Goal: Task Accomplishment & Management: Use online tool/utility

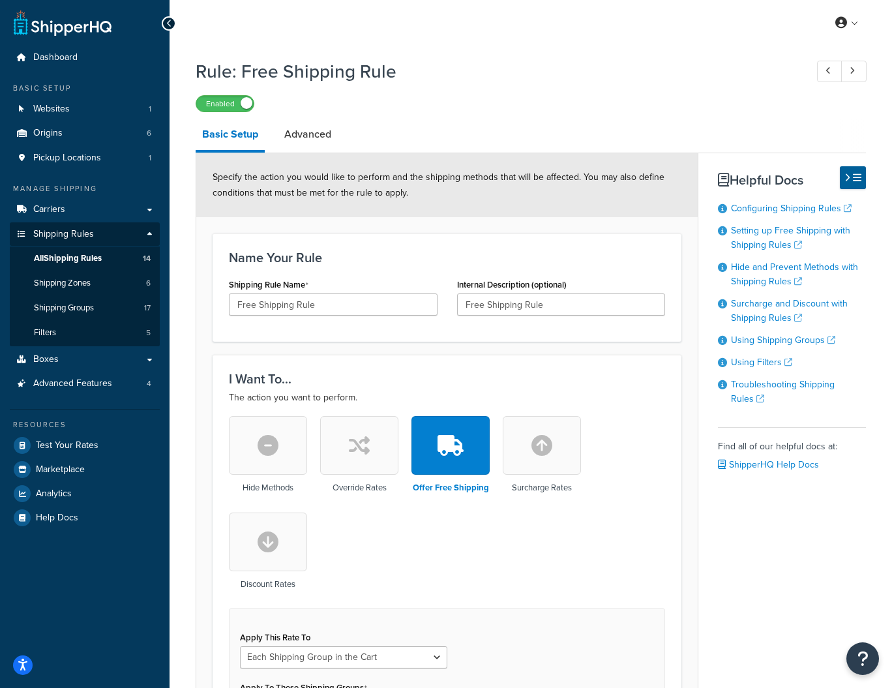
select select "SHIPPING_GROUP"
click at [55, 282] on span "Shipping Zones" at bounding box center [62, 283] width 57 height 11
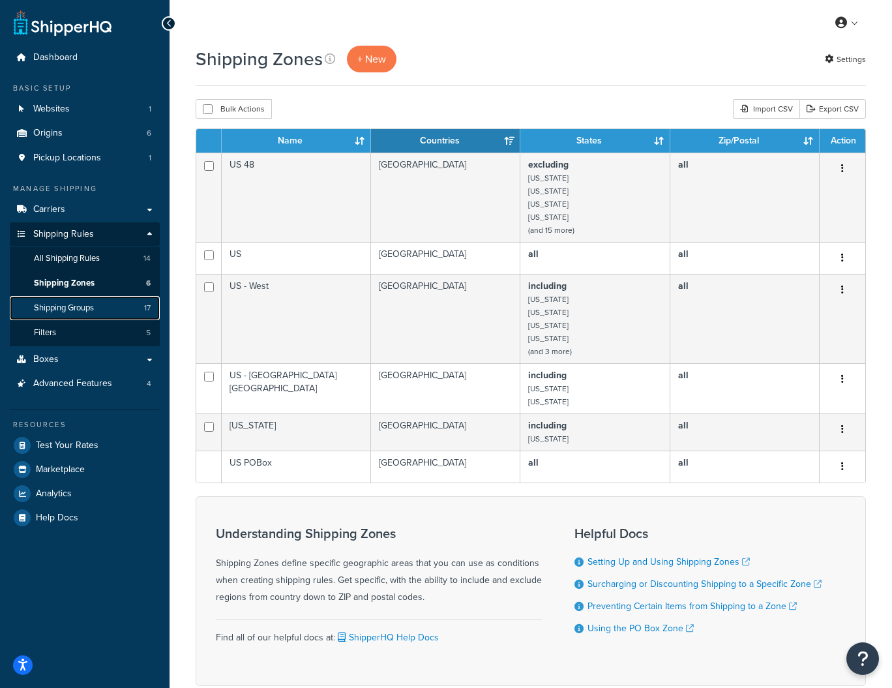
click at [60, 307] on span "Shipping Groups" at bounding box center [64, 307] width 60 height 11
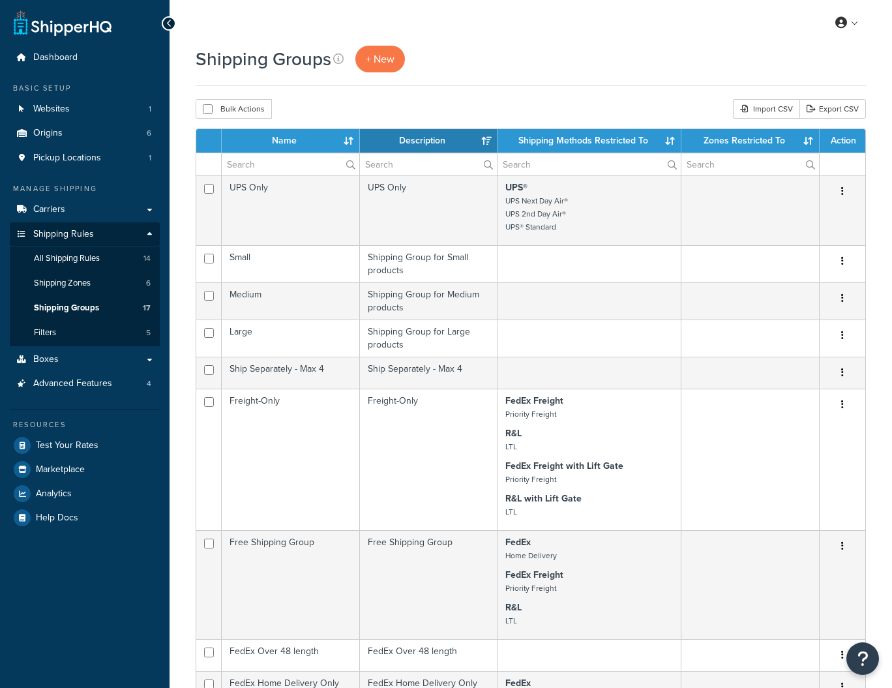
select select "15"
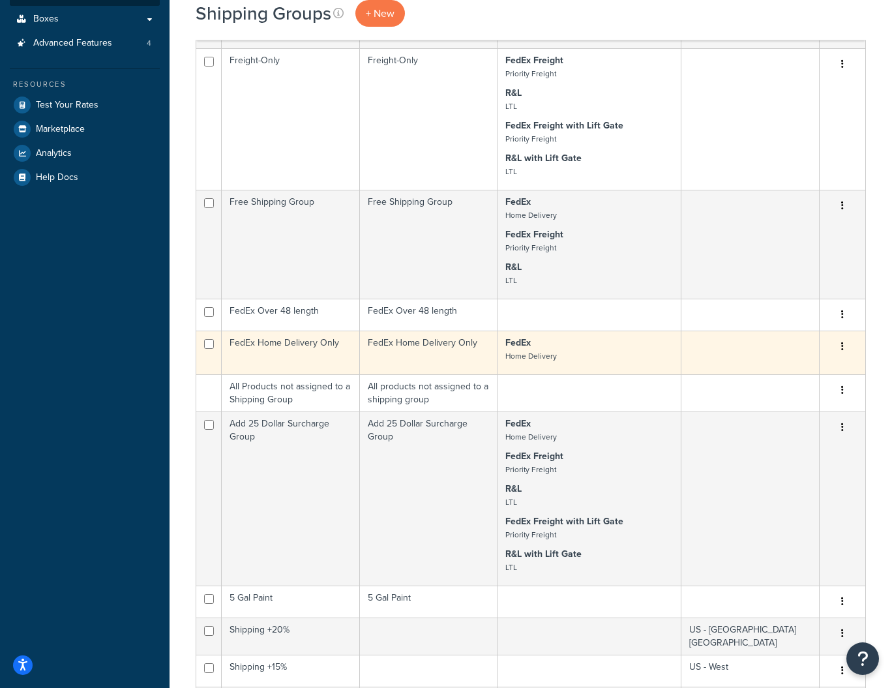
scroll to position [341, 0]
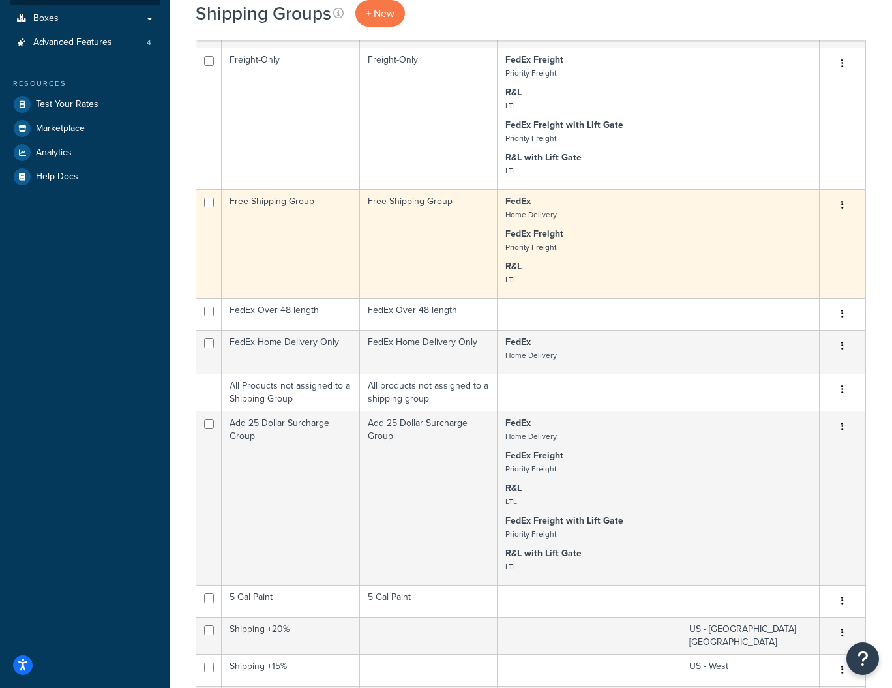
click at [843, 203] on button "button" at bounding box center [842, 205] width 18 height 21
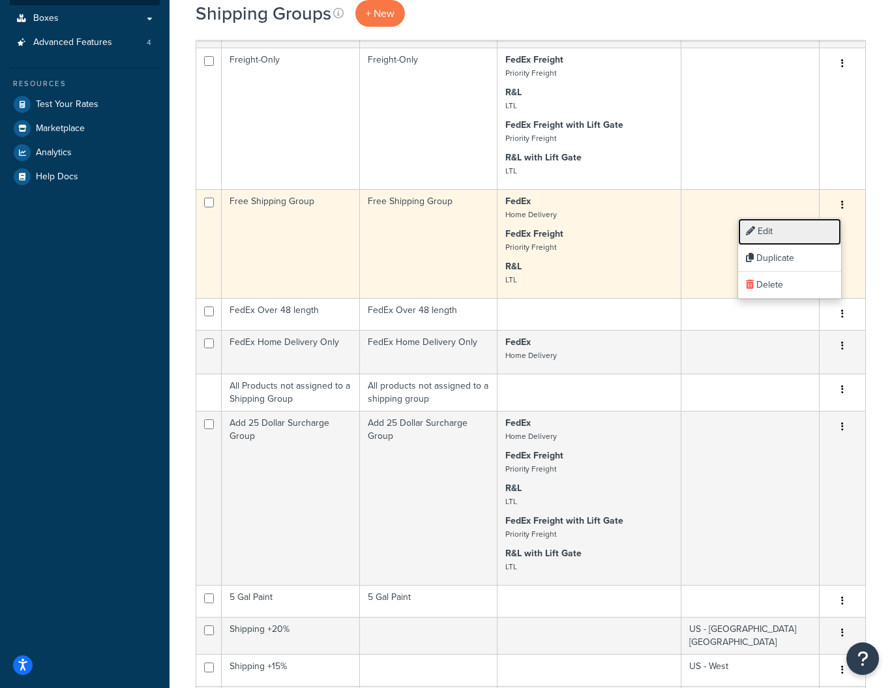
click at [766, 231] on link "Edit" at bounding box center [789, 231] width 103 height 27
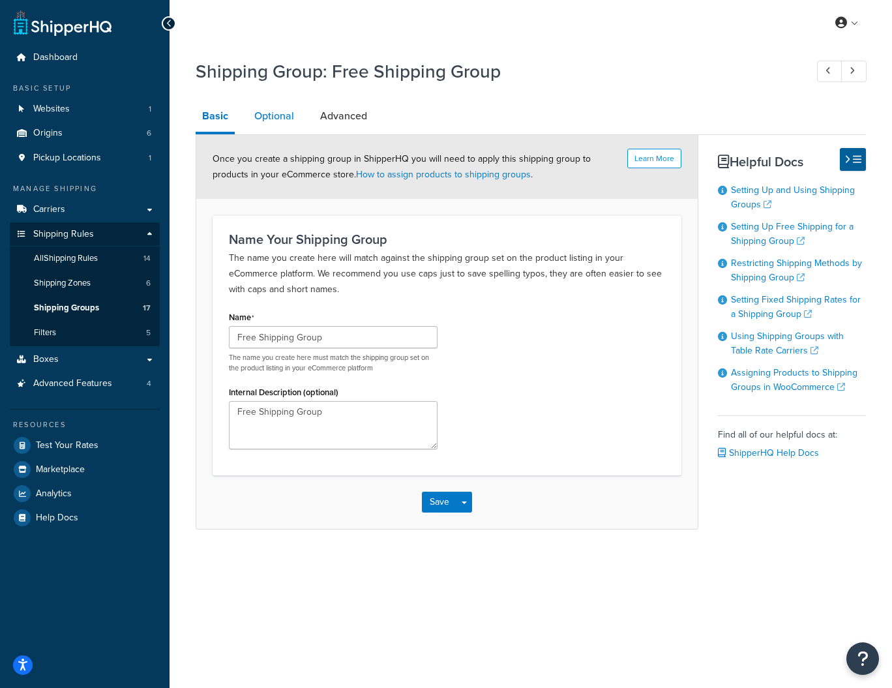
click at [278, 119] on link "Optional" at bounding box center [274, 115] width 53 height 31
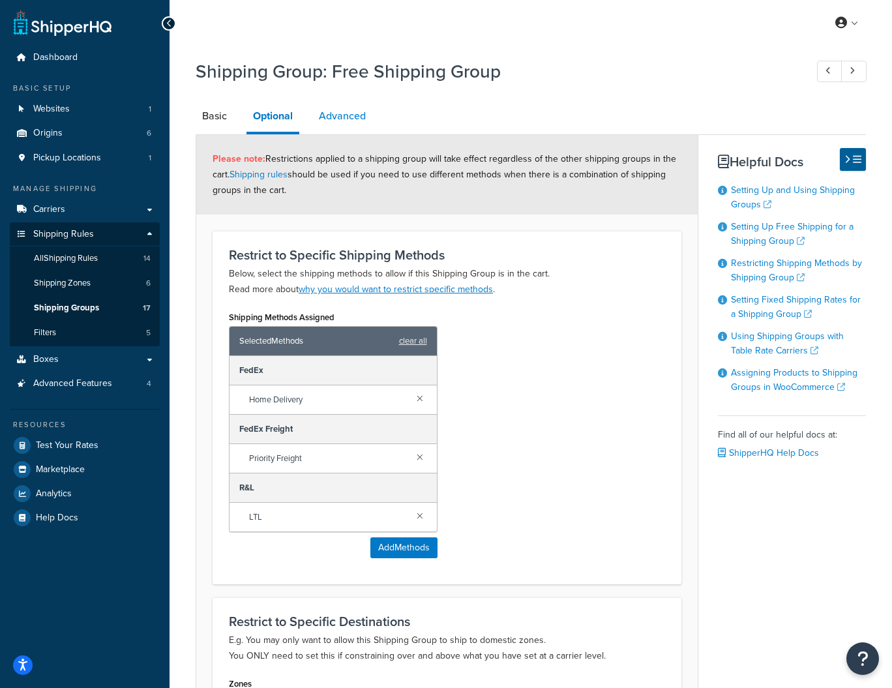
click at [349, 119] on link "Advanced" at bounding box center [342, 115] width 60 height 31
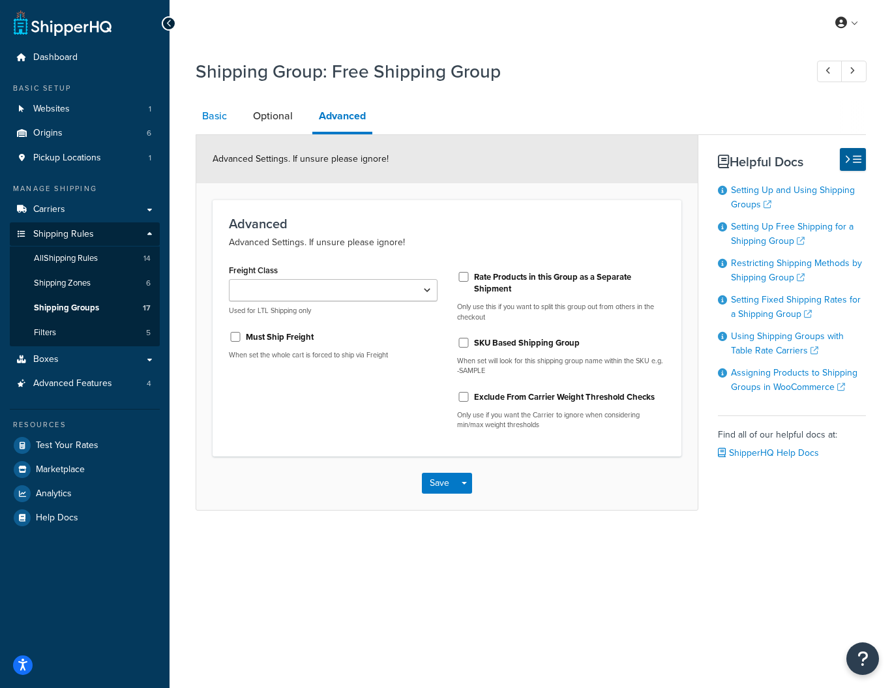
click at [219, 111] on link "Basic" at bounding box center [215, 115] width 38 height 31
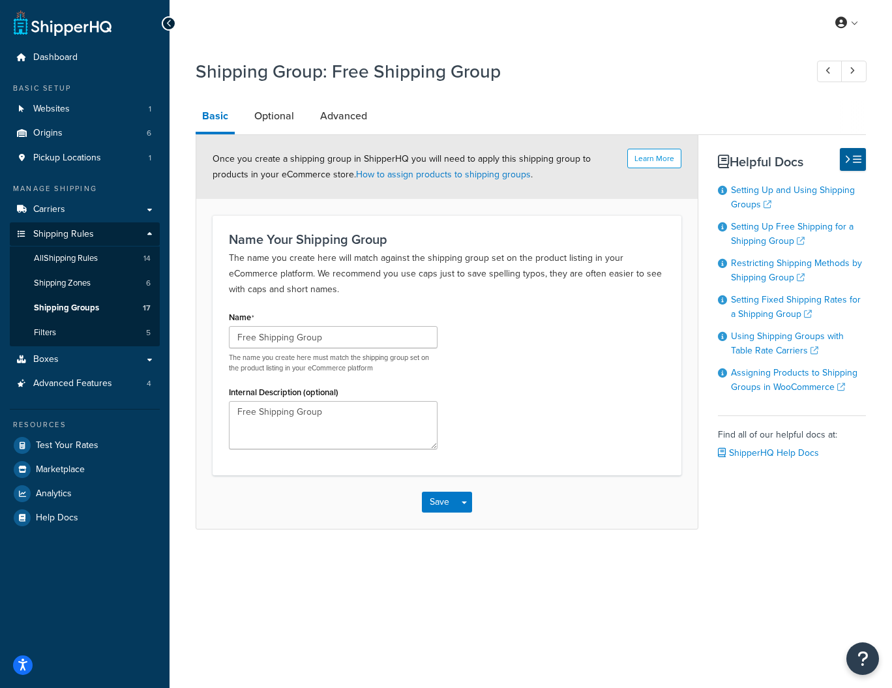
click at [284, 605] on div "My Profile Billing Global Settings Contact Us Logout Shipping Group: Free Shipp…" at bounding box center [530, 344] width 722 height 688
click at [267, 115] on link "Optional" at bounding box center [274, 115] width 53 height 31
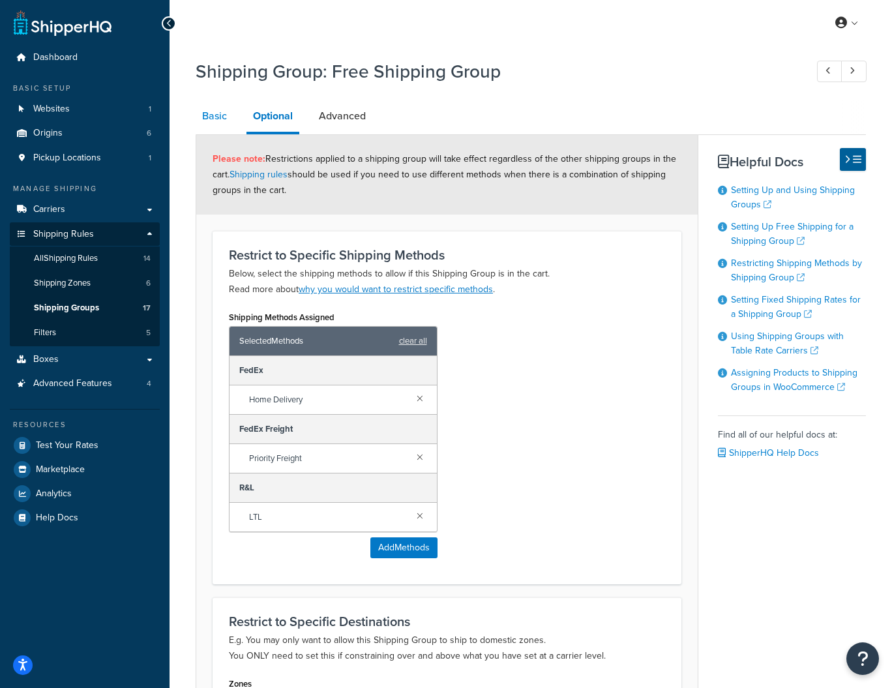
click at [212, 115] on link "Basic" at bounding box center [215, 115] width 38 height 31
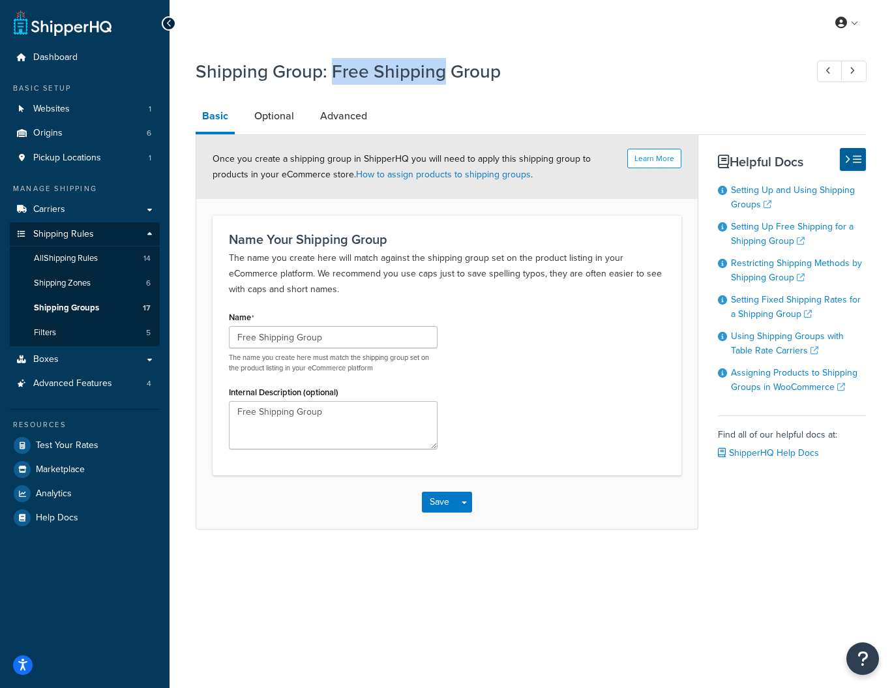
drag, startPoint x: 333, startPoint y: 72, endPoint x: 443, endPoint y: 74, distance: 110.2
click at [443, 74] on h1 "Shipping Group: Free Shipping Group" at bounding box center [494, 71] width 597 height 25
copy h1 "Free Shipping"
click at [592, 597] on div "My Profile Billing Global Settings Contact Us Logout Shipping Group: Free Shipp…" at bounding box center [530, 344] width 722 height 688
click at [58, 310] on span "Shipping Groups" at bounding box center [66, 307] width 65 height 11
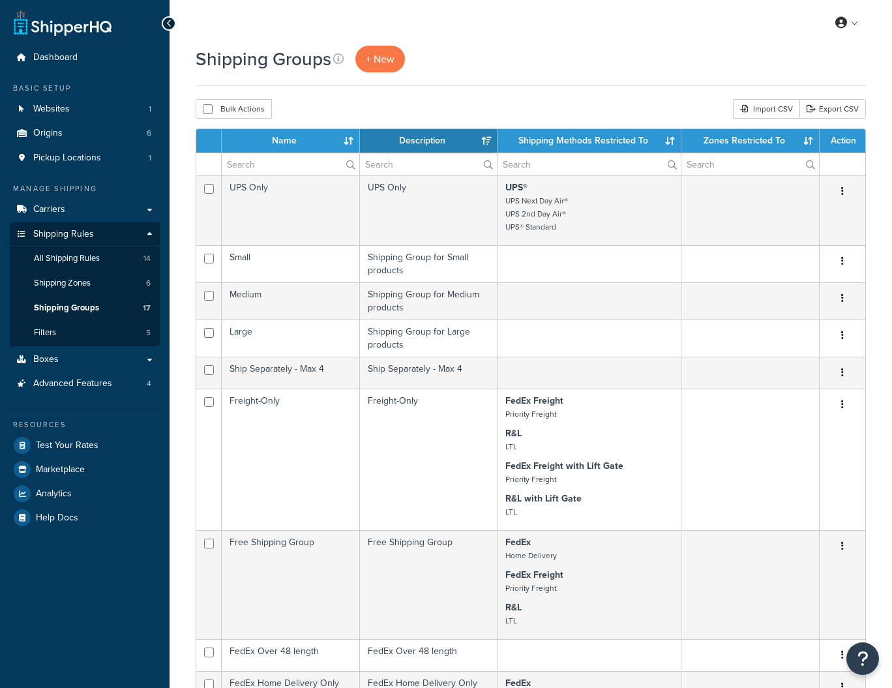
select select "15"
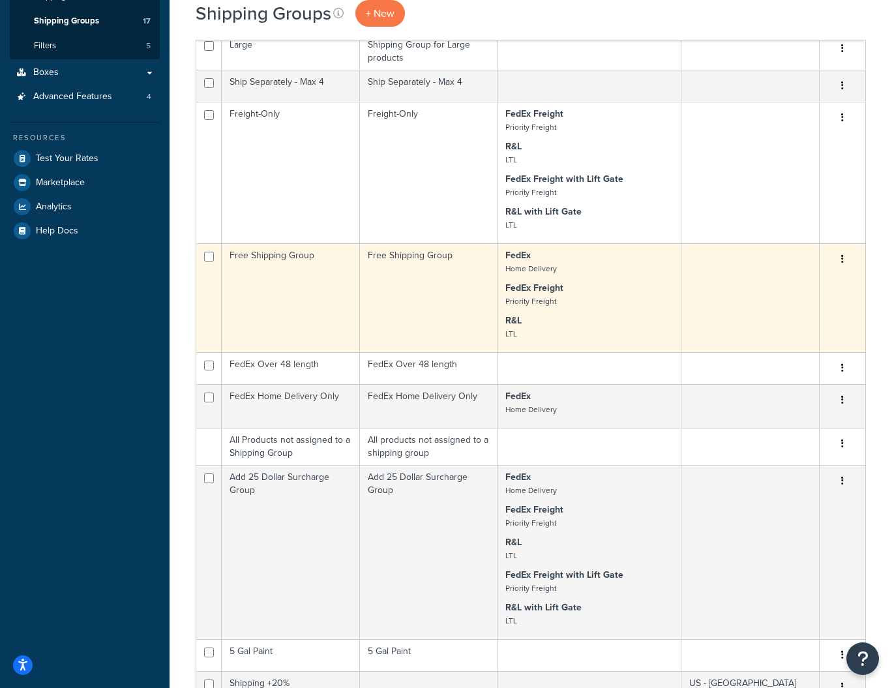
scroll to position [283, 0]
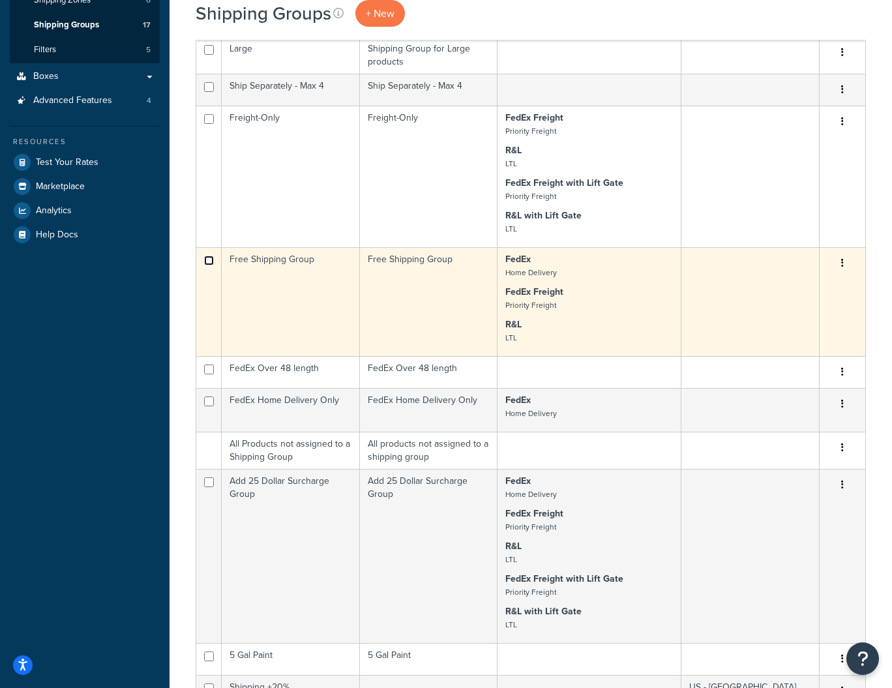
click at [207, 262] on input "checkbox" at bounding box center [209, 260] width 10 height 10
checkbox input "true"
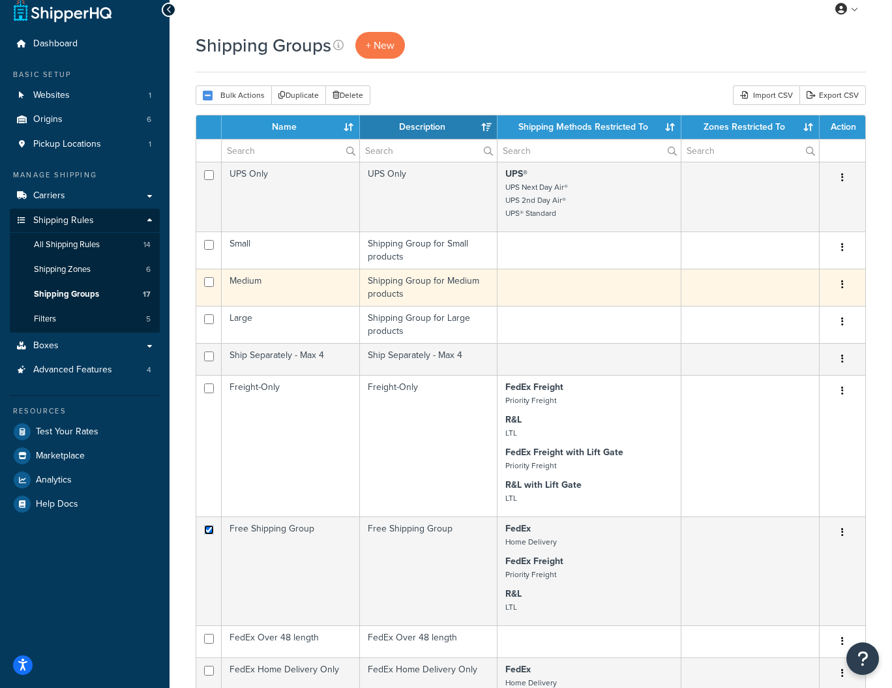
scroll to position [0, 0]
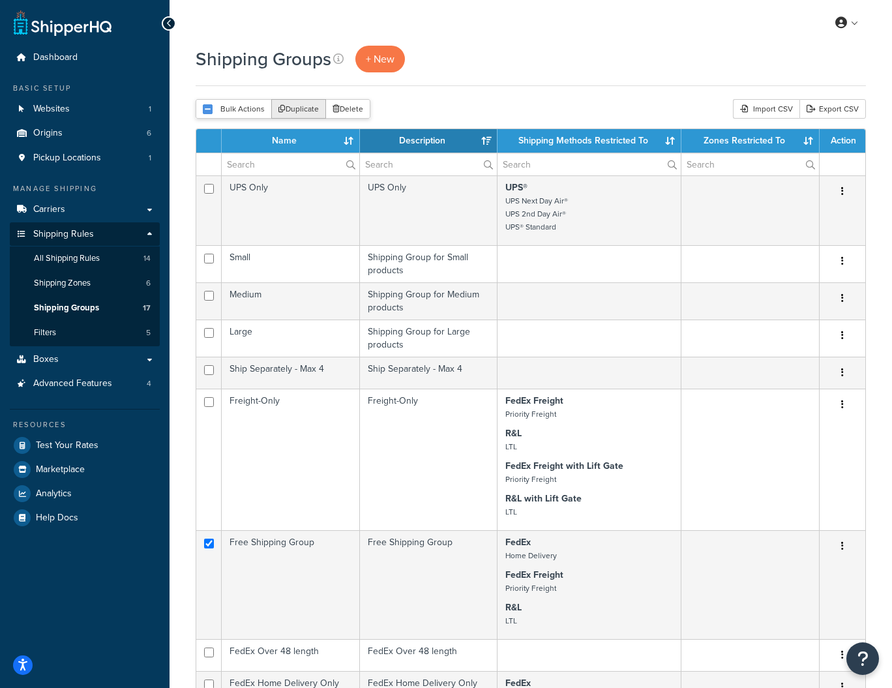
click at [300, 105] on button "Duplicate" at bounding box center [298, 109] width 55 height 20
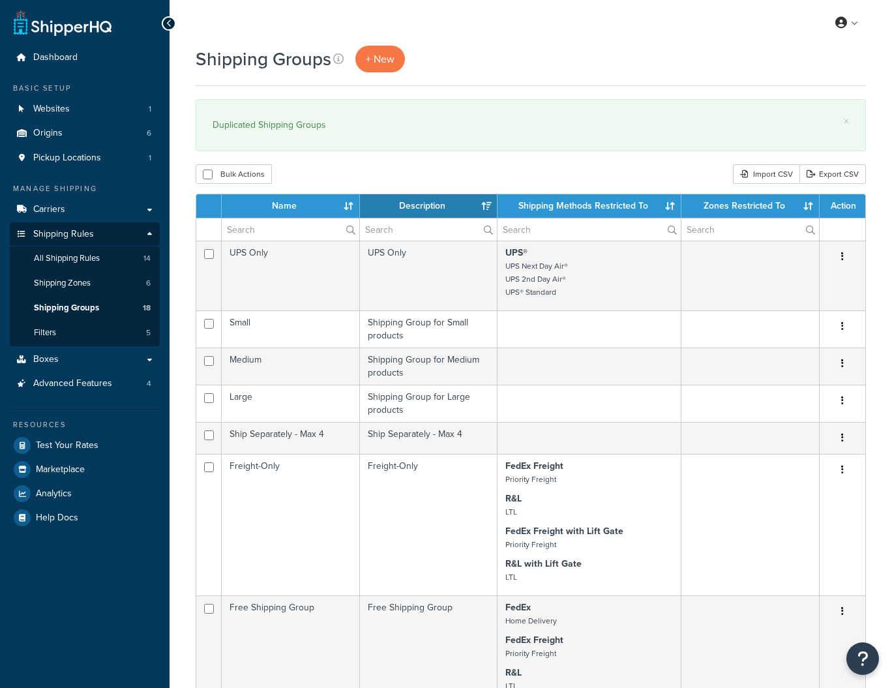
select select "15"
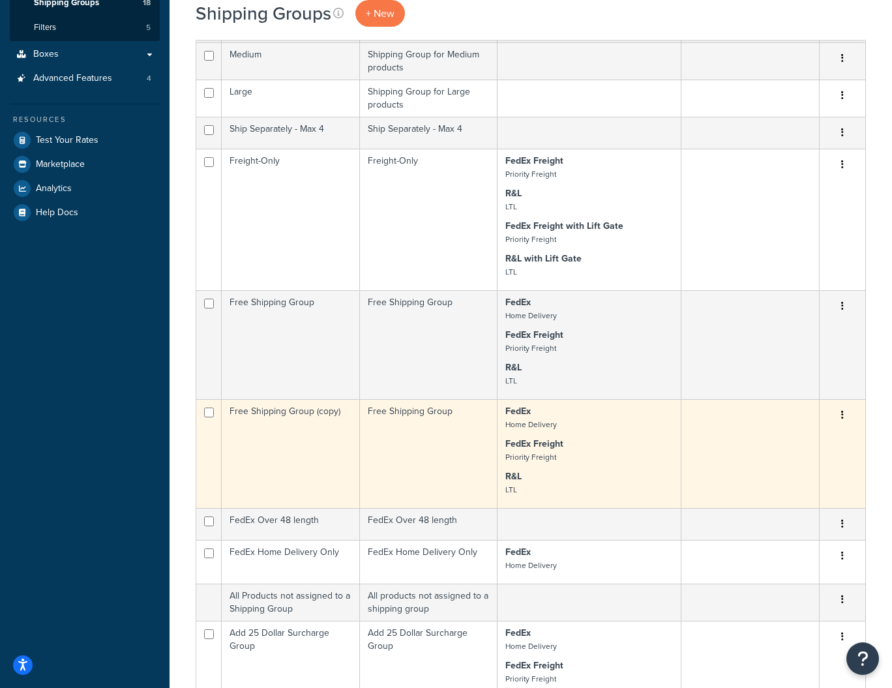
scroll to position [310, 0]
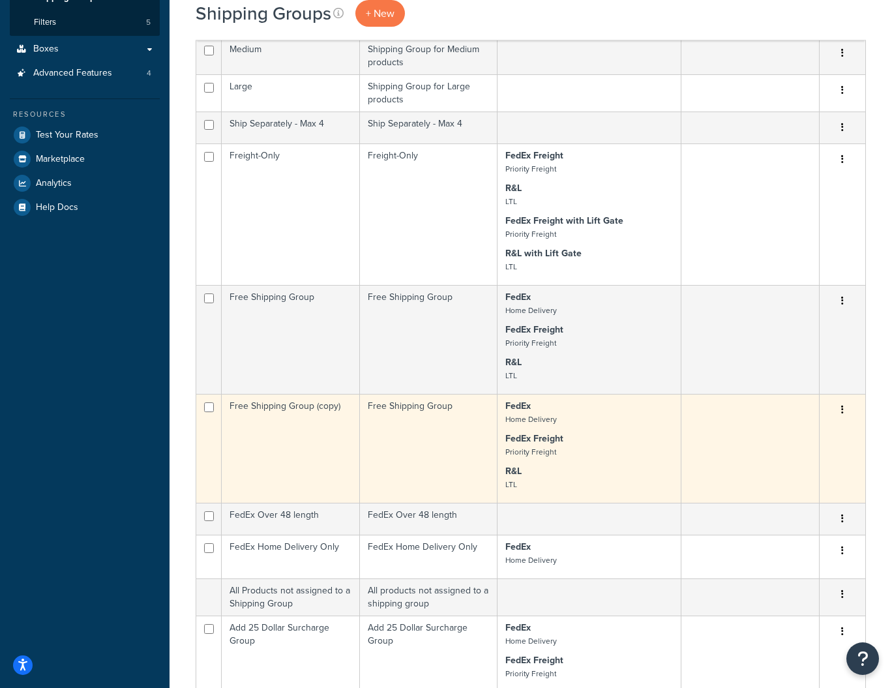
click at [841, 411] on icon "button" at bounding box center [842, 409] width 3 height 9
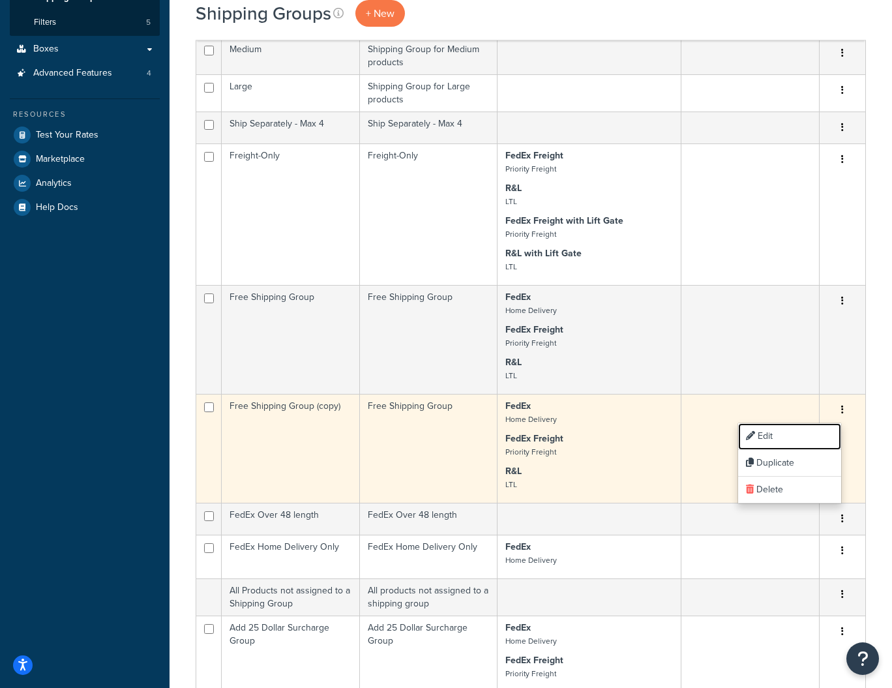
click at [782, 439] on link "Edit" at bounding box center [789, 436] width 103 height 27
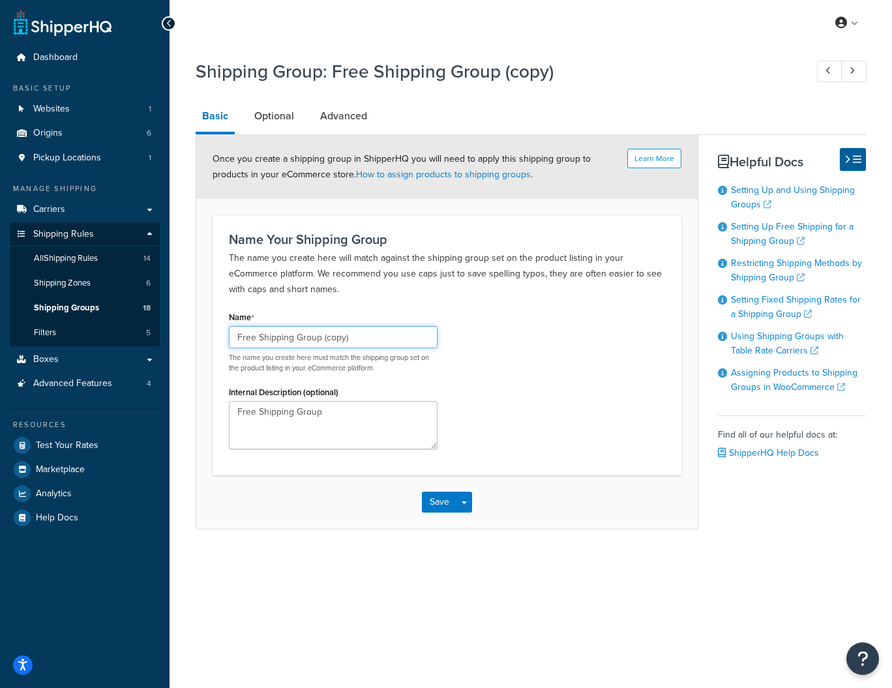
click at [368, 339] on input "Free Shipping Group (copy)" at bounding box center [333, 337] width 209 height 22
type input "Free Shipping for USPS"
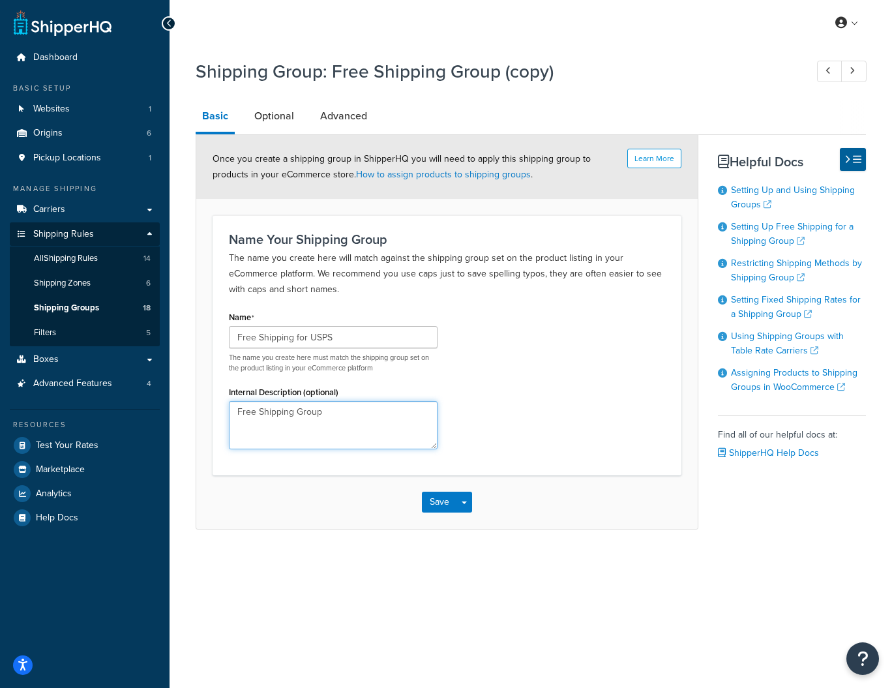
click at [342, 415] on textarea "Free Shipping Group" at bounding box center [333, 425] width 209 height 48
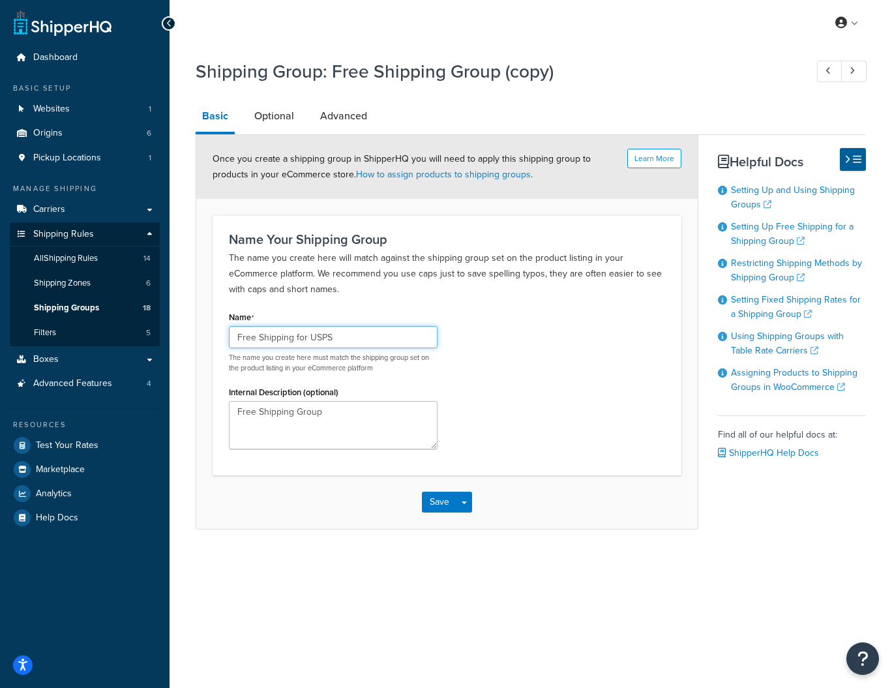
drag, startPoint x: 342, startPoint y: 334, endPoint x: 225, endPoint y: 337, distance: 117.4
click at [225, 337] on div "Name Free Shipping for USPS The name you create here must match the shipping gr…" at bounding box center [333, 383] width 228 height 151
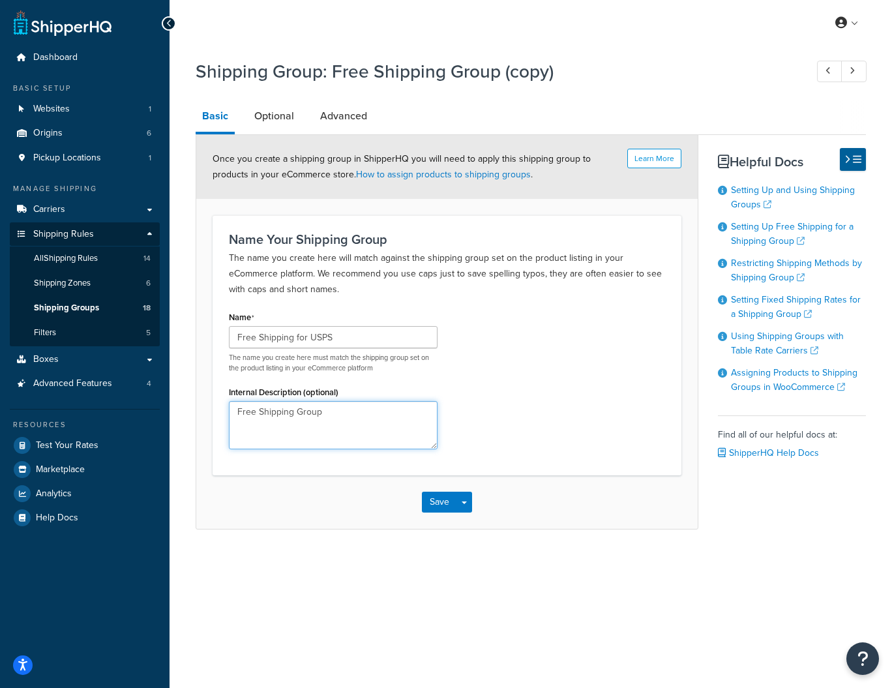
drag, startPoint x: 330, startPoint y: 414, endPoint x: 220, endPoint y: 415, distance: 110.2
click at [221, 414] on div "Name Free Shipping for USPS The name you create here must match the shipping gr…" at bounding box center [333, 383] width 228 height 151
paste textarea "for USPS"
type textarea "Free Shipping for USPS"
click at [297, 597] on div "My Profile Billing Global Settings Contact Us Logout Shipping Group: Free Shipp…" at bounding box center [530, 344] width 722 height 688
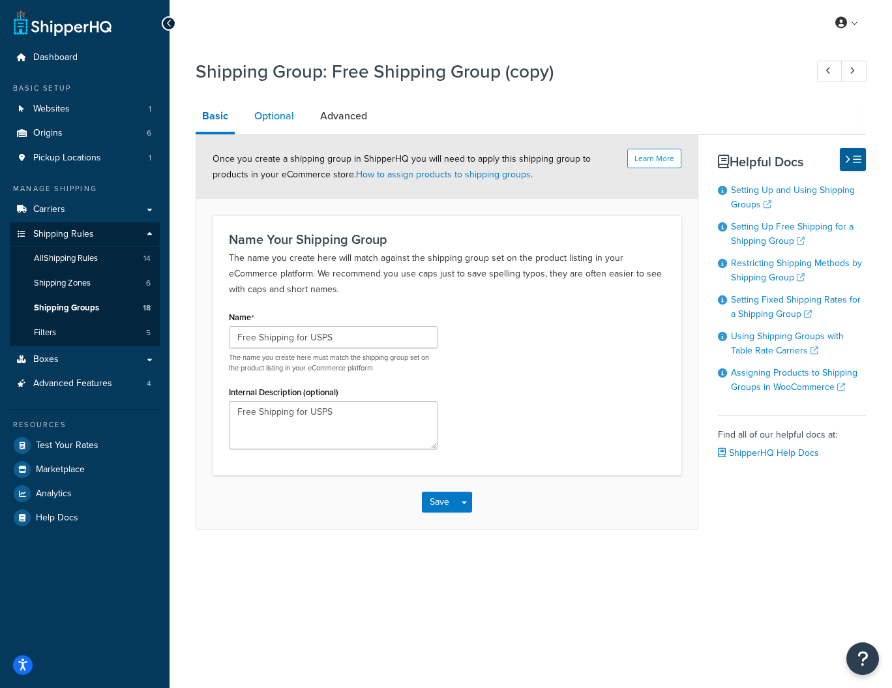
click at [267, 110] on link "Optional" at bounding box center [274, 115] width 53 height 31
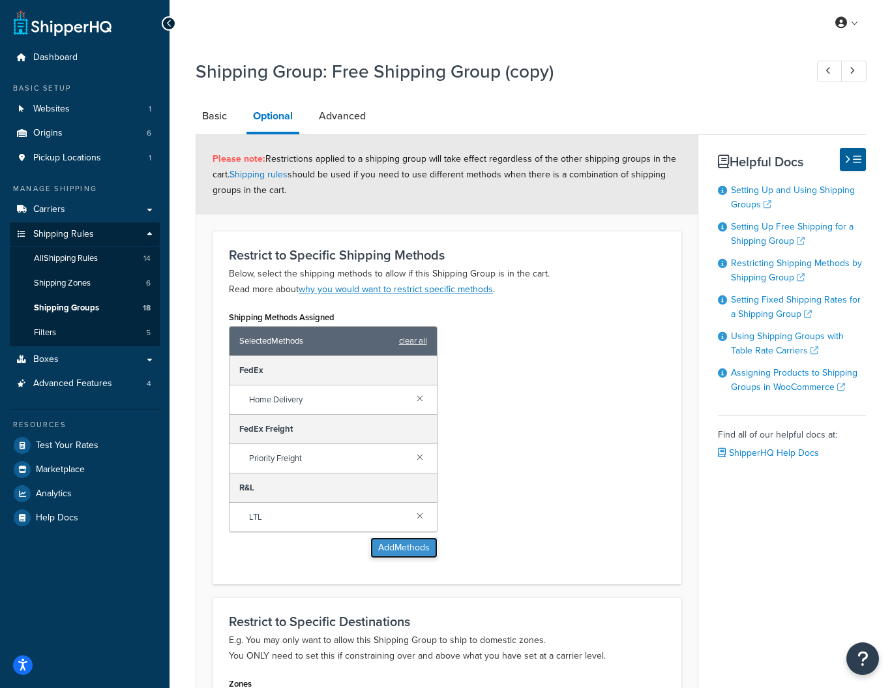
click at [398, 547] on button "Add Methods" at bounding box center [403, 547] width 67 height 21
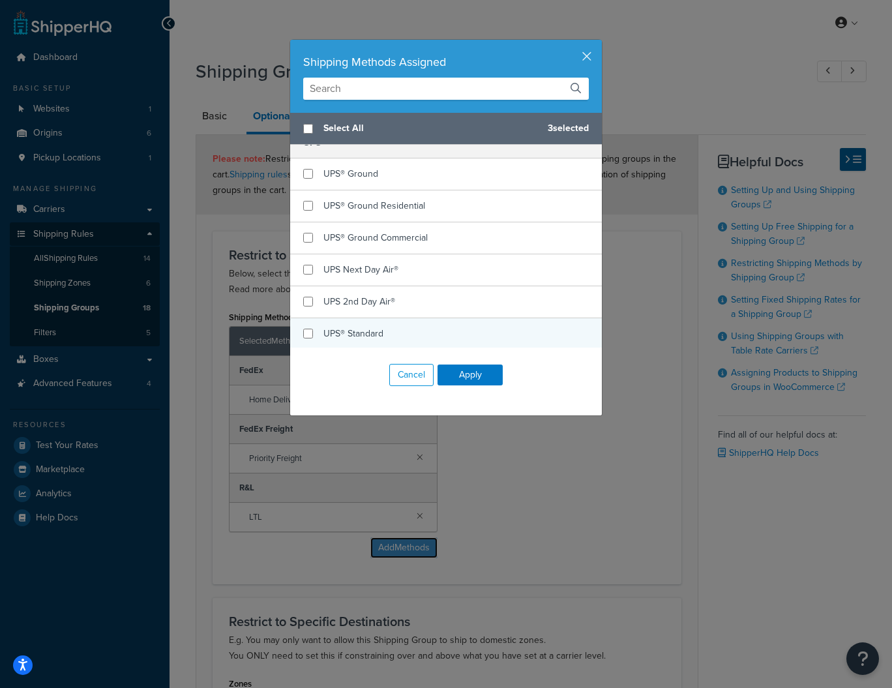
scroll to position [773, 0]
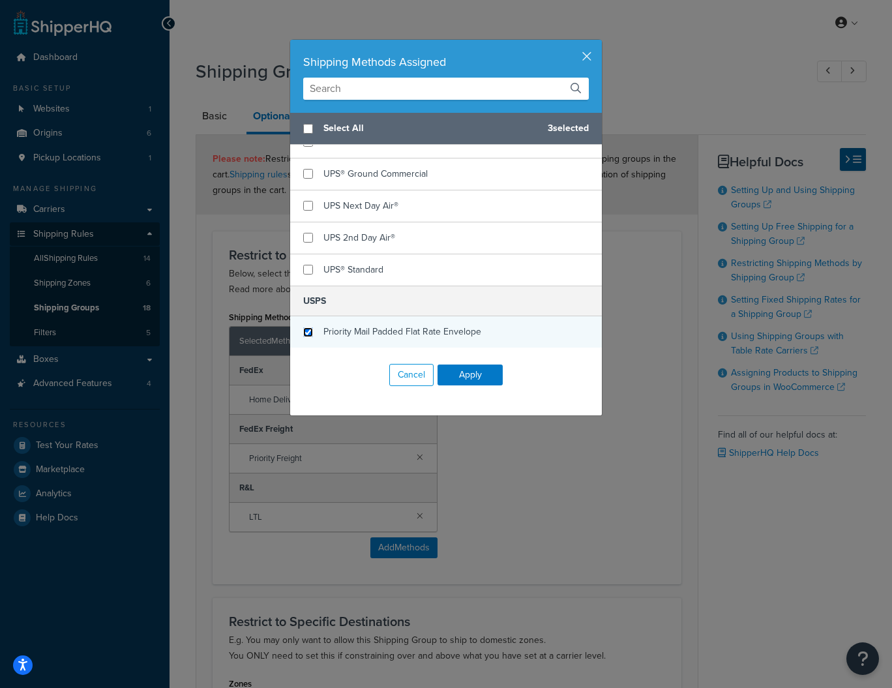
click at [309, 331] on input "checkbox" at bounding box center [308, 332] width 10 height 10
checkbox input "true"
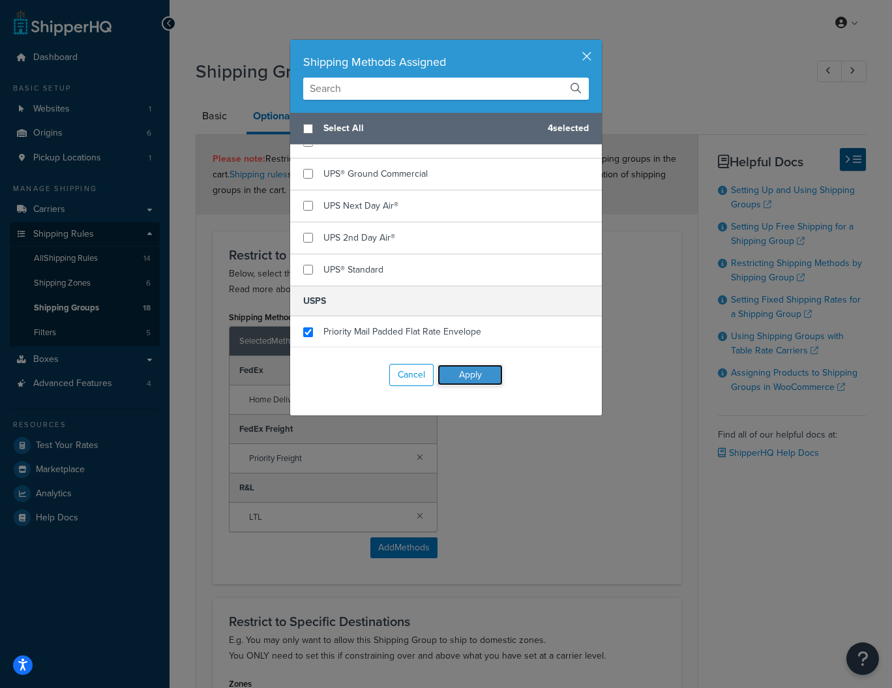
click at [491, 372] on button "Apply" at bounding box center [469, 374] width 65 height 21
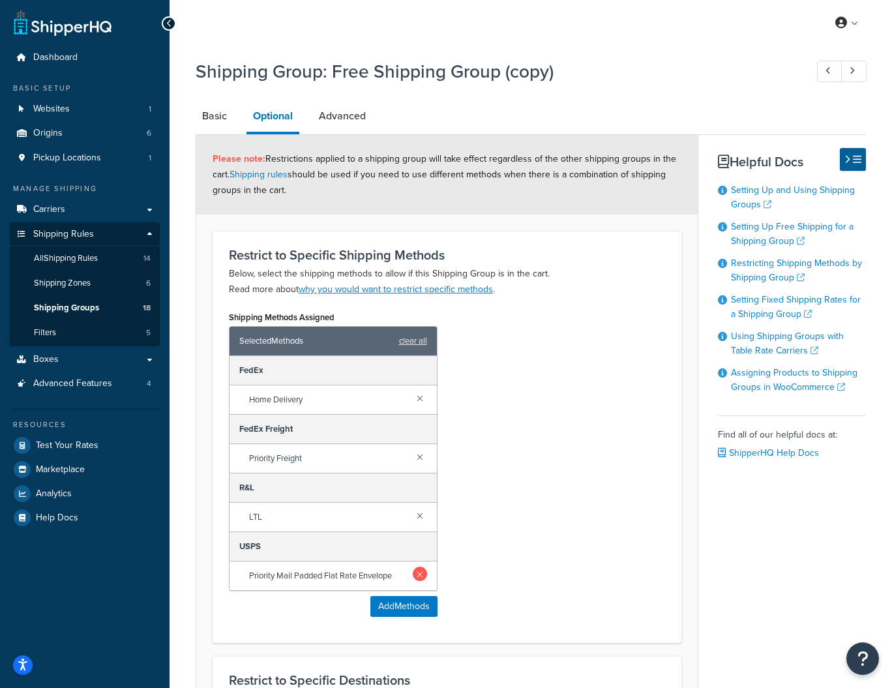
click at [418, 514] on link at bounding box center [420, 515] width 14 height 14
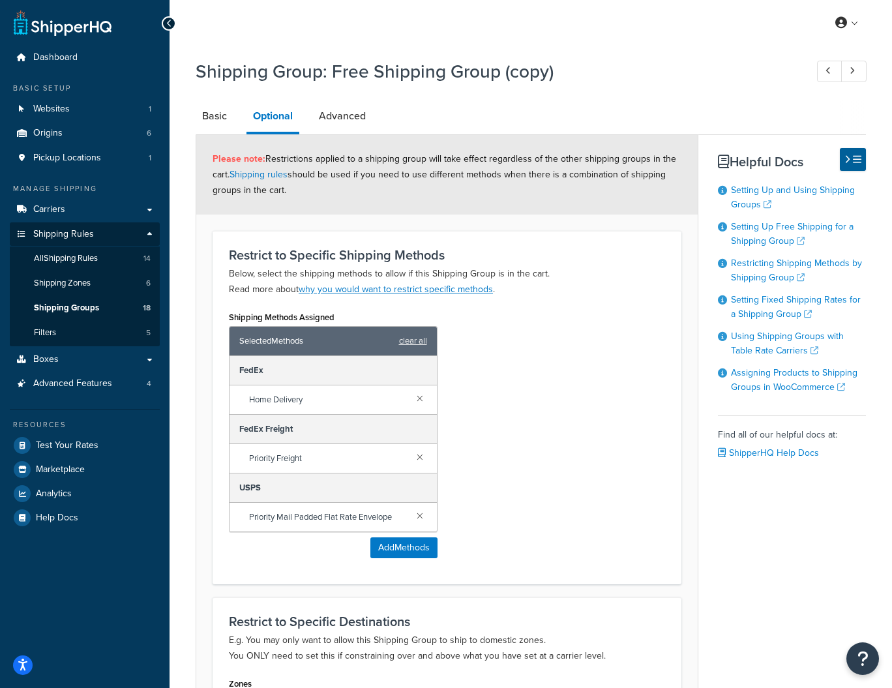
drag, startPoint x: 417, startPoint y: 455, endPoint x: 419, endPoint y: 446, distance: 9.3
click at [418, 454] on link at bounding box center [420, 456] width 14 height 14
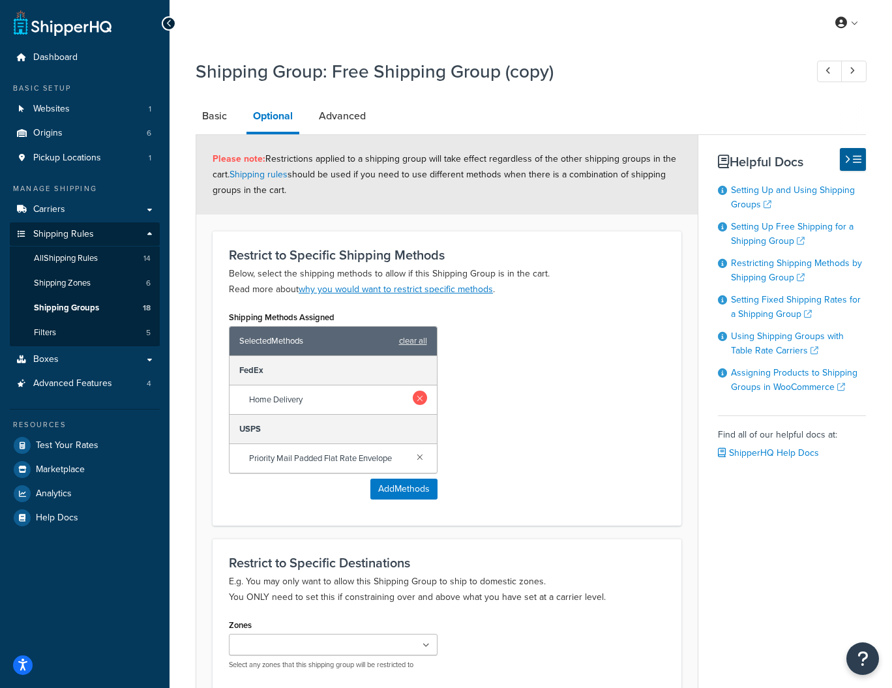
click at [420, 398] on link at bounding box center [420, 397] width 14 height 14
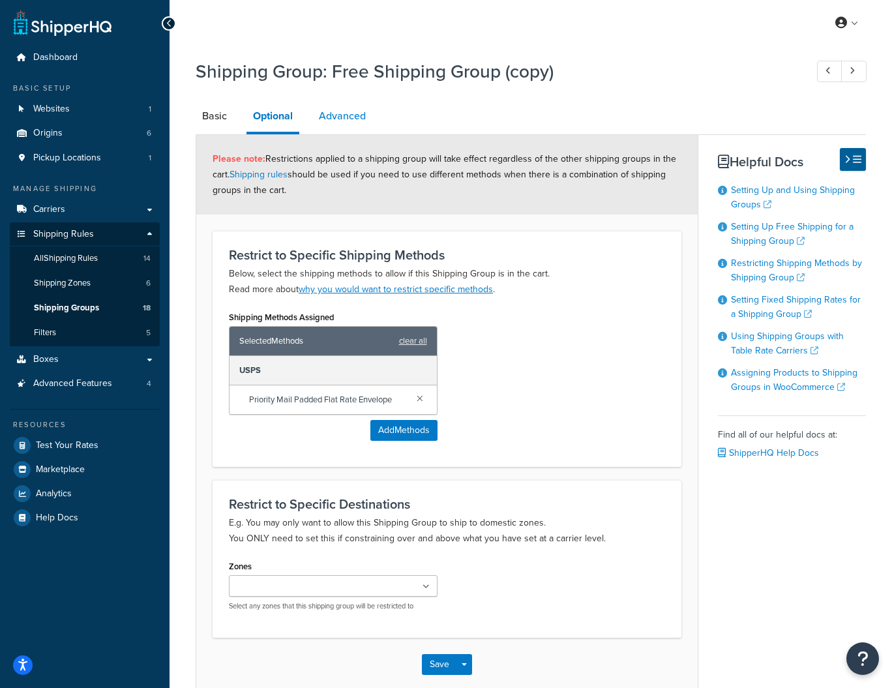
click at [361, 119] on link "Advanced" at bounding box center [342, 115] width 60 height 31
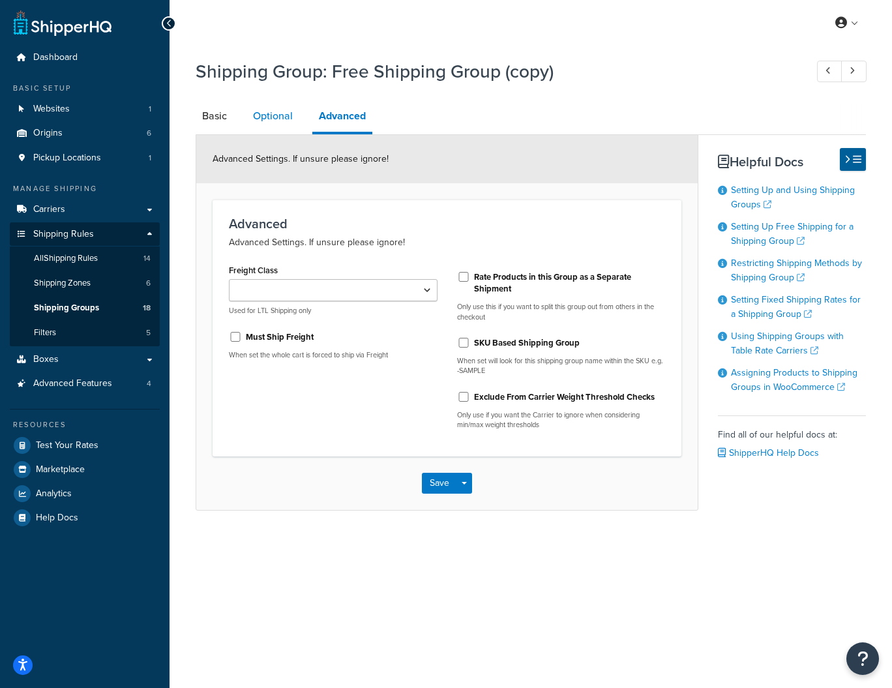
click at [276, 123] on link "Optional" at bounding box center [272, 115] width 53 height 31
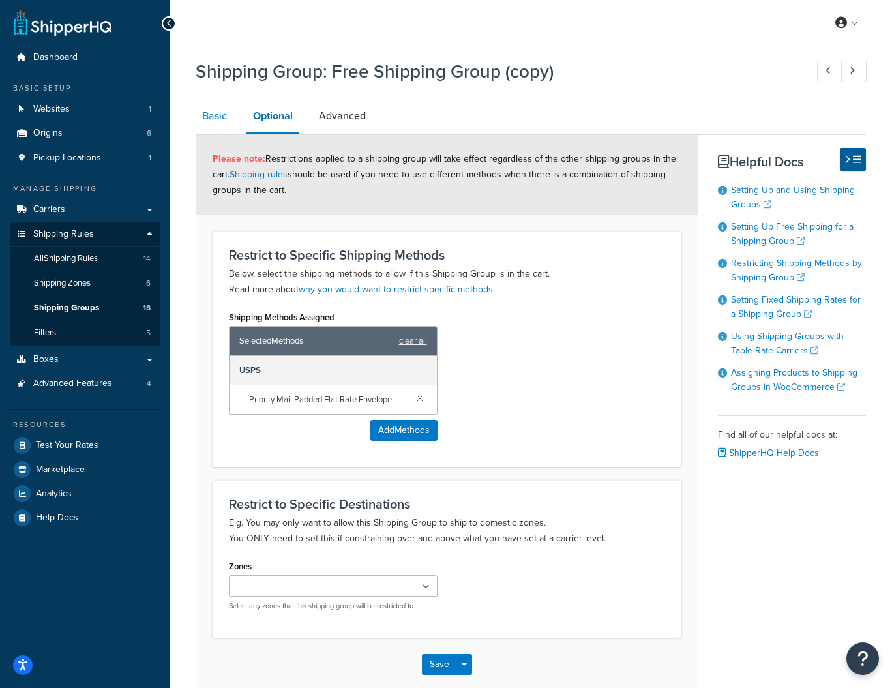
click at [211, 117] on link "Basic" at bounding box center [215, 115] width 38 height 31
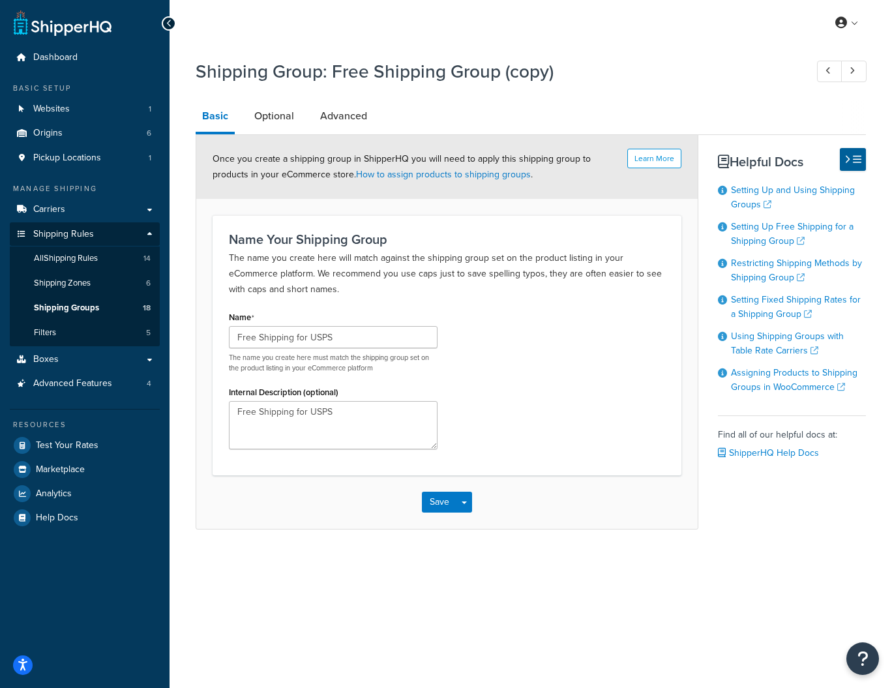
click at [382, 67] on h1 "Shipping Group: Free Shipping Group (copy)" at bounding box center [494, 71] width 597 height 25
click at [571, 70] on h1 "Shipping Group: Free Shipping Group (copy)" at bounding box center [494, 71] width 597 height 25
drag, startPoint x: 502, startPoint y: 72, endPoint x: 637, endPoint y: 71, distance: 135.6
click at [627, 70] on h1 "Shipping Group: Free Shipping Group (copy)" at bounding box center [494, 71] width 597 height 25
click at [437, 501] on button "Save" at bounding box center [439, 501] width 35 height 21
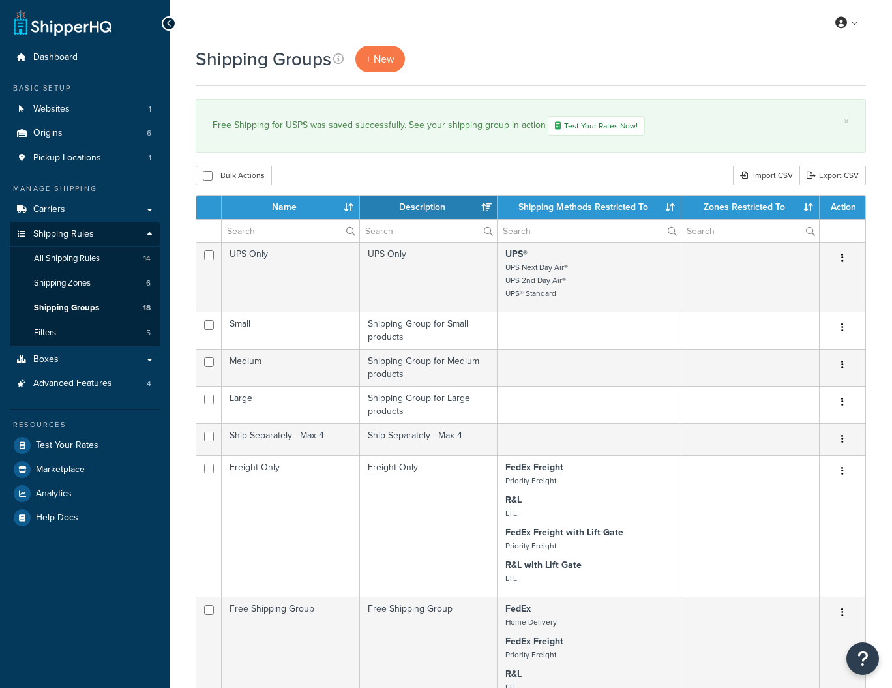
select select "15"
click at [53, 211] on span "Carriers" at bounding box center [49, 209] width 32 height 11
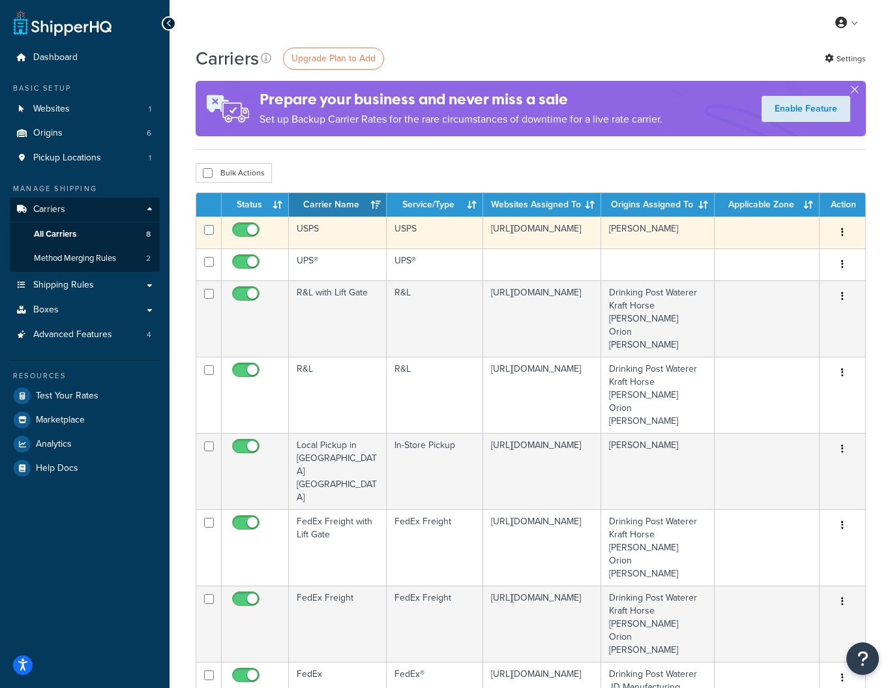
click at [841, 232] on icon "button" at bounding box center [842, 231] width 3 height 9
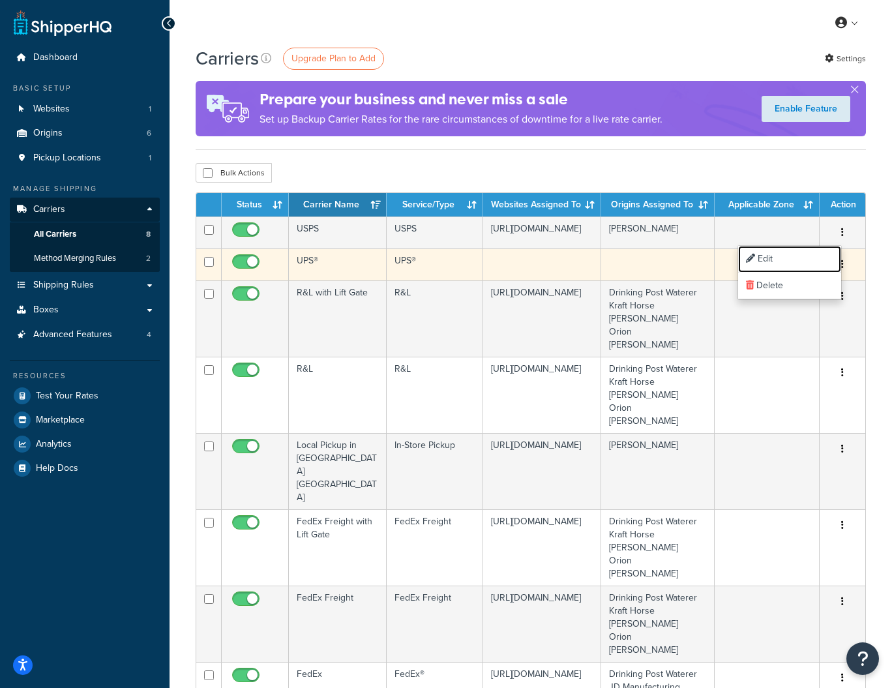
click at [770, 260] on link "Edit" at bounding box center [789, 259] width 103 height 27
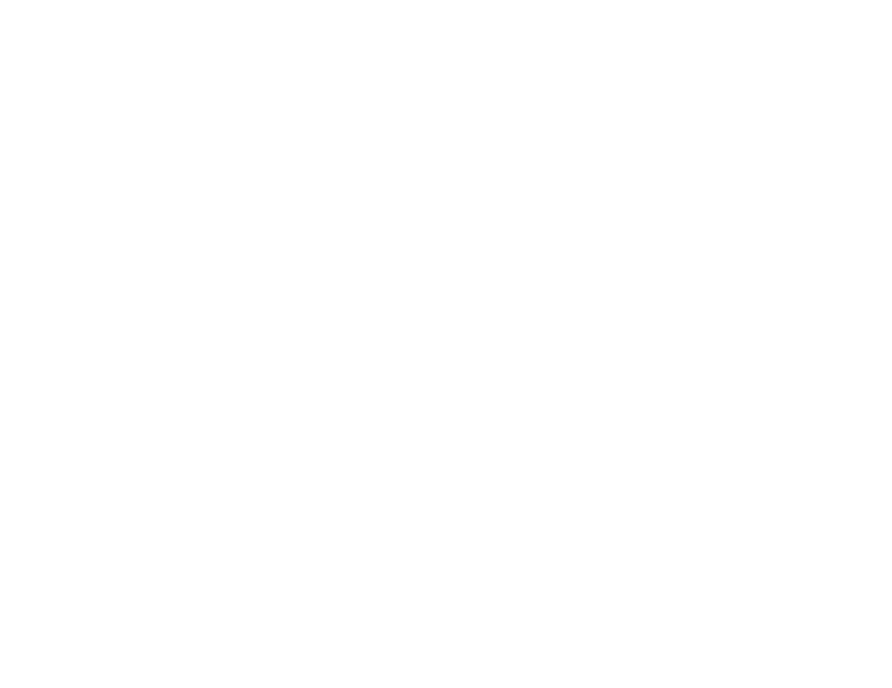
select select "usps"
select select "ONLINE"
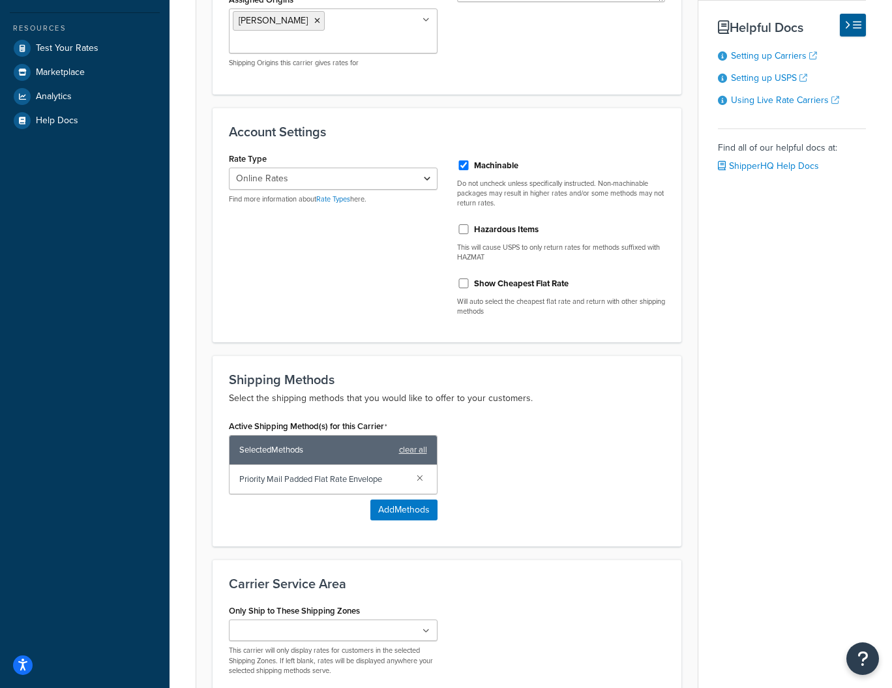
scroll to position [428, 0]
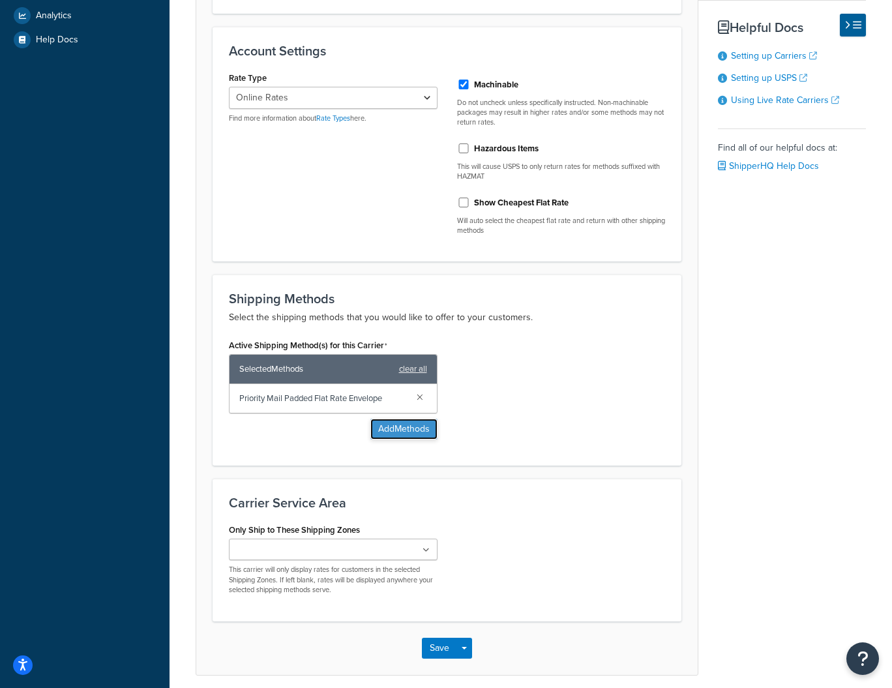
click at [386, 418] on button "Add Methods" at bounding box center [403, 428] width 67 height 21
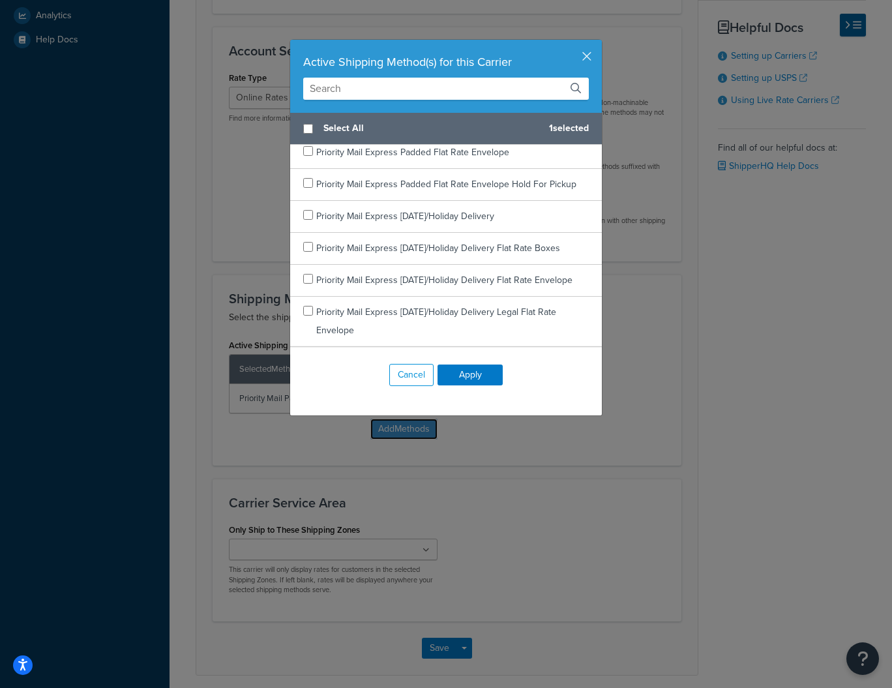
scroll to position [1062, 0]
click at [414, 382] on button "Cancel" at bounding box center [411, 375] width 44 height 22
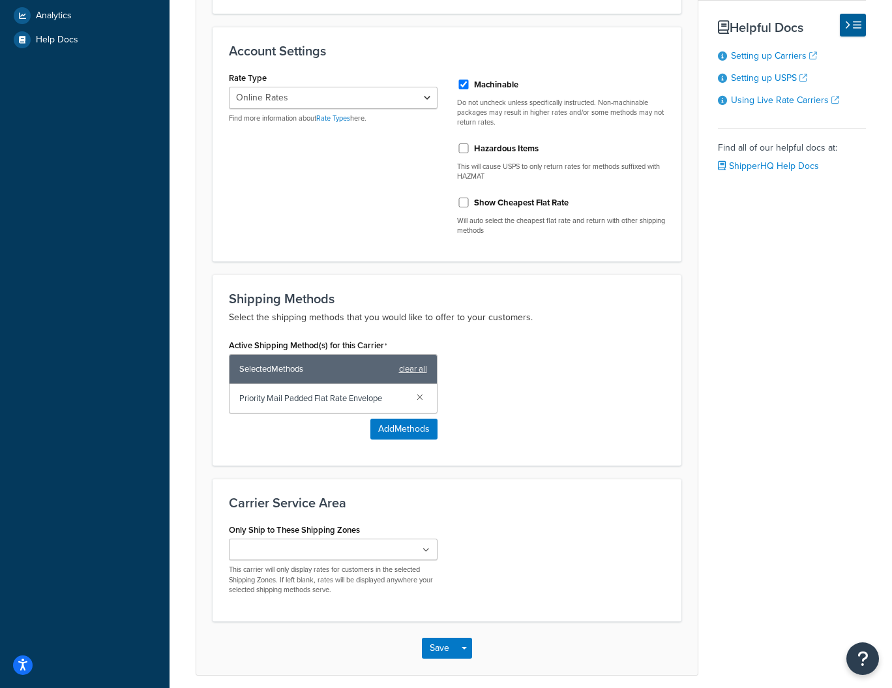
click at [818, 522] on div "Basic Package Fees Optional Advanced Carrier Overview Carrier Title in Checkout…" at bounding box center [531, 182] width 670 height 984
click at [409, 418] on button "Add Methods" at bounding box center [403, 428] width 67 height 21
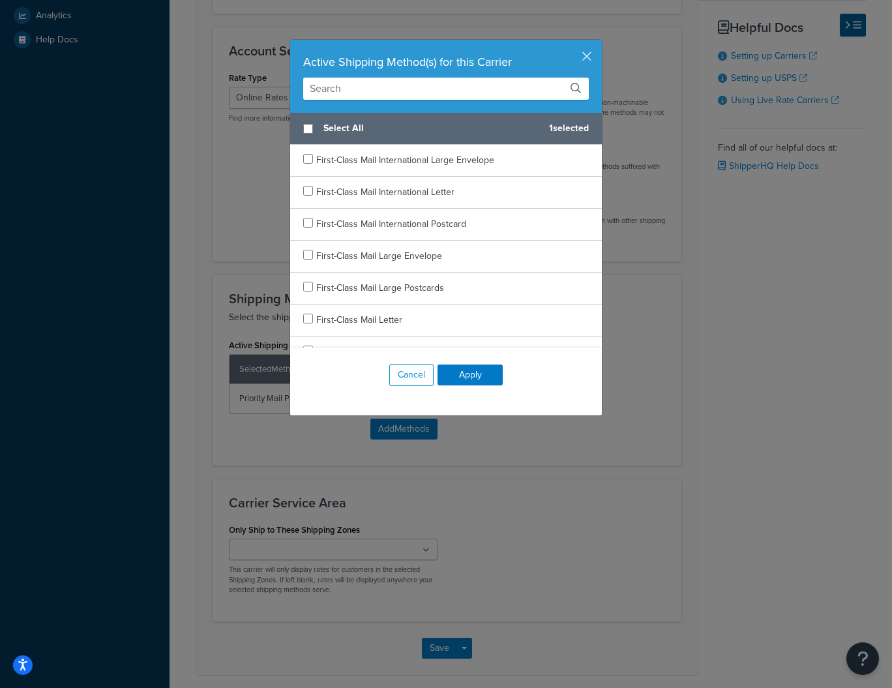
click at [357, 83] on input "text" at bounding box center [445, 89] width 285 height 22
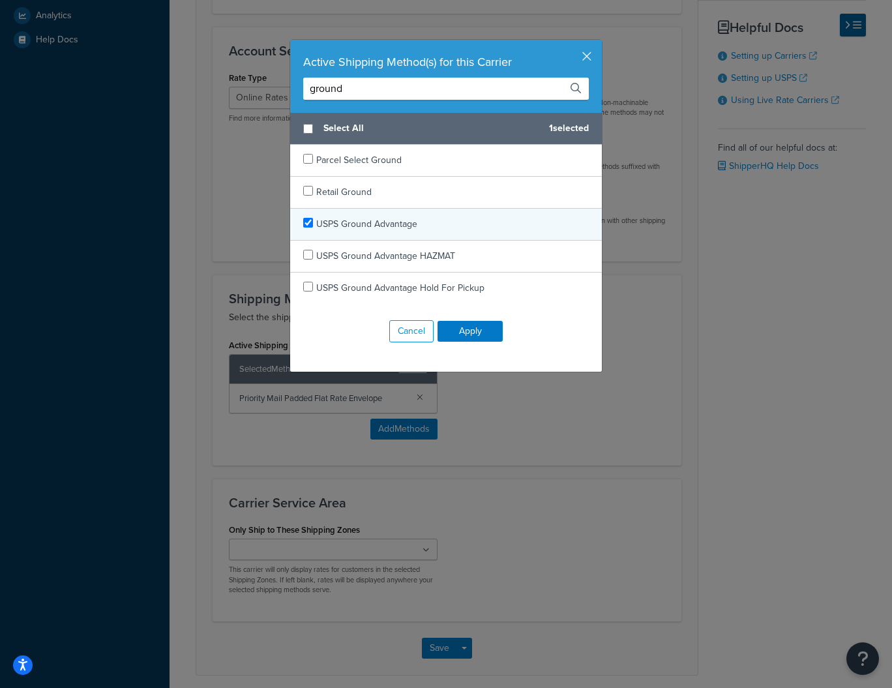
type input "ground"
click at [307, 224] on input "checkbox" at bounding box center [308, 223] width 10 height 10
checkbox input "true"
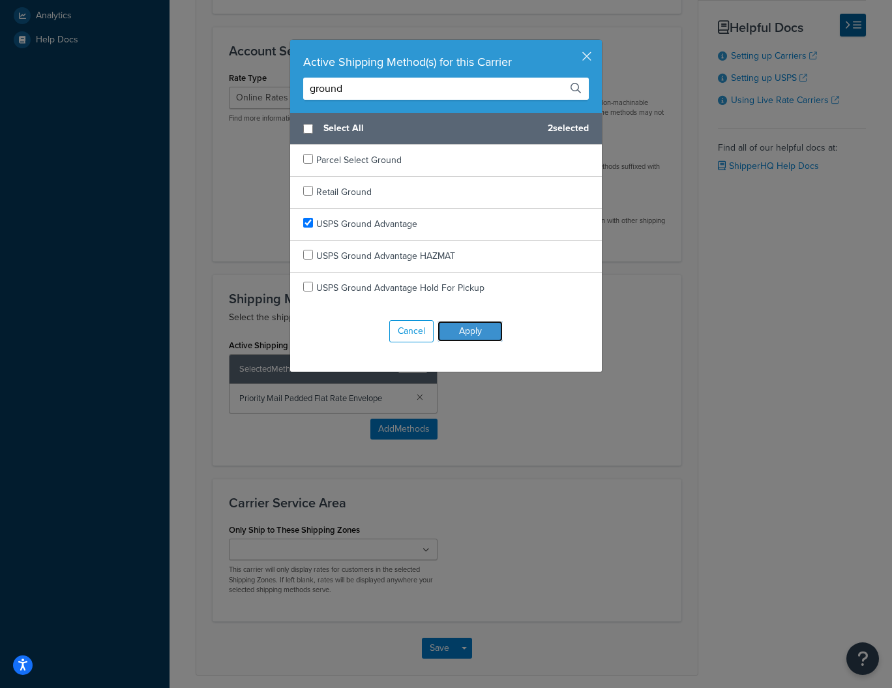
click at [478, 329] on button "Apply" at bounding box center [469, 331] width 65 height 21
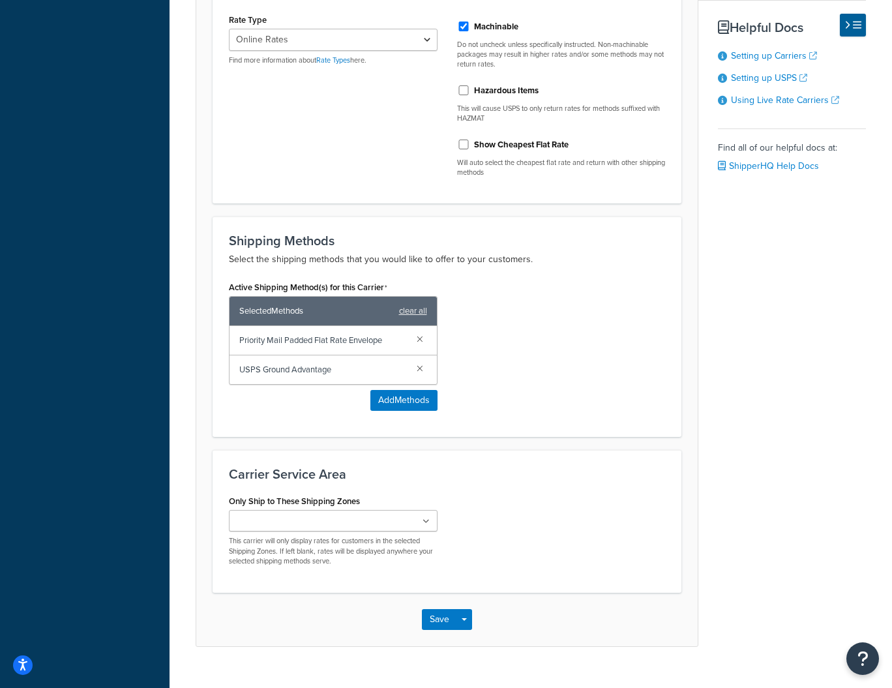
scroll to position [491, 0]
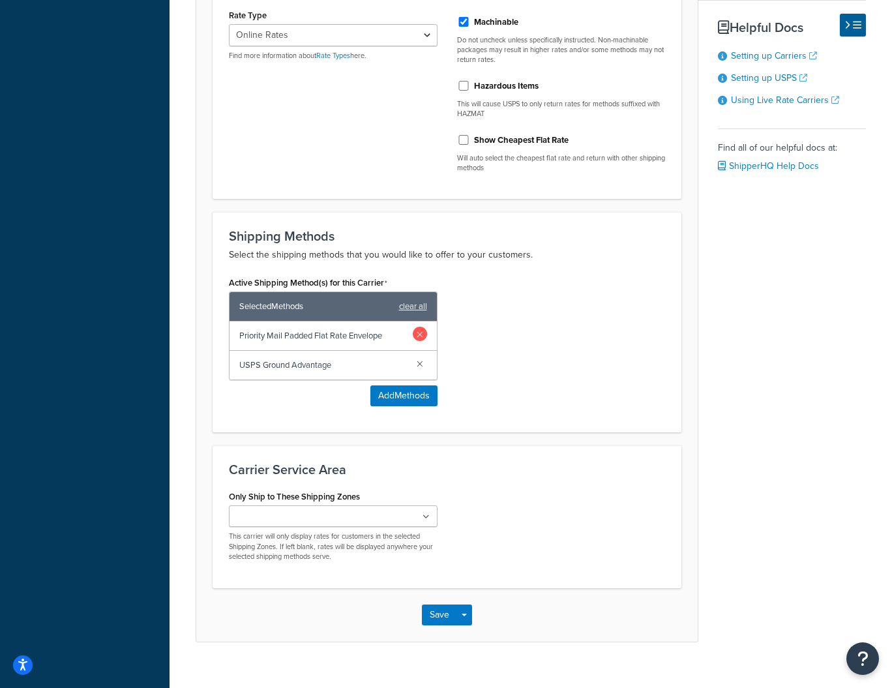
click at [419, 327] on link at bounding box center [420, 334] width 14 height 14
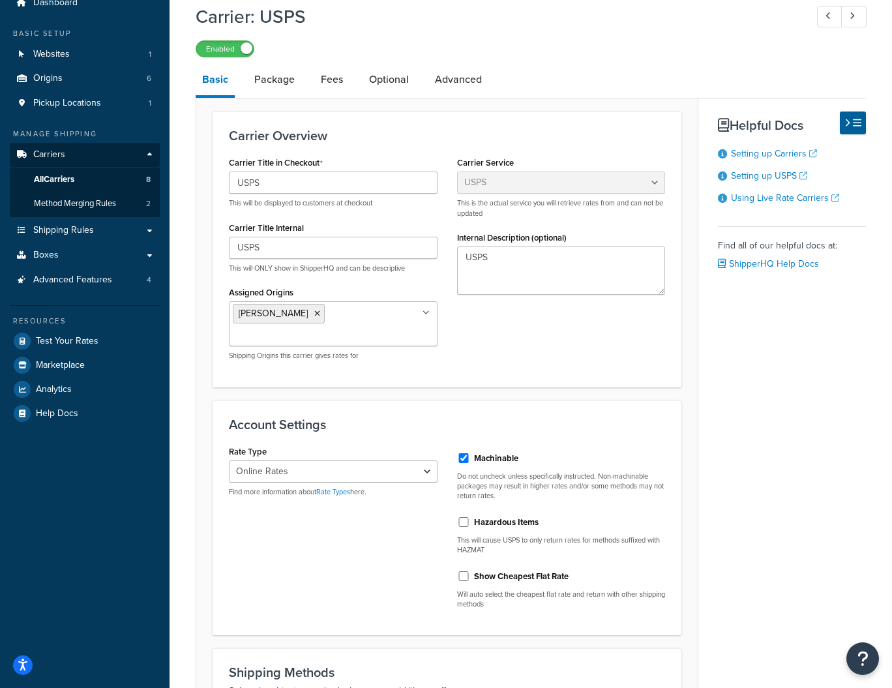
scroll to position [0, 0]
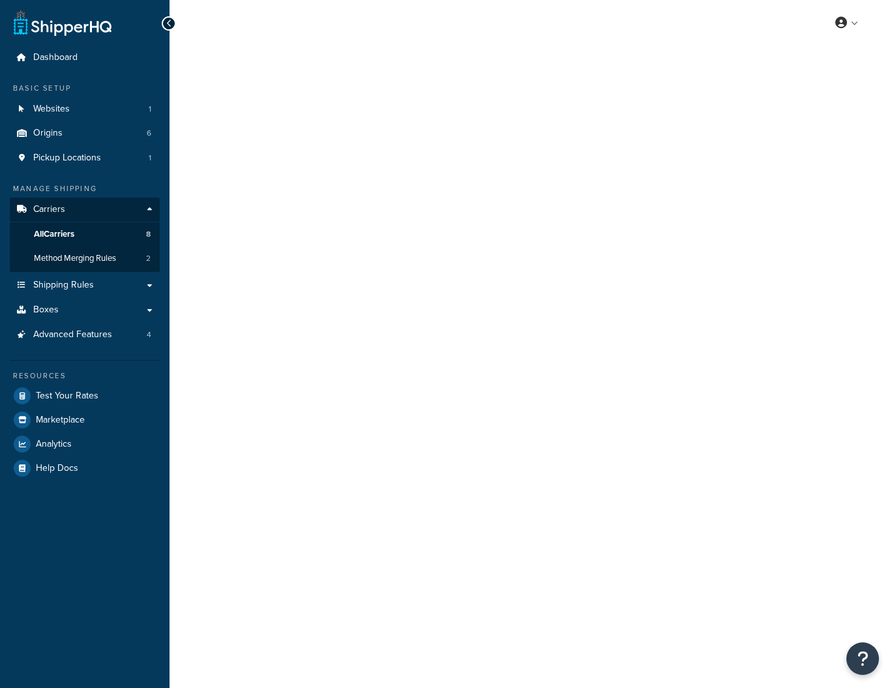
select select "usps"
select select "ONLINE"
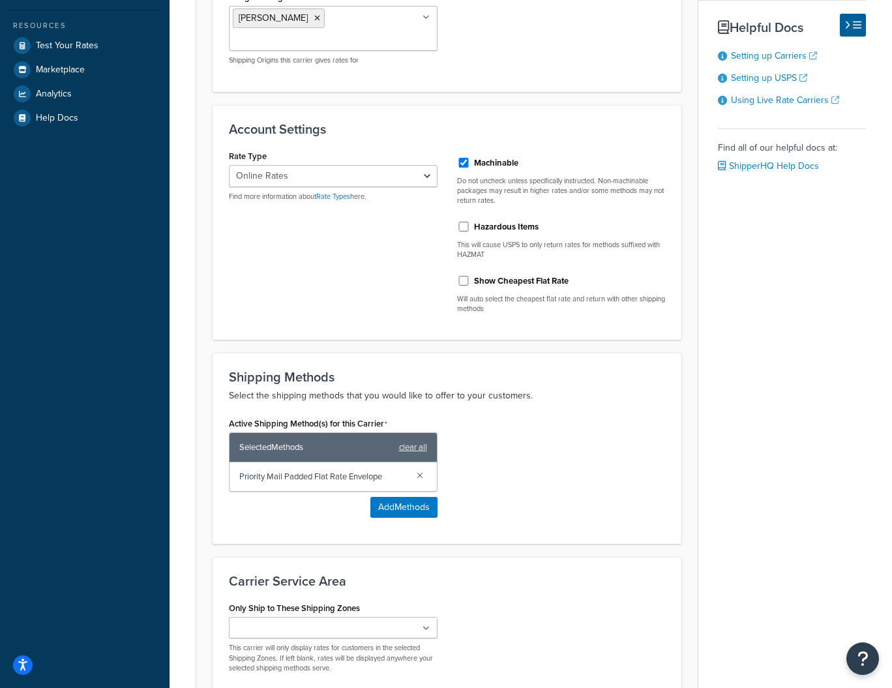
scroll to position [461, 0]
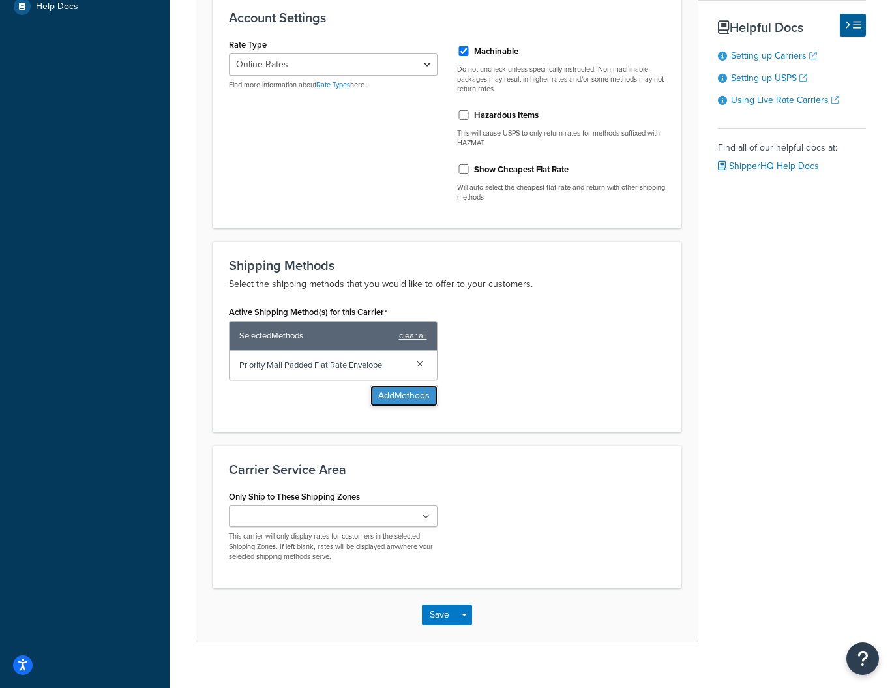
click at [385, 385] on button "Add Methods" at bounding box center [403, 395] width 67 height 21
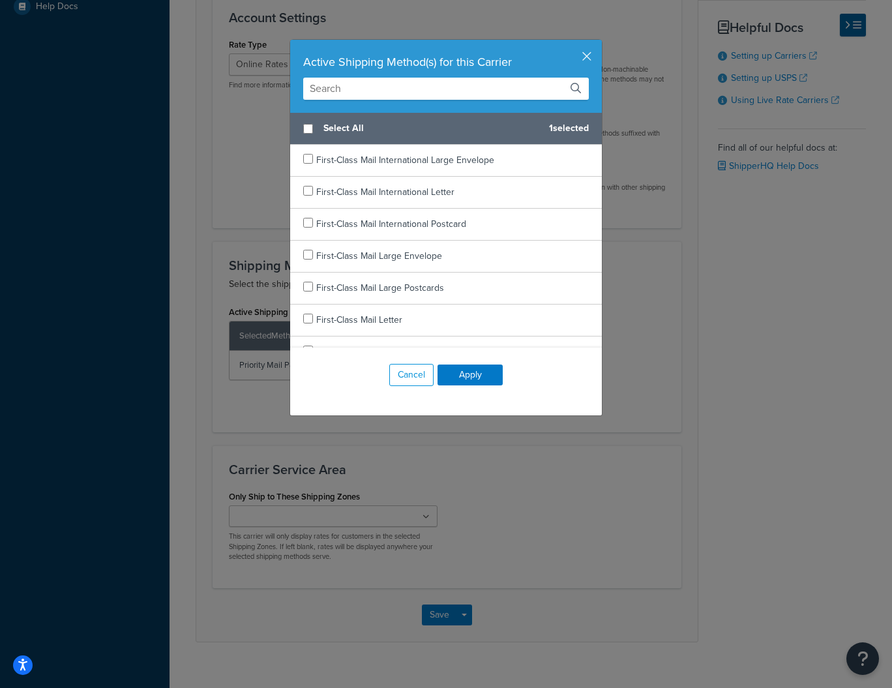
click at [388, 90] on input "text" at bounding box center [445, 89] width 285 height 22
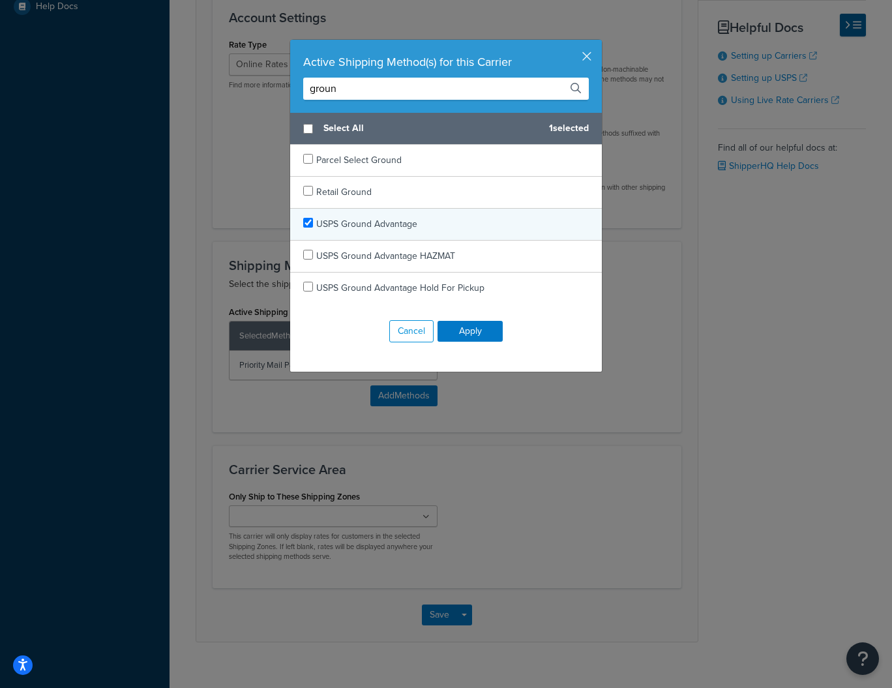
type input "groun"
click at [310, 221] on input "checkbox" at bounding box center [308, 223] width 10 height 10
checkbox input "true"
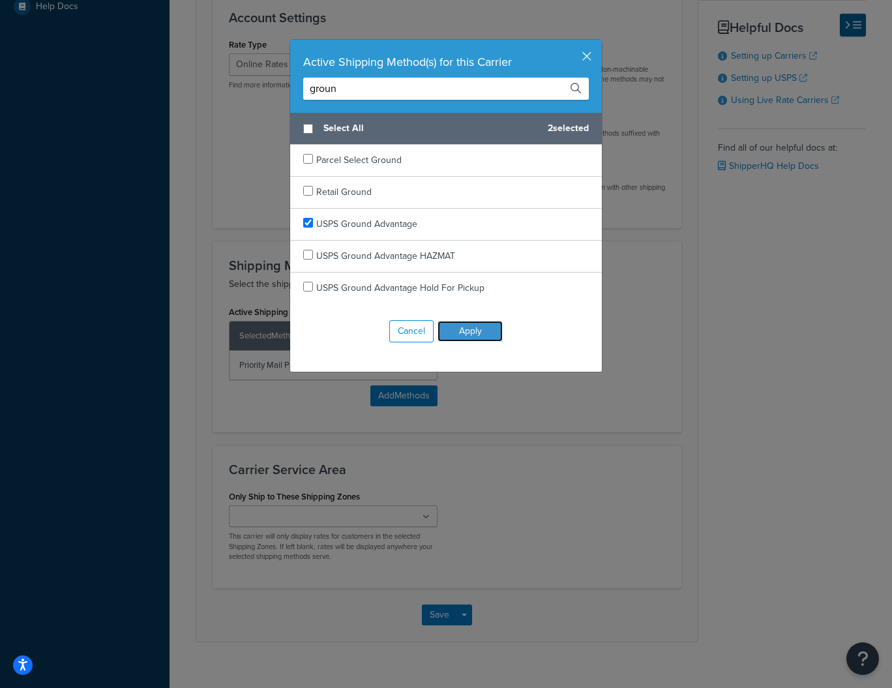
drag, startPoint x: 456, startPoint y: 330, endPoint x: 467, endPoint y: 331, distance: 10.5
click at [457, 330] on button "Apply" at bounding box center [469, 331] width 65 height 21
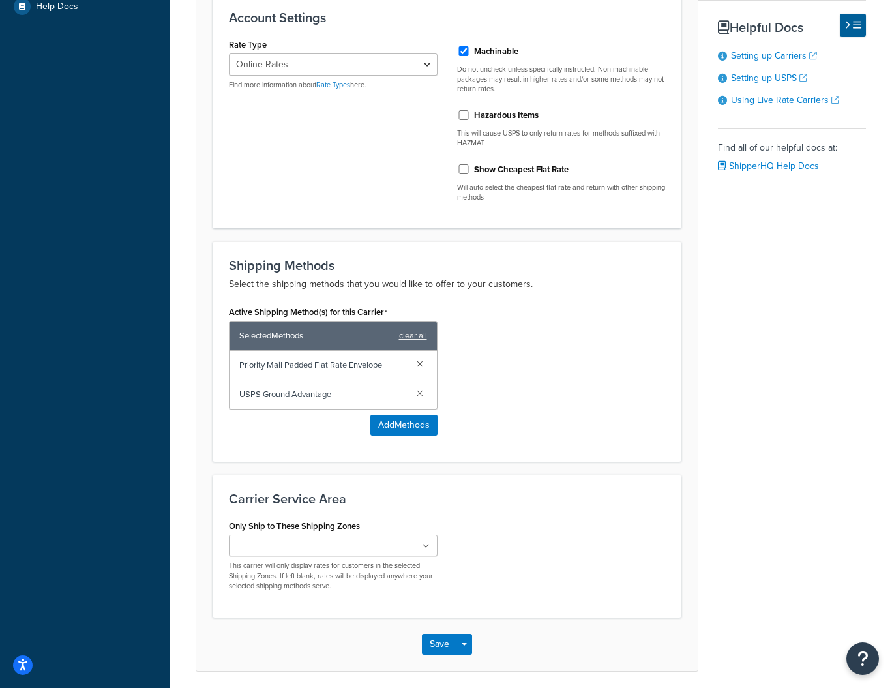
click at [544, 350] on div "Active Shipping Method(s) for this Carrier Selected Methods clear all Priority …" at bounding box center [447, 373] width 456 height 143
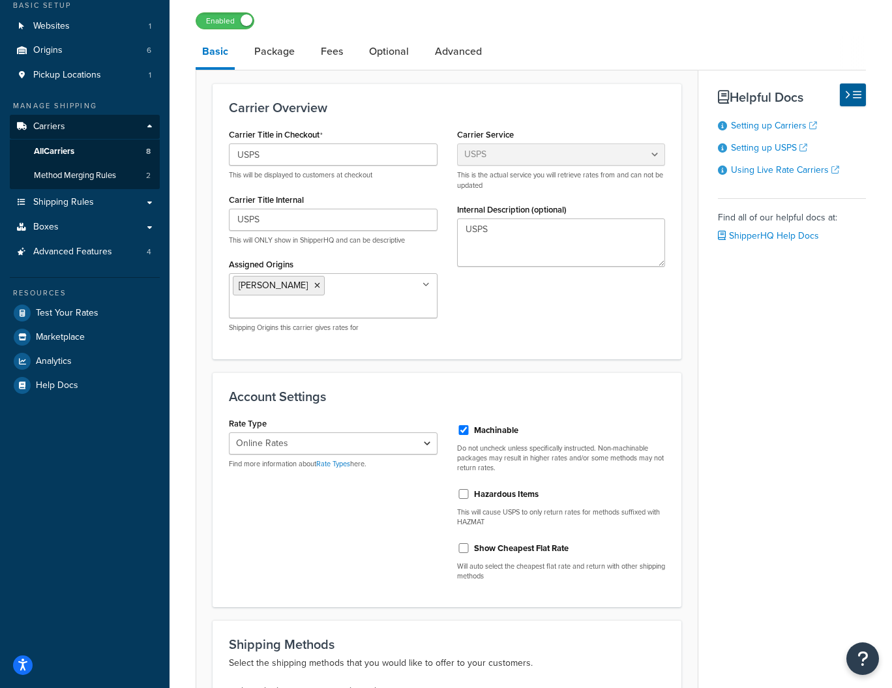
scroll to position [0, 0]
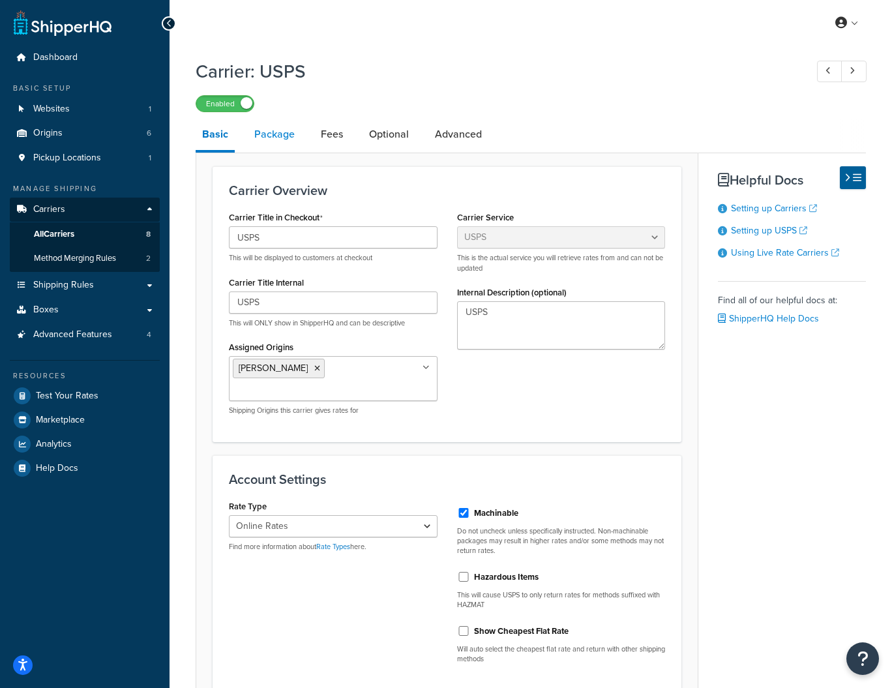
click at [277, 134] on link "Package" at bounding box center [274, 134] width 53 height 31
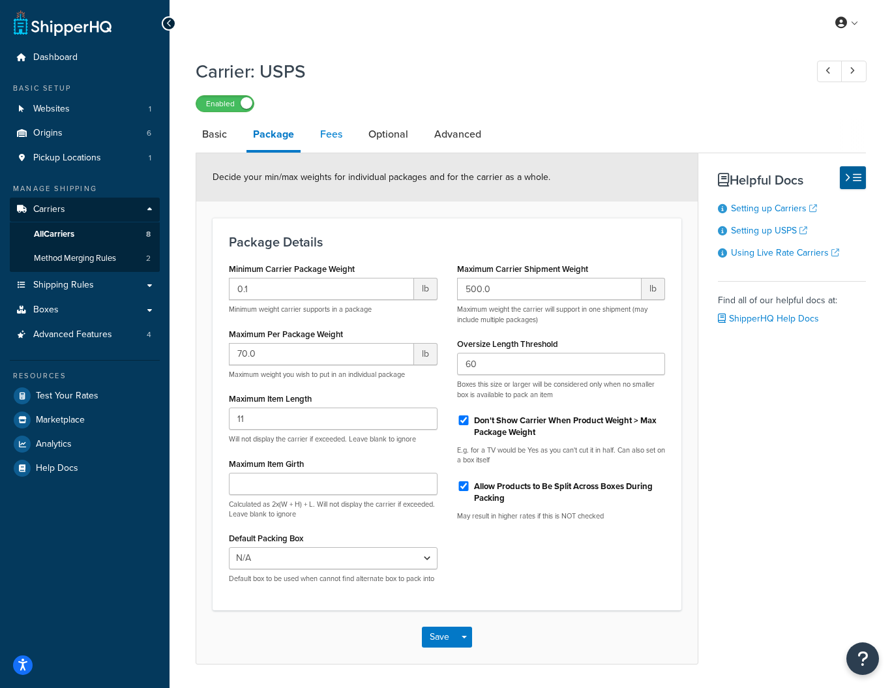
click at [332, 132] on link "Fees" at bounding box center [330, 134] width 35 height 31
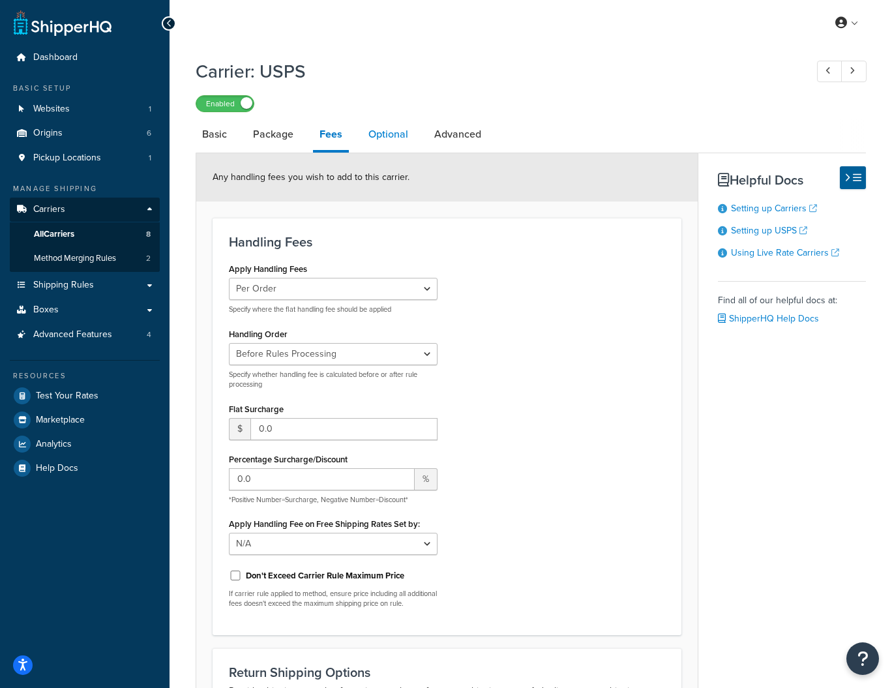
click at [380, 131] on link "Optional" at bounding box center [388, 134] width 53 height 31
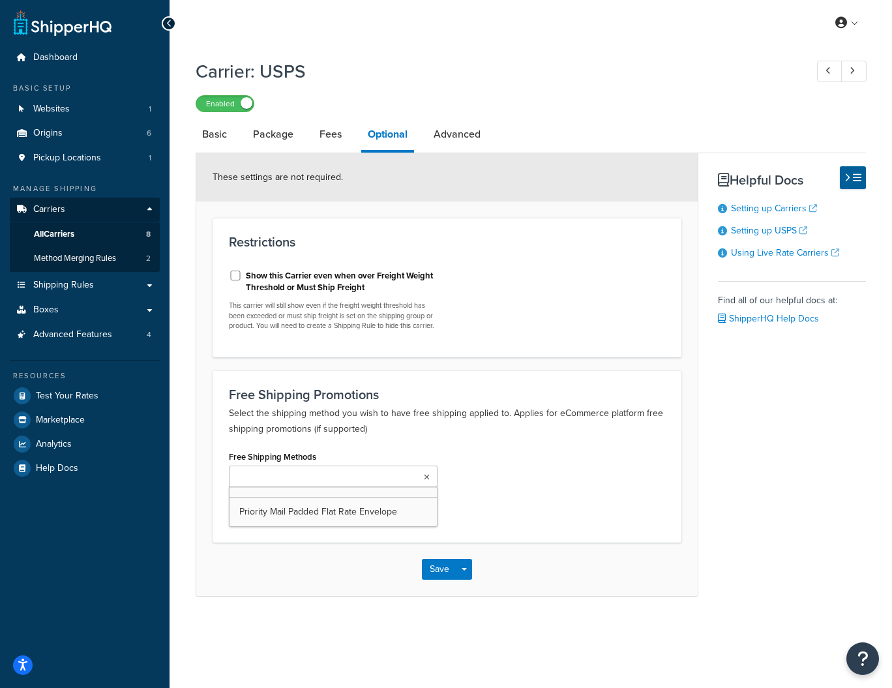
click at [270, 484] on input "Free Shipping Methods" at bounding box center [290, 477] width 115 height 14
click at [529, 497] on div "Free Shipping Methods Priority Mail Padded Flat Rate Envelope Apply Free Shippi…" at bounding box center [447, 486] width 456 height 79
click at [446, 579] on button "Save" at bounding box center [439, 569] width 35 height 21
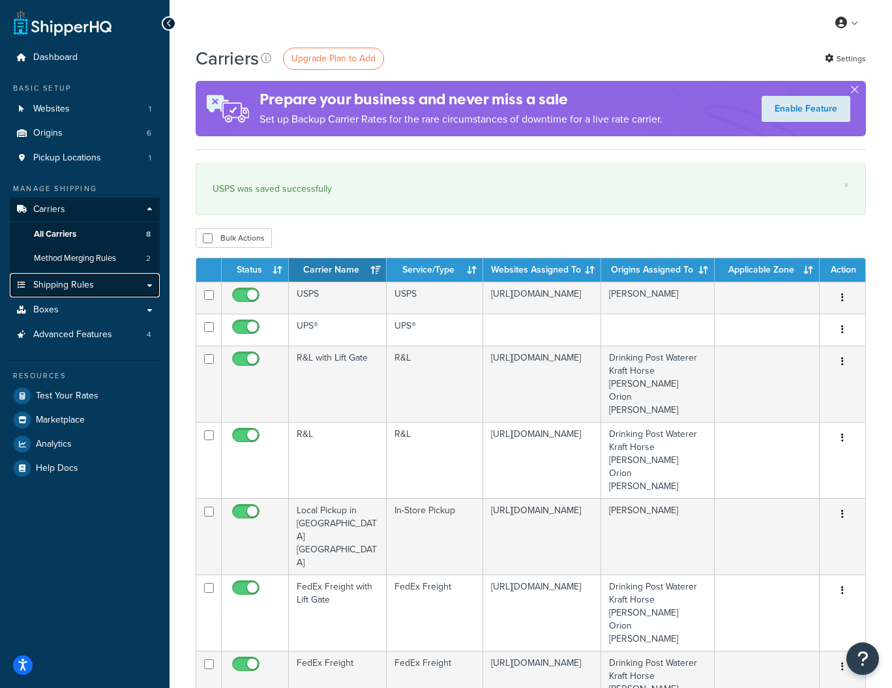
click at [48, 289] on span "Shipping Rules" at bounding box center [63, 285] width 61 height 11
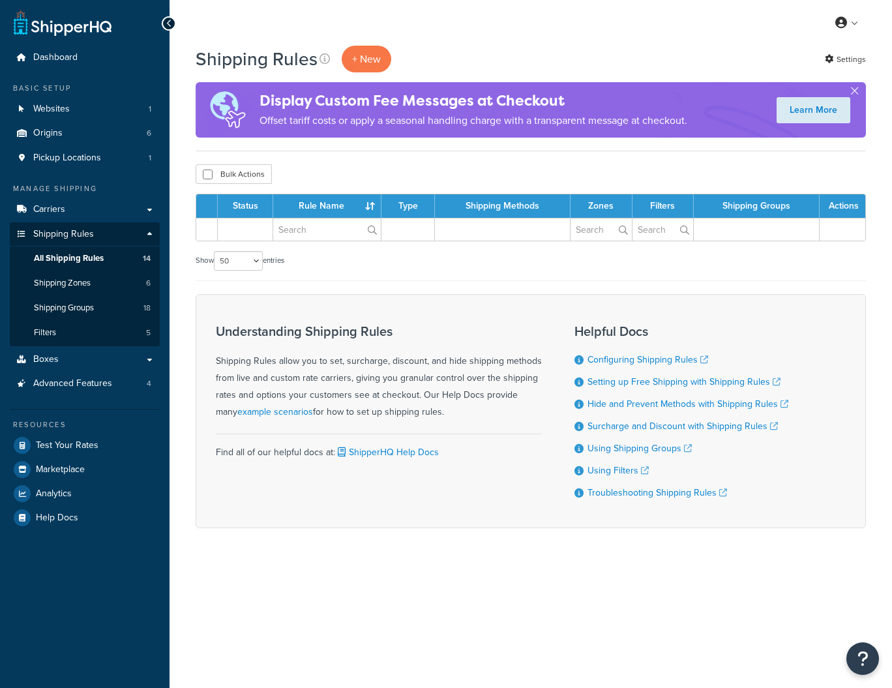
select select "50"
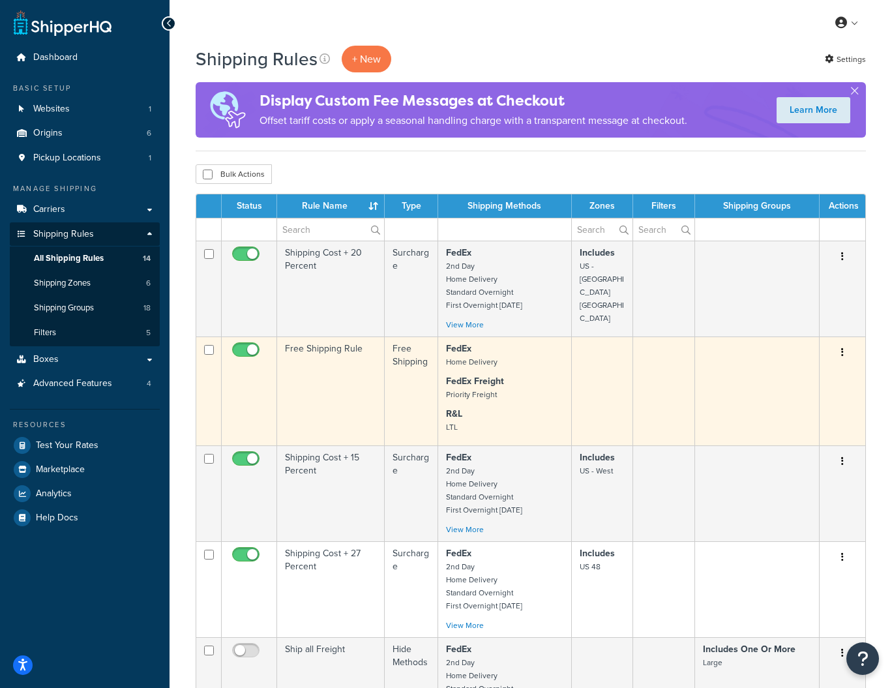
click at [841, 353] on icon "button" at bounding box center [842, 351] width 3 height 9
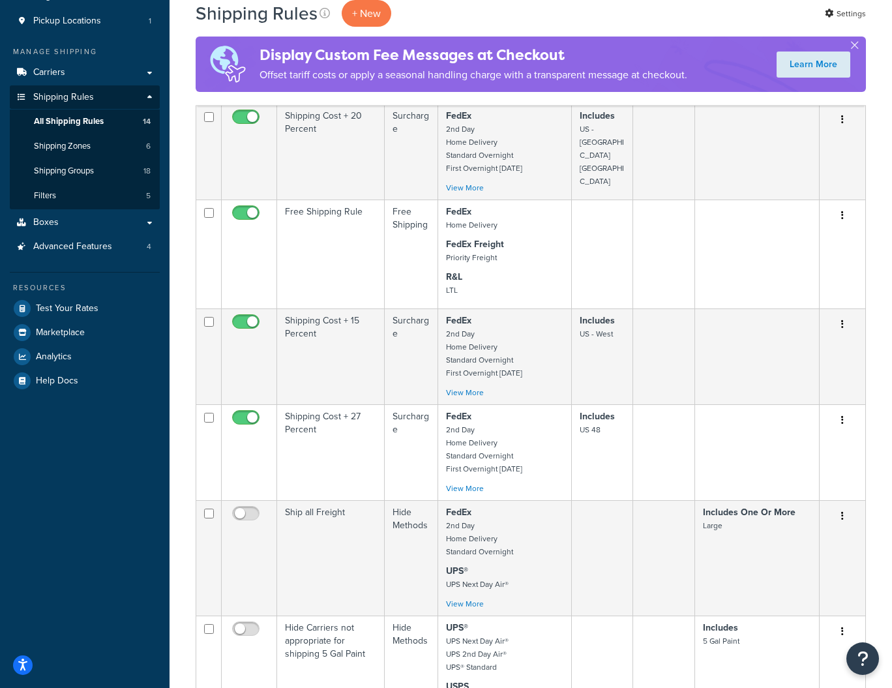
scroll to position [135, 0]
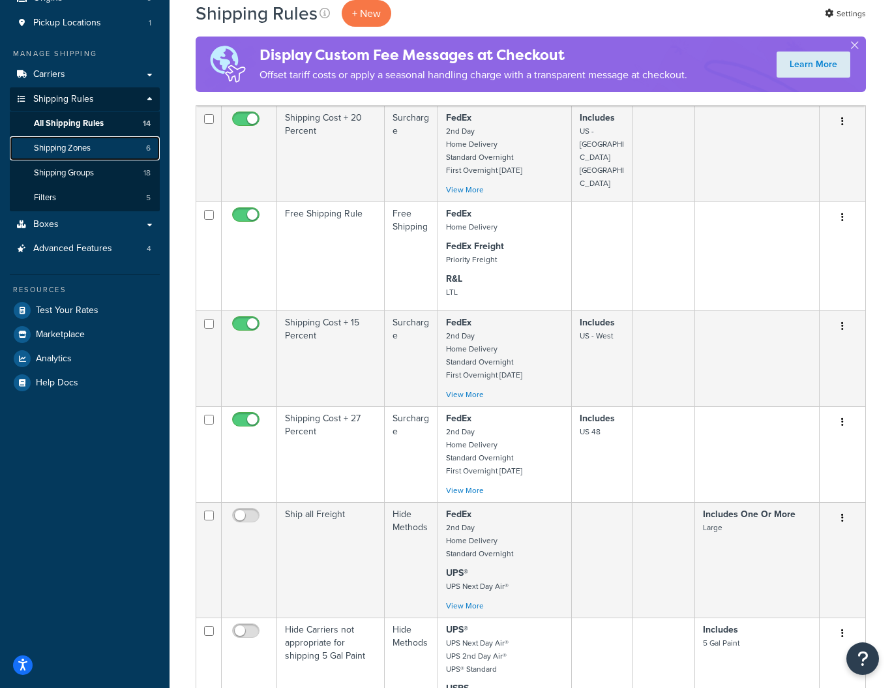
click at [87, 146] on span "Shipping Zones" at bounding box center [62, 148] width 57 height 11
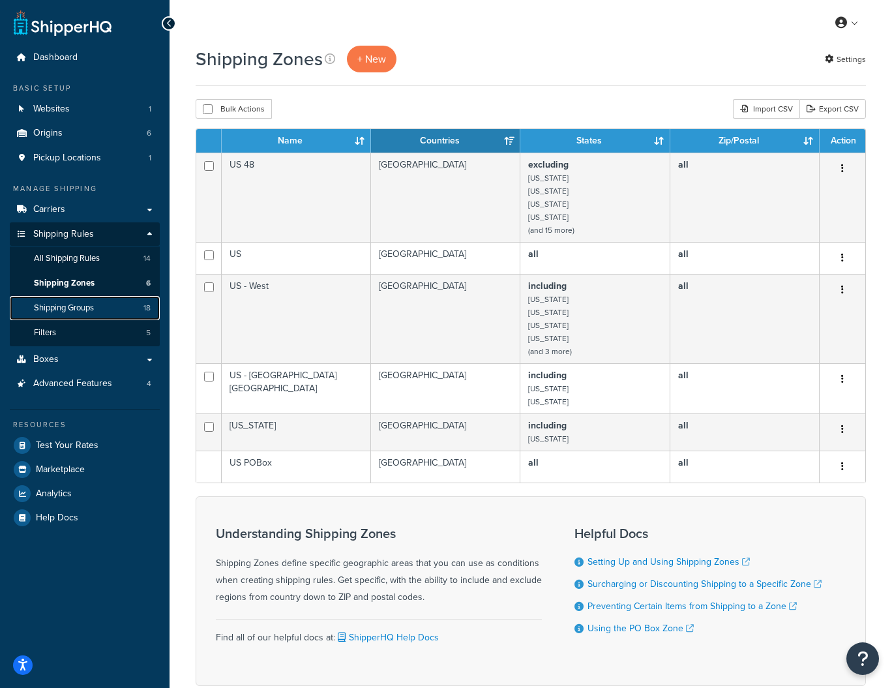
click at [72, 308] on span "Shipping Groups" at bounding box center [64, 307] width 60 height 11
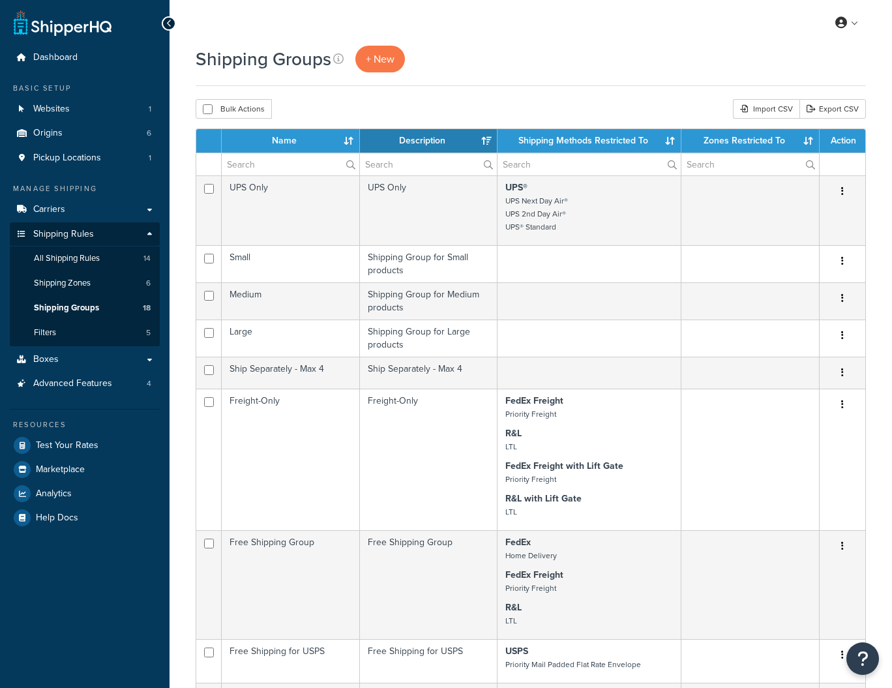
select select "15"
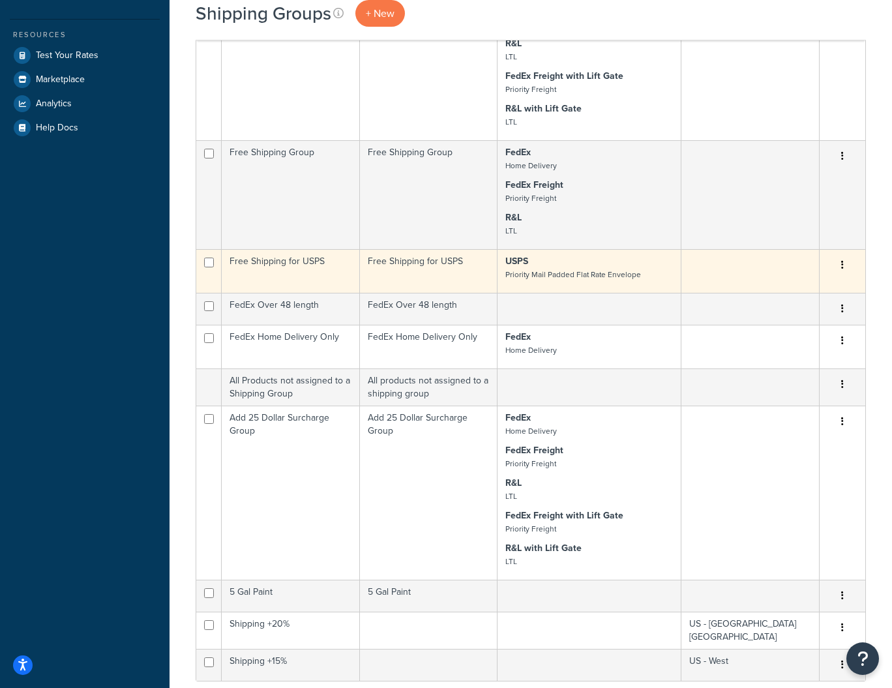
scroll to position [392, 0]
click at [843, 265] on button "button" at bounding box center [842, 263] width 18 height 21
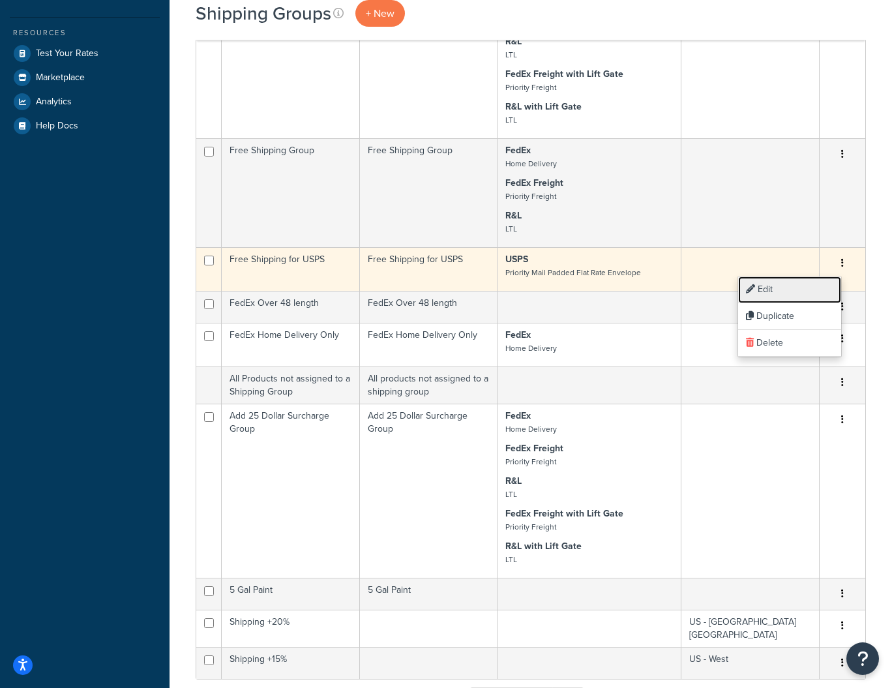
click at [773, 291] on link "Edit" at bounding box center [789, 289] width 103 height 27
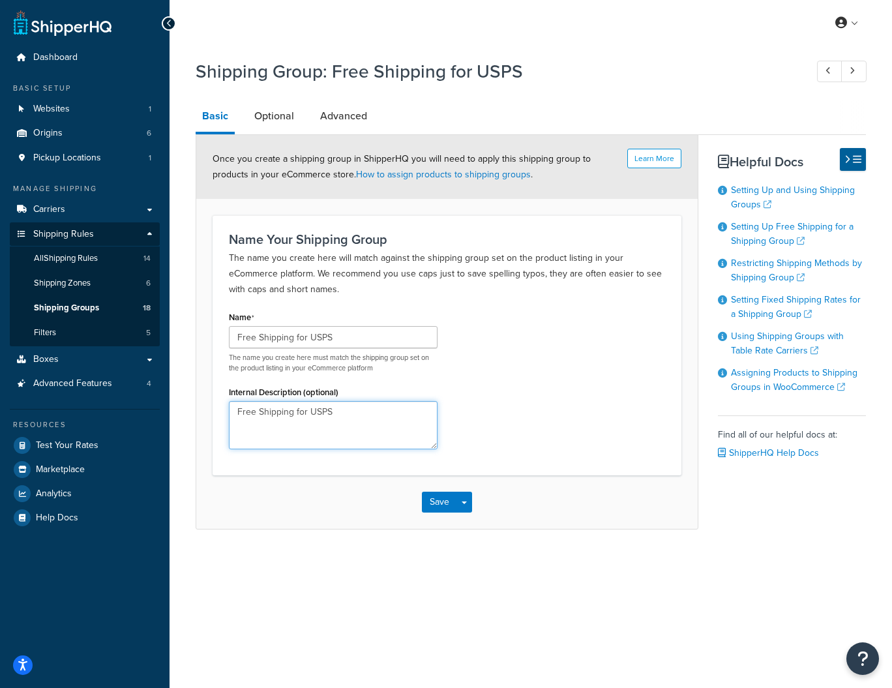
click at [367, 413] on textarea "Free Shipping for USPS" at bounding box center [333, 425] width 209 height 48
click at [274, 115] on link "Optional" at bounding box center [274, 115] width 53 height 31
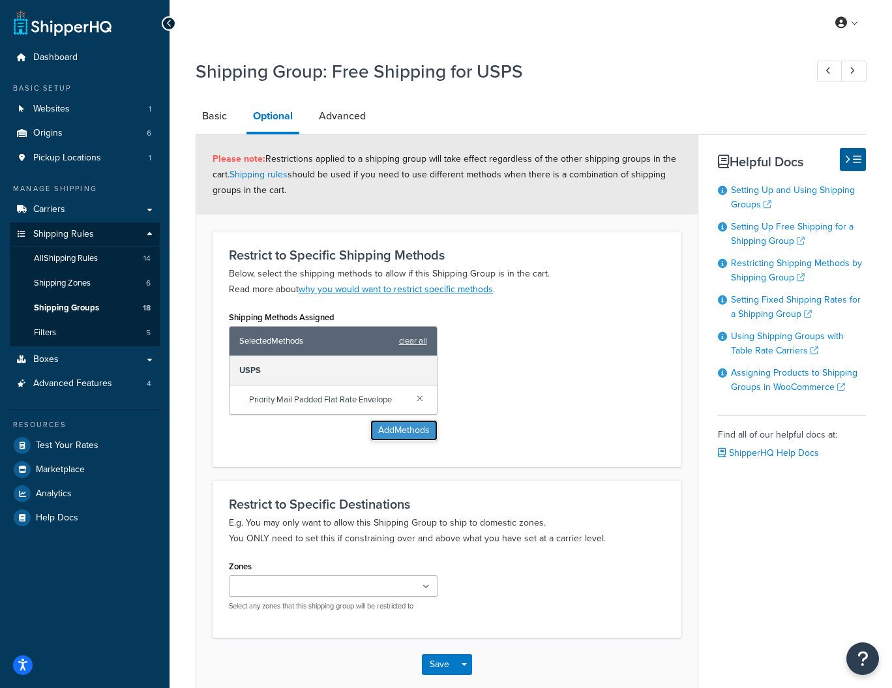
click at [400, 430] on button "Add Methods" at bounding box center [403, 430] width 67 height 21
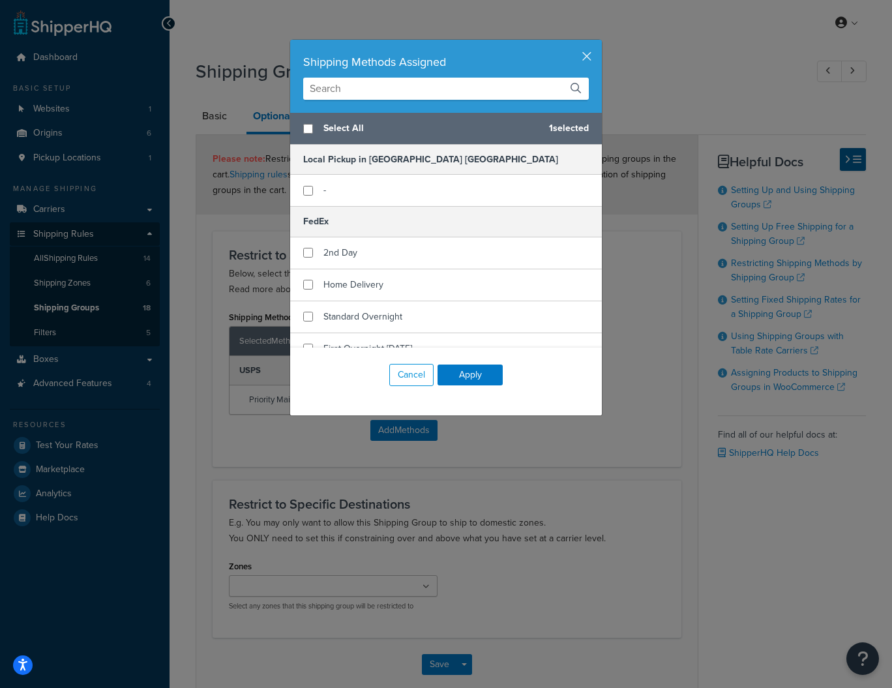
drag, startPoint x: 374, startPoint y: 95, endPoint x: 383, endPoint y: 98, distance: 8.9
click at [377, 95] on input "text" at bounding box center [445, 89] width 285 height 22
type input "g"
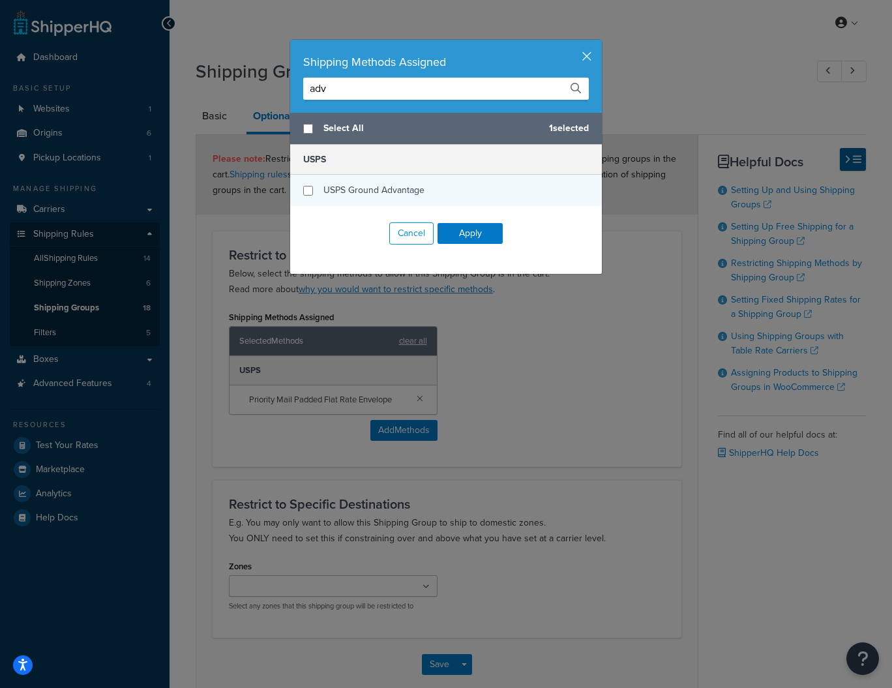
type input "adv"
click at [309, 192] on input "checkbox" at bounding box center [308, 191] width 10 height 10
checkbox input "true"
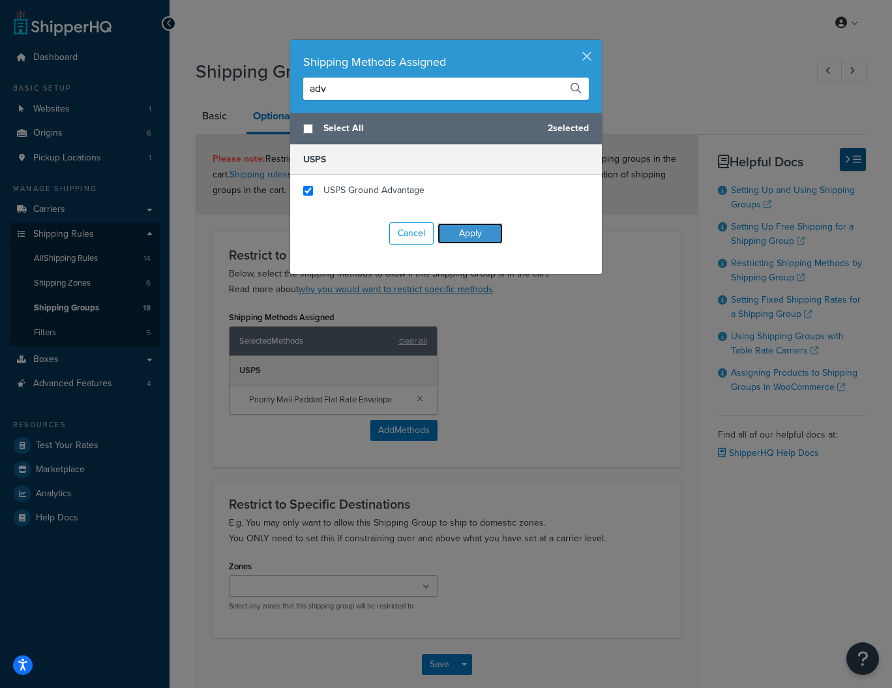
drag, startPoint x: 475, startPoint y: 235, endPoint x: 481, endPoint y: 244, distance: 10.3
click at [475, 235] on button "Apply" at bounding box center [469, 233] width 65 height 21
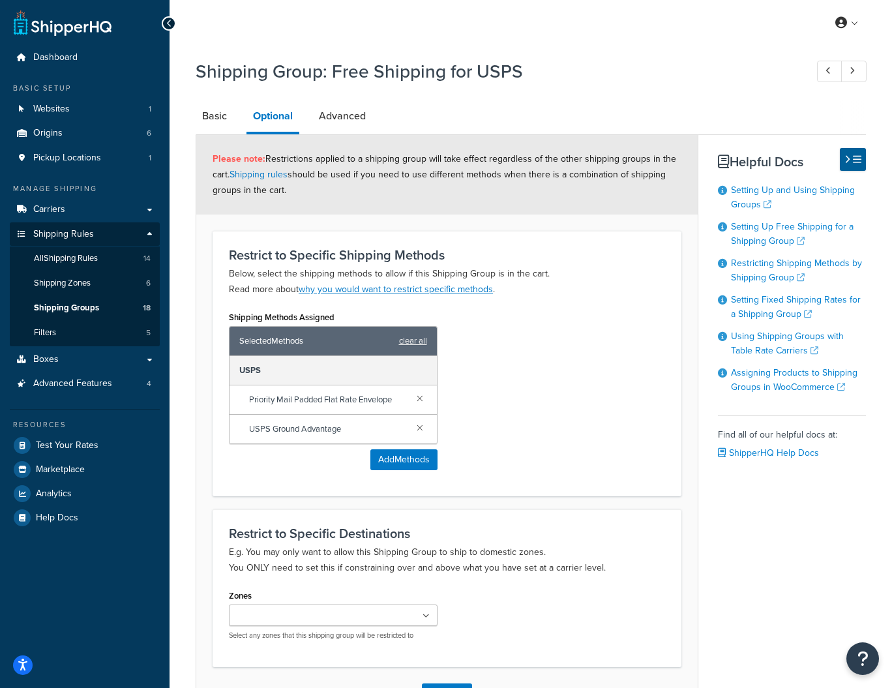
drag, startPoint x: 419, startPoint y: 398, endPoint x: 431, endPoint y: 400, distance: 12.0
click at [419, 398] on link at bounding box center [420, 397] width 14 height 14
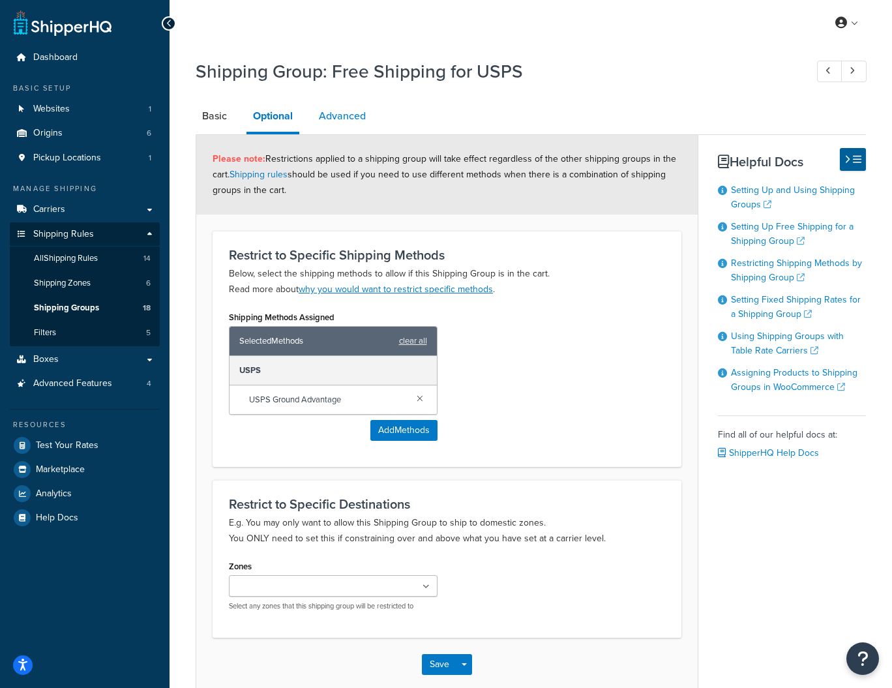
click at [321, 116] on link "Advanced" at bounding box center [342, 115] width 60 height 31
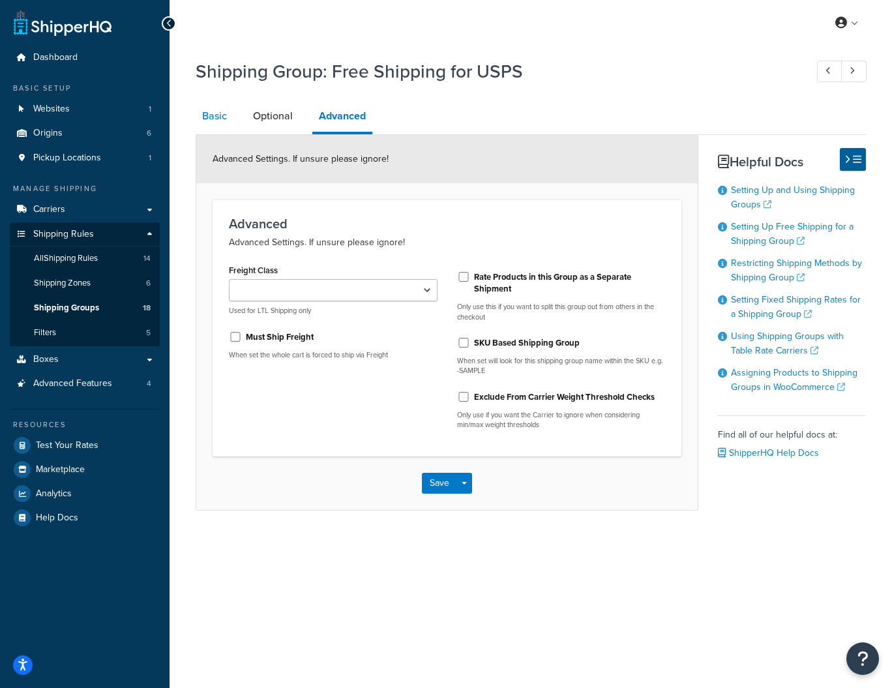
click at [215, 114] on link "Basic" at bounding box center [215, 115] width 38 height 31
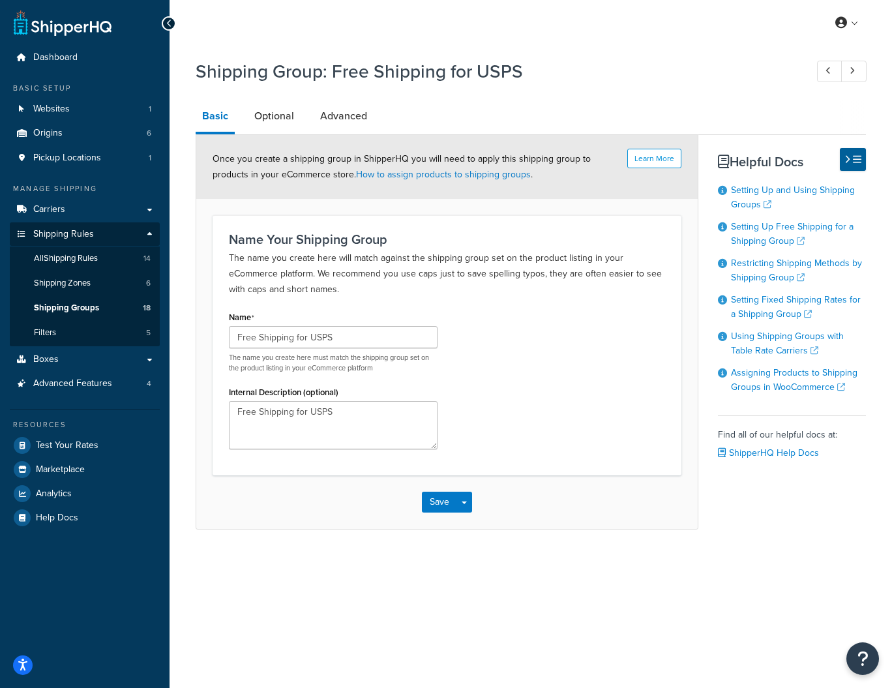
click at [210, 117] on link "Basic" at bounding box center [215, 117] width 39 height 34
click at [454, 75] on h1 "Shipping Group: Free Shipping for USPS" at bounding box center [494, 71] width 597 height 25
drag, startPoint x: 347, startPoint y: 334, endPoint x: 313, endPoint y: 335, distance: 33.9
click at [311, 338] on input "Free Shipping for USPS" at bounding box center [333, 337] width 209 height 22
click at [300, 339] on input "Free Shipping for USPS Ground Advantage" at bounding box center [333, 337] width 209 height 22
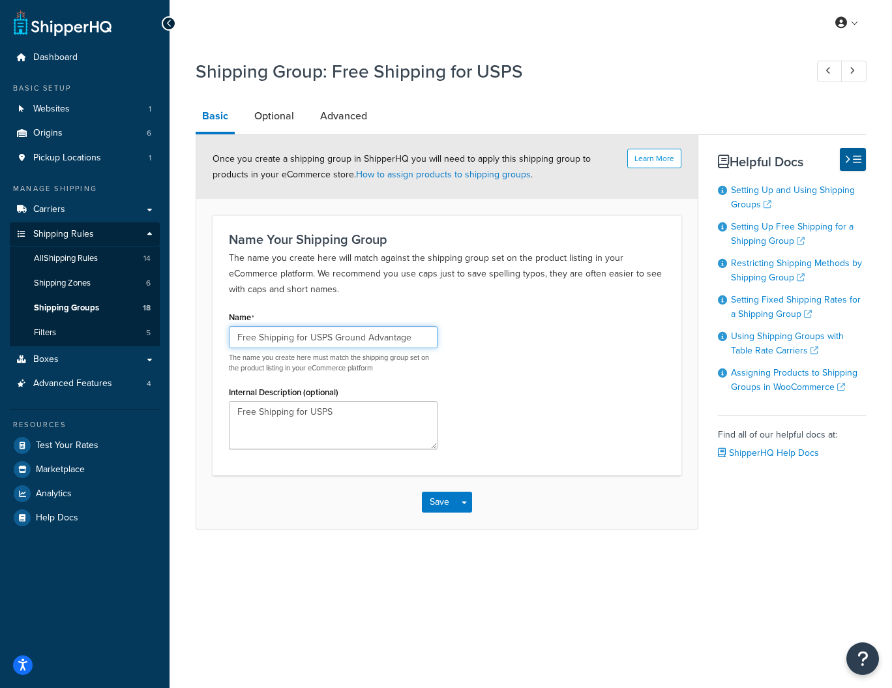
click at [300, 339] on input "Free Shipping for USPS Ground Advantage" at bounding box center [333, 337] width 209 height 22
click at [334, 338] on input "Free Shipping with USPS Ground Advantage" at bounding box center [333, 337] width 209 height 22
type input "Free Shipping with USPS Ground Advantage"
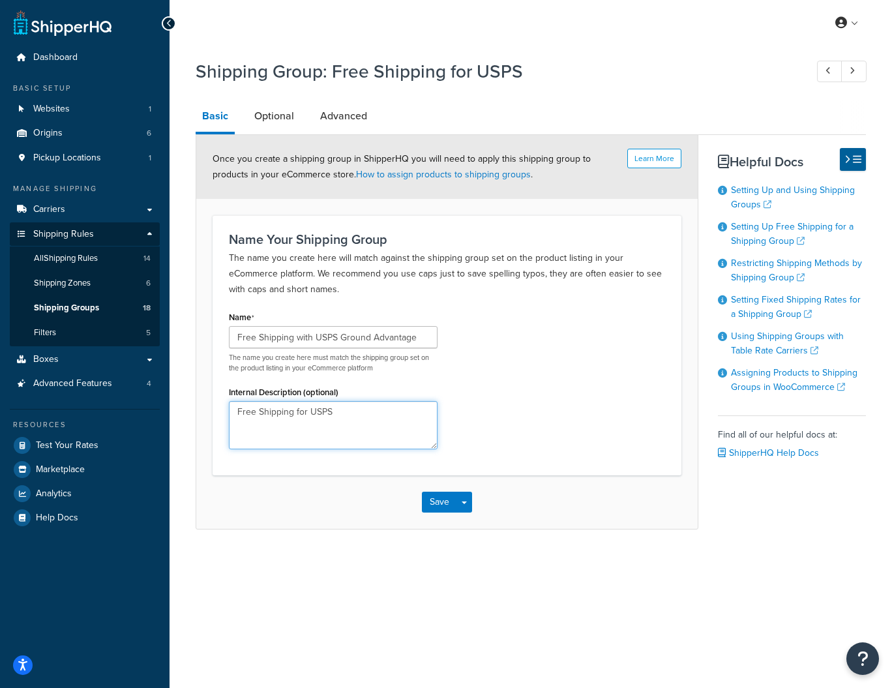
click at [320, 416] on textarea "Free Shipping for USPS" at bounding box center [333, 425] width 209 height 48
paste textarea "with USPS Ground Advantage"
type textarea "Free Shipping with USPS Ground Advantage"
click at [443, 503] on button "Save" at bounding box center [439, 501] width 35 height 21
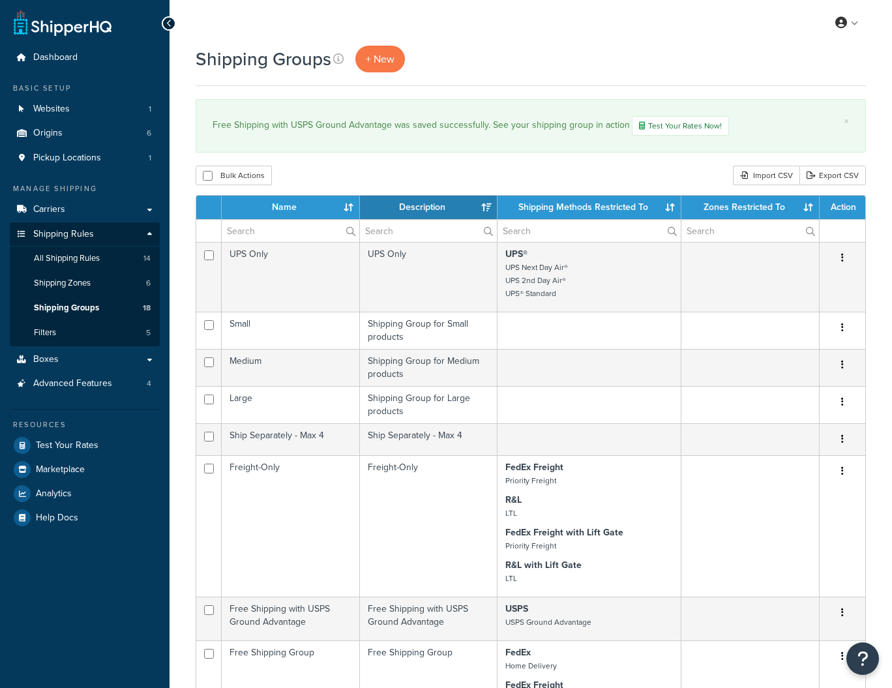
select select "15"
click at [40, 332] on span "Filters" at bounding box center [45, 332] width 22 height 11
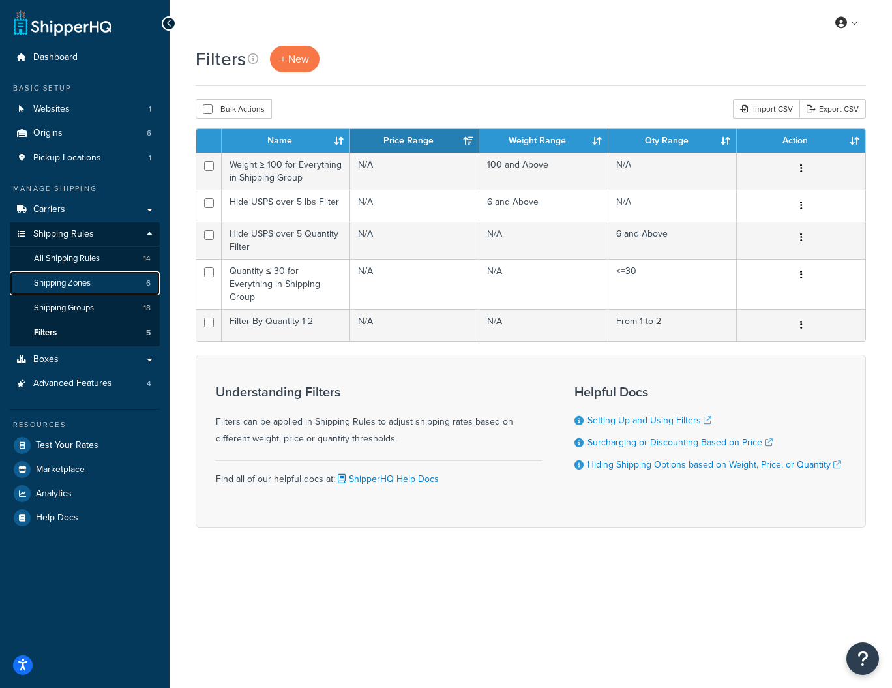
click at [65, 284] on span "Shipping Zones" at bounding box center [62, 283] width 57 height 11
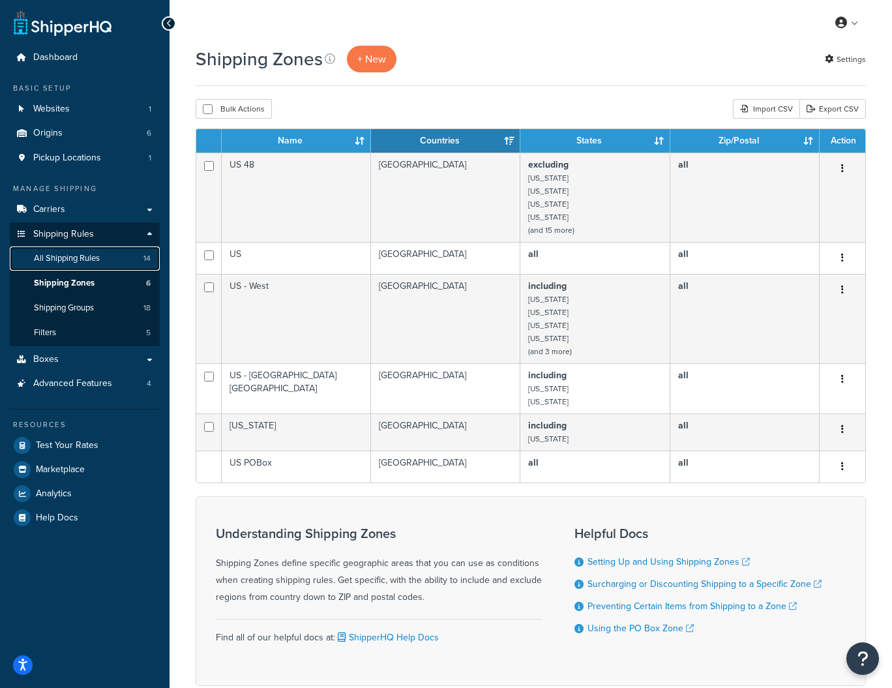
click at [57, 258] on span "All Shipping Rules" at bounding box center [67, 258] width 66 height 11
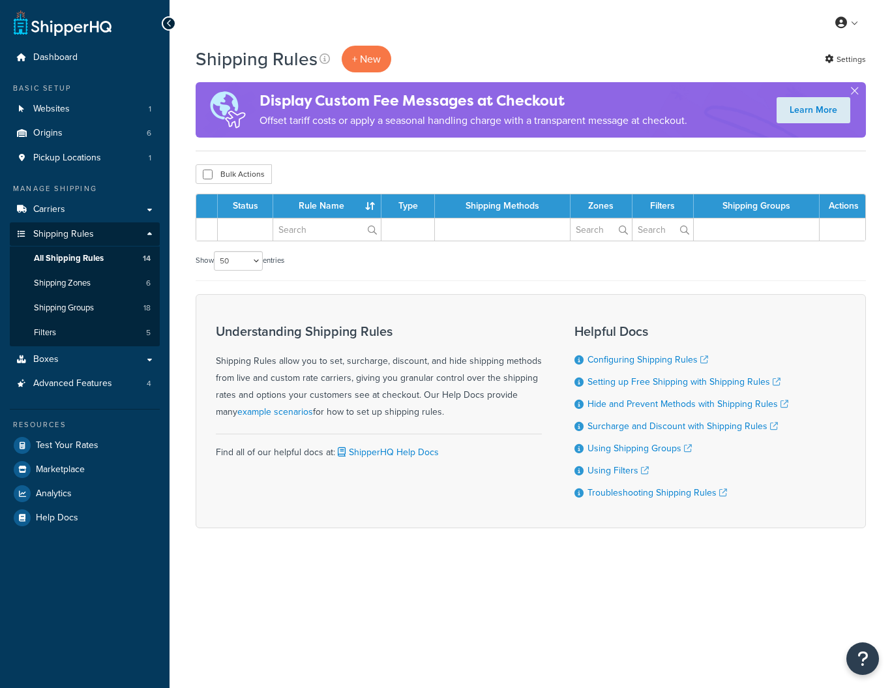
select select "50"
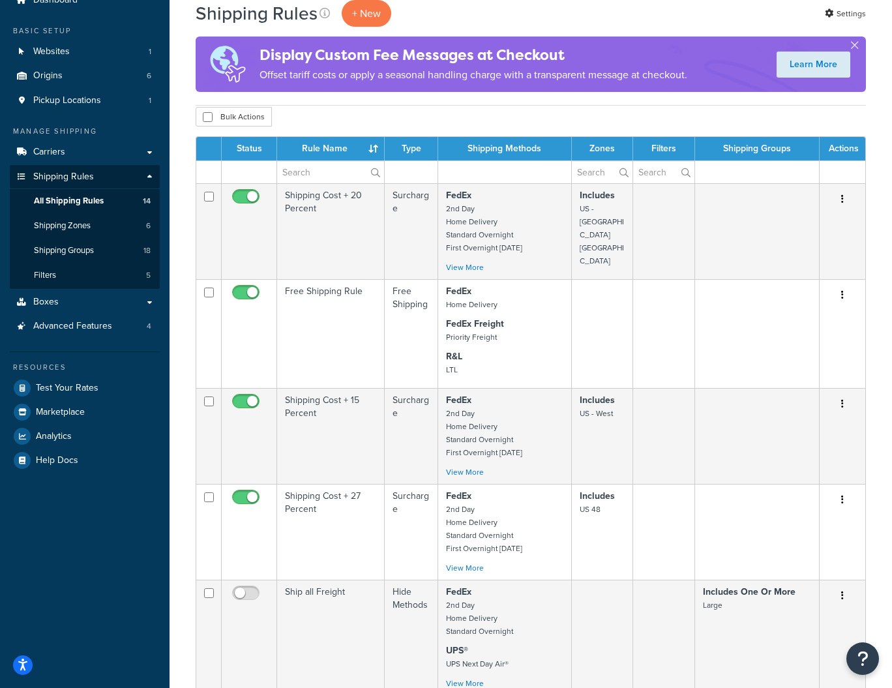
scroll to position [52, 0]
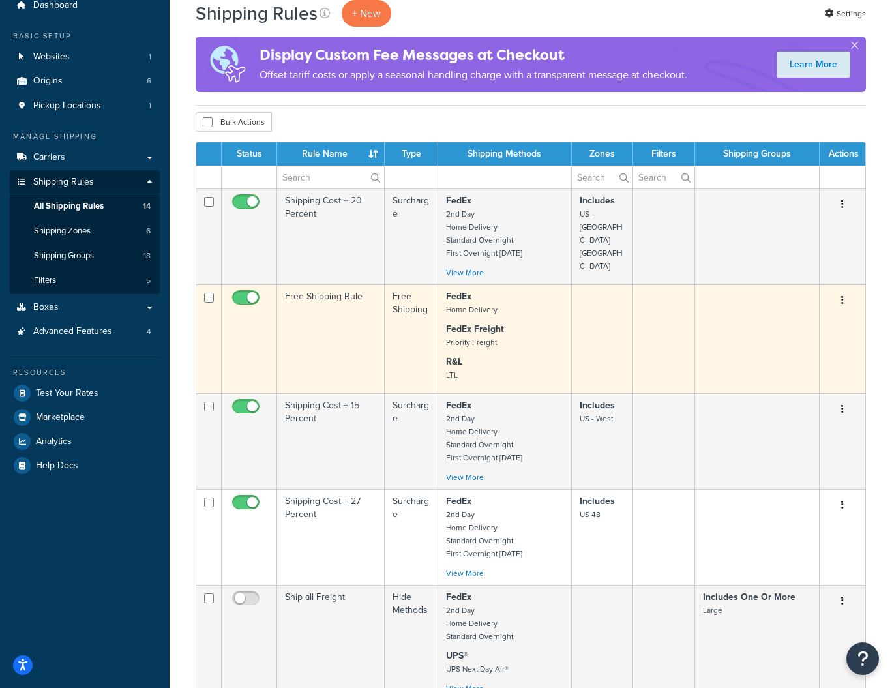
click at [843, 301] on button "button" at bounding box center [842, 300] width 18 height 21
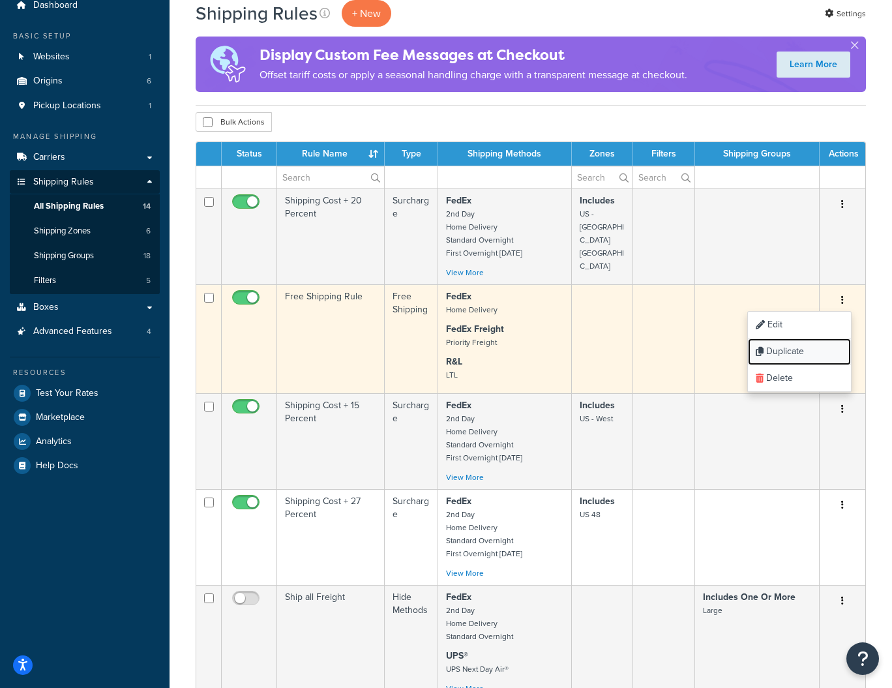
click at [794, 351] on link "Duplicate" at bounding box center [799, 351] width 103 height 27
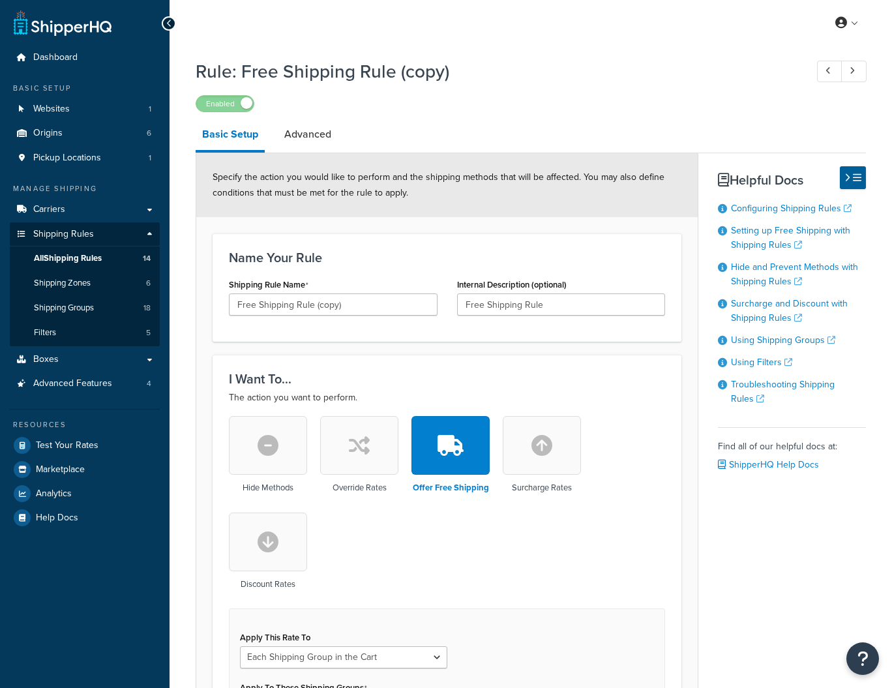
select select "SHIPPING_GROUP"
click at [392, 308] on input "Free Shipping Rule (copy)" at bounding box center [333, 304] width 209 height 22
click at [385, 310] on input "Free Shipping Rule with USPS Ground Advantage" at bounding box center [333, 304] width 209 height 22
type input "Free Shipping Rule with USPS Ground Advantage"
click at [491, 305] on input "Free Shipping Rule" at bounding box center [561, 304] width 209 height 22
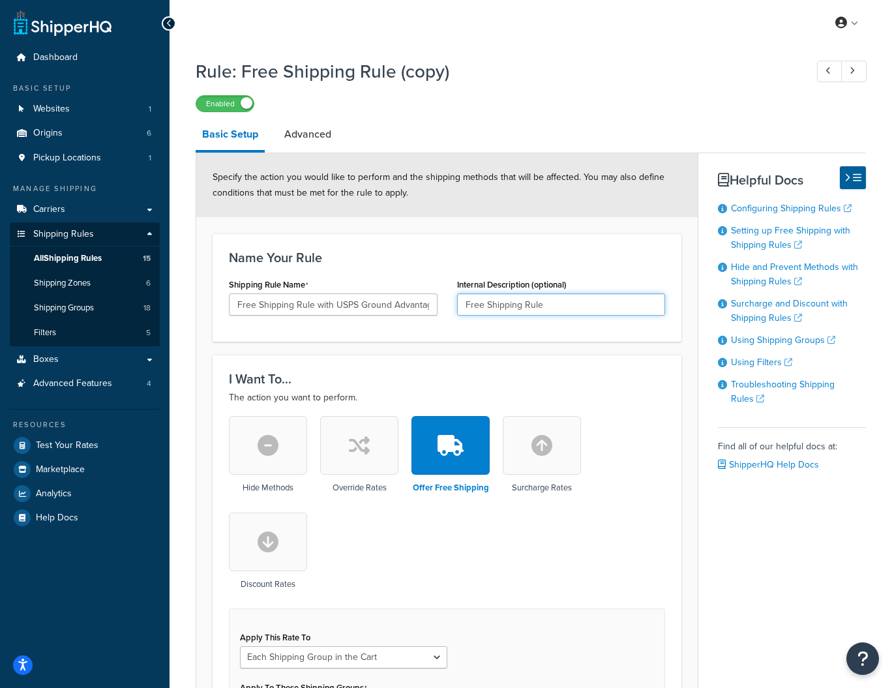
paste input "with USPS Ground Advantage"
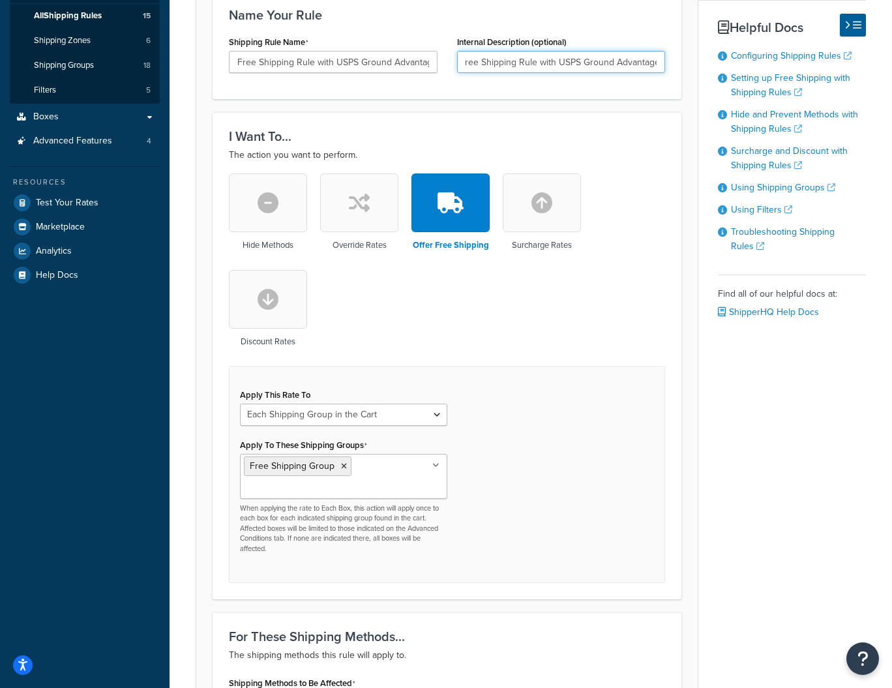
scroll to position [250, 0]
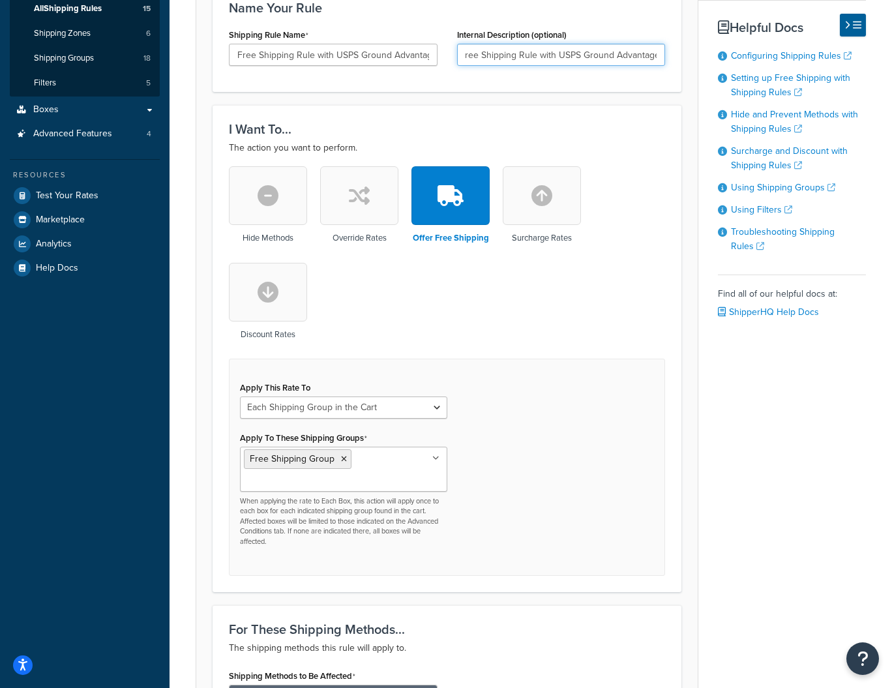
type input "Free Shipping Rule with USPS Ground Advantage"
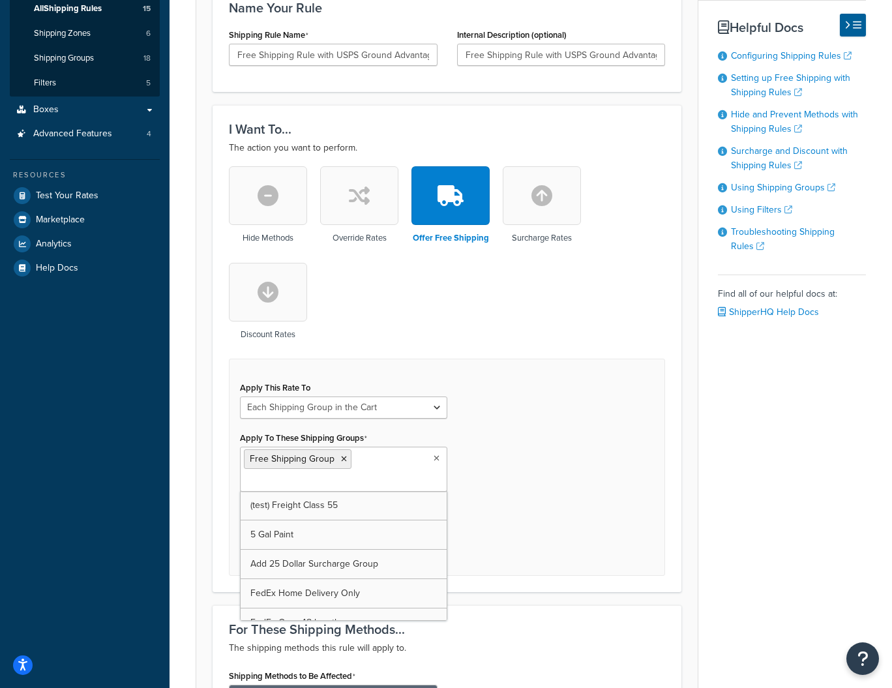
click at [439, 461] on ul "Free Shipping Group" at bounding box center [343, 468] width 207 height 45
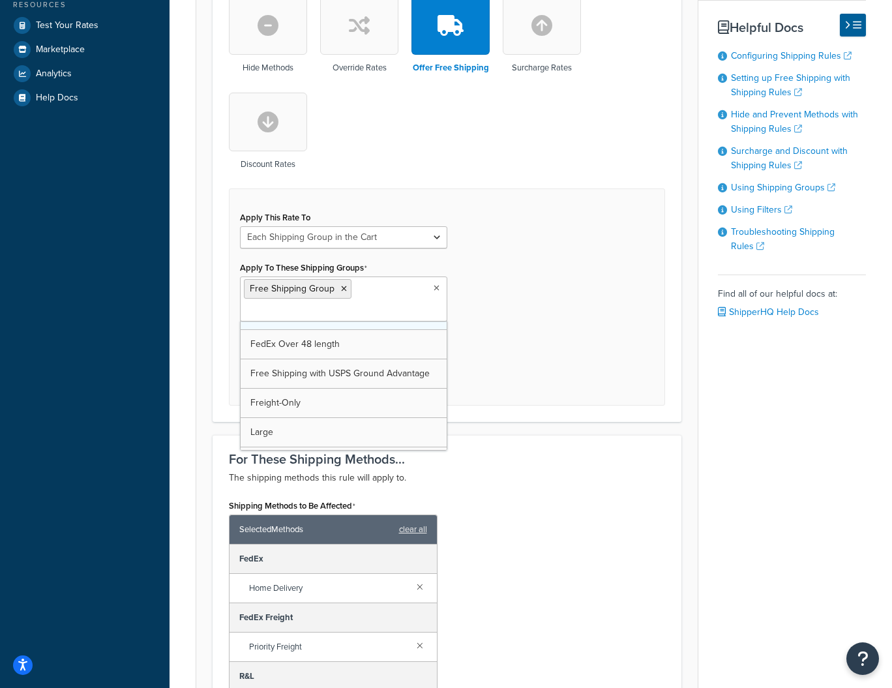
scroll to position [111, 0]
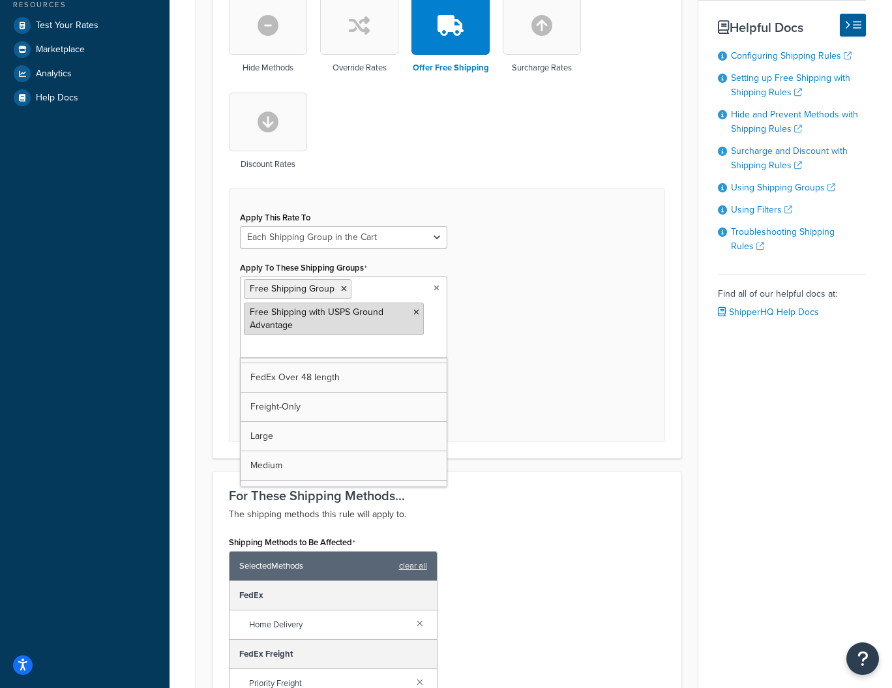
click at [342, 289] on icon at bounding box center [344, 289] width 6 height 8
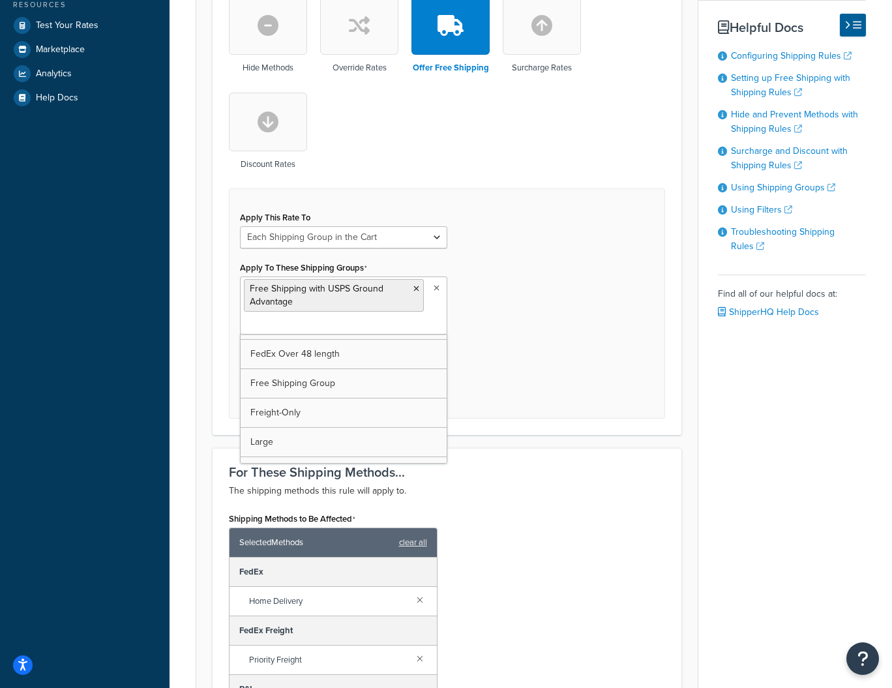
click at [521, 328] on div "Apply This Rate To Each Shipment in the Cart Each Origin in the Cart Each Shipp…" at bounding box center [447, 303] width 436 height 230
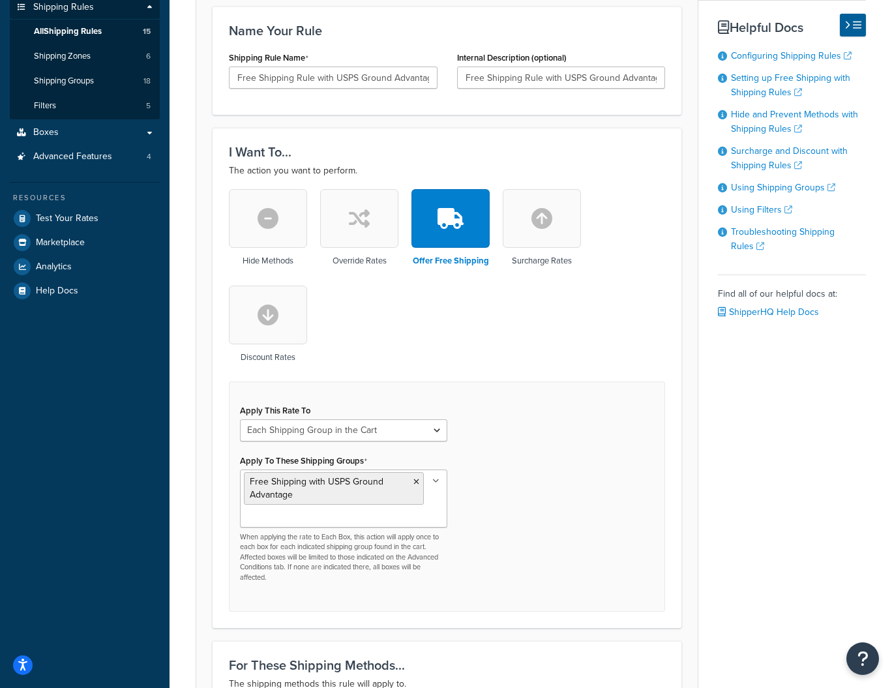
scroll to position [749, 0]
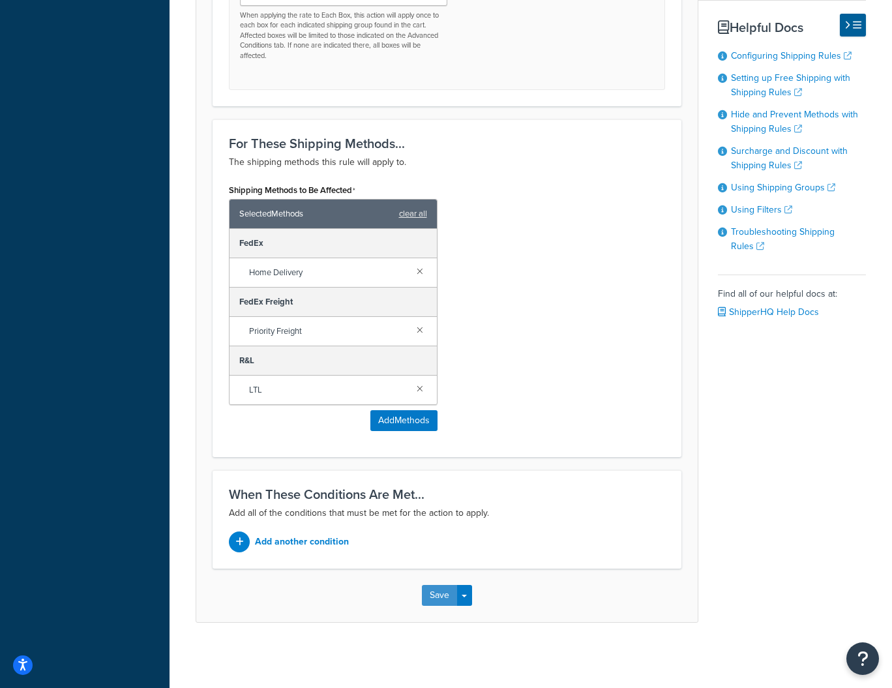
click at [440, 592] on button "Save" at bounding box center [439, 595] width 35 height 21
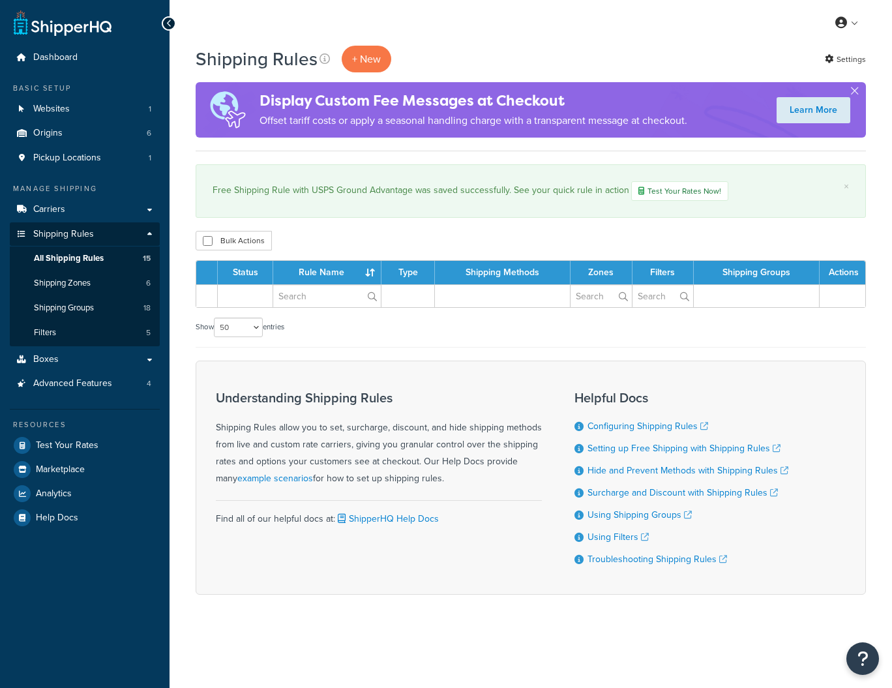
select select "50"
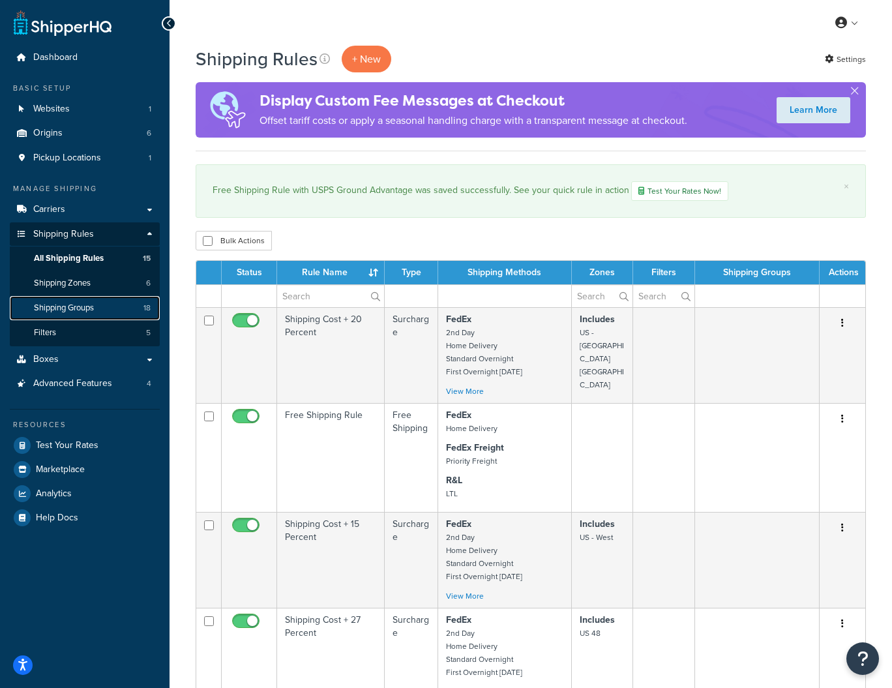
click at [59, 309] on span "Shipping Groups" at bounding box center [64, 307] width 60 height 11
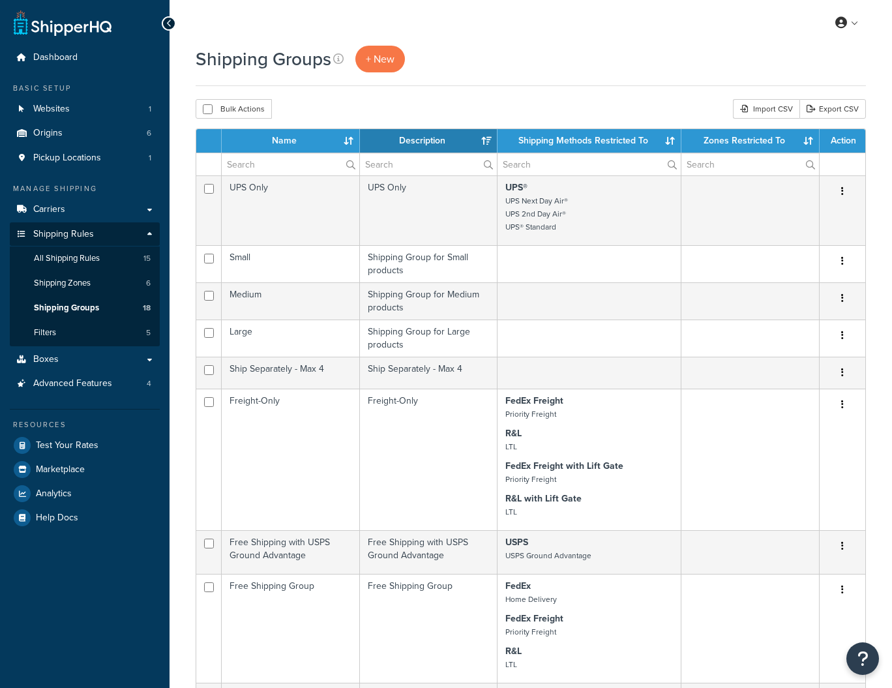
select select "15"
click at [72, 281] on span "Shipping Zones" at bounding box center [62, 283] width 57 height 11
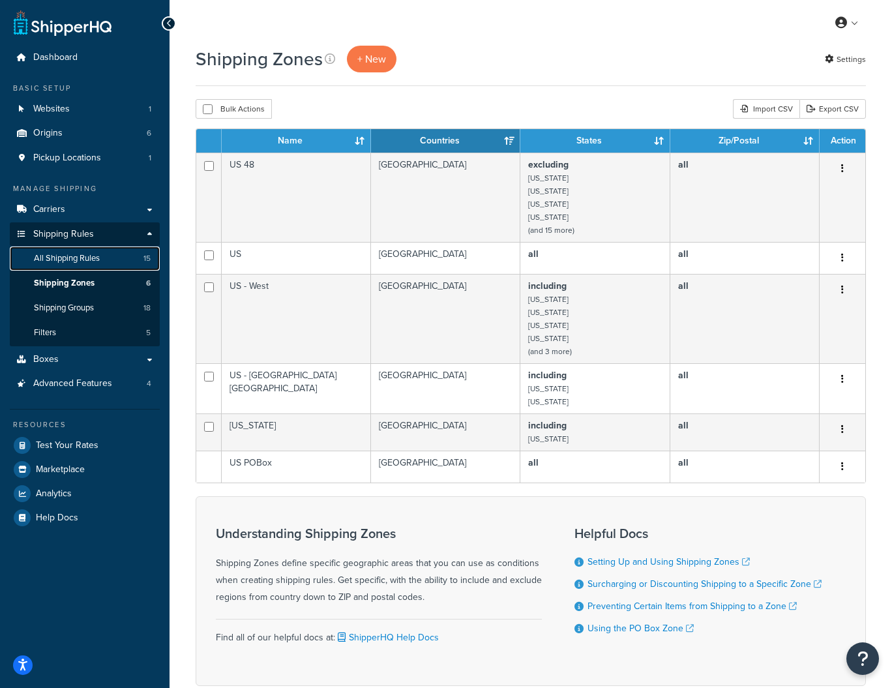
click at [72, 257] on span "All Shipping Rules" at bounding box center [67, 258] width 66 height 11
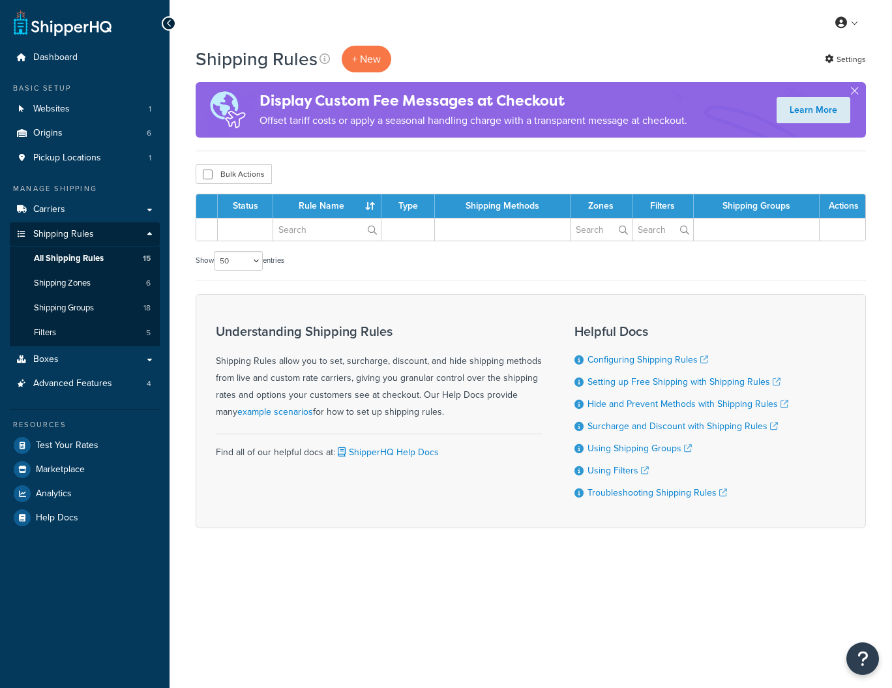
select select "50"
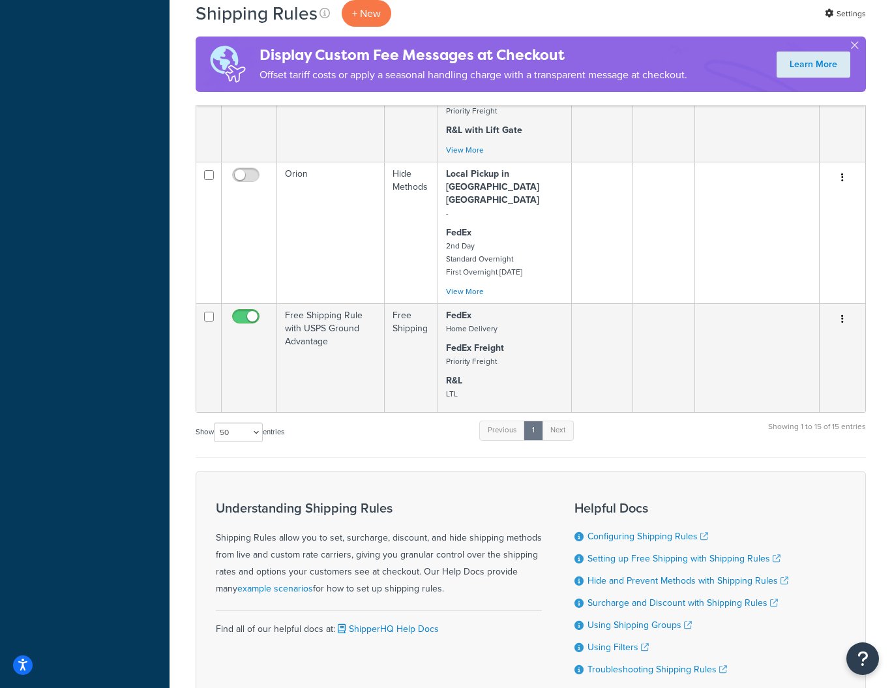
scroll to position [1358, 0]
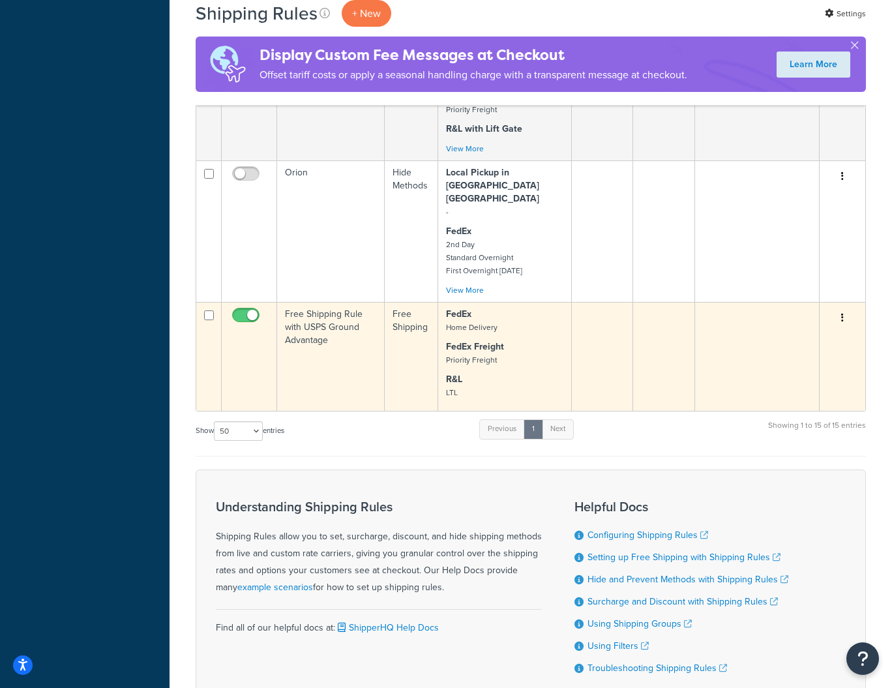
click at [344, 304] on td "Free Shipping Rule with USPS Ground Advantage" at bounding box center [331, 356] width 108 height 109
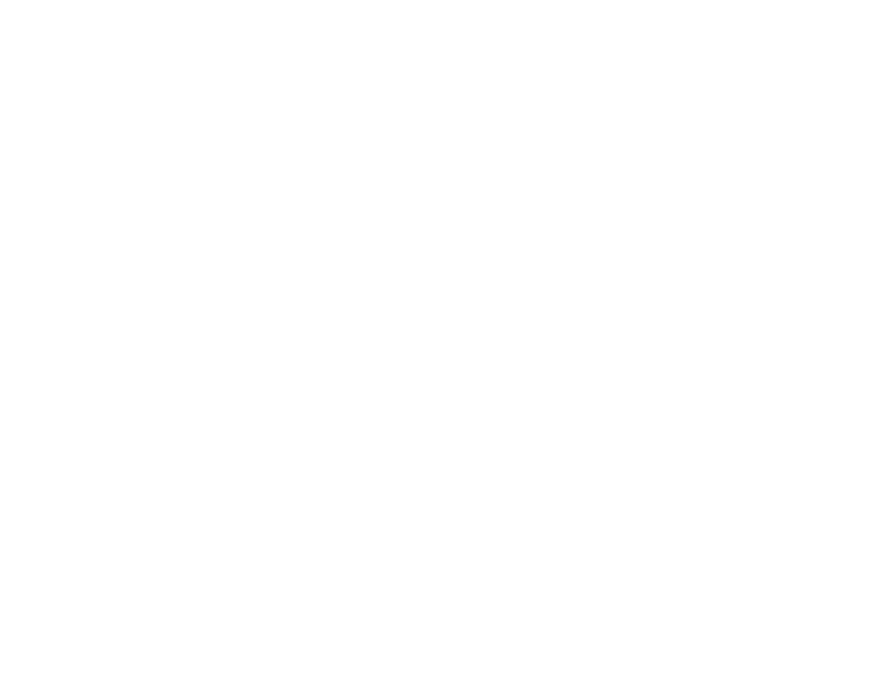
select select "SHIPPING_GROUP"
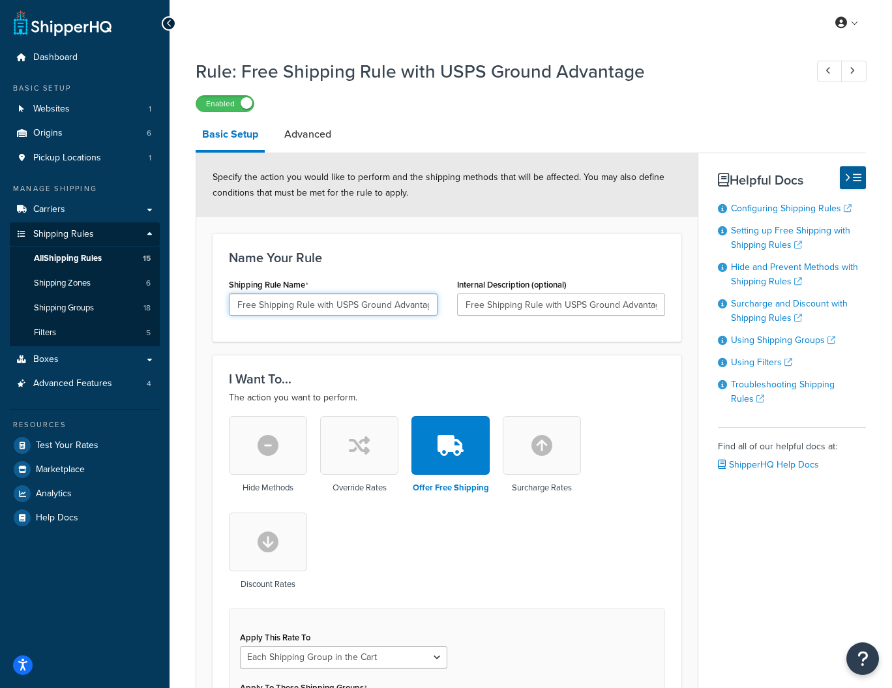
click at [285, 307] on input "Free Shipping Rule with USPS Ground Advantage" at bounding box center [333, 304] width 209 height 22
click at [61, 256] on span "All Shipping Rules" at bounding box center [68, 258] width 68 height 11
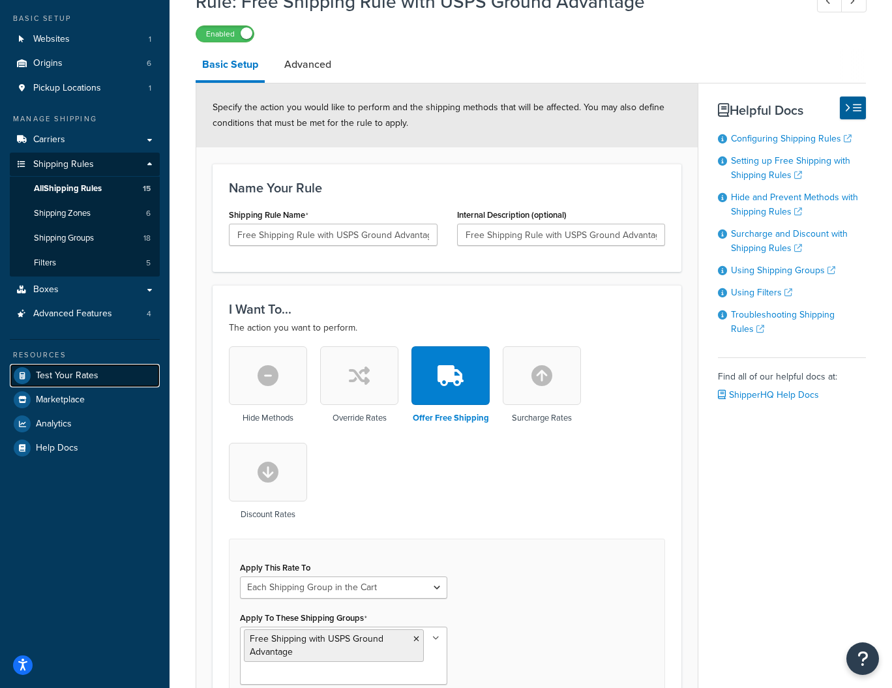
scroll to position [68, 0]
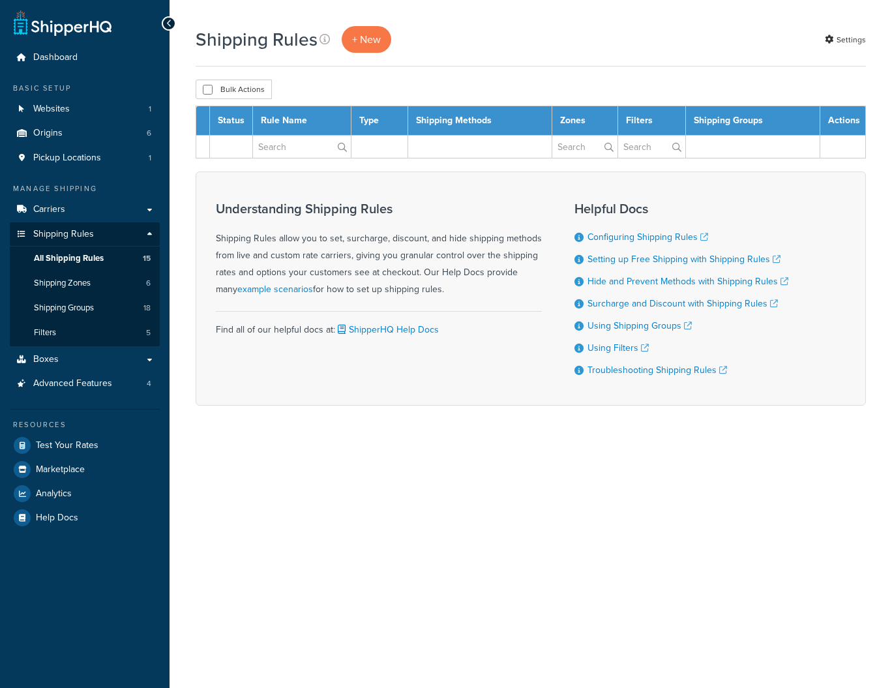
select select "50"
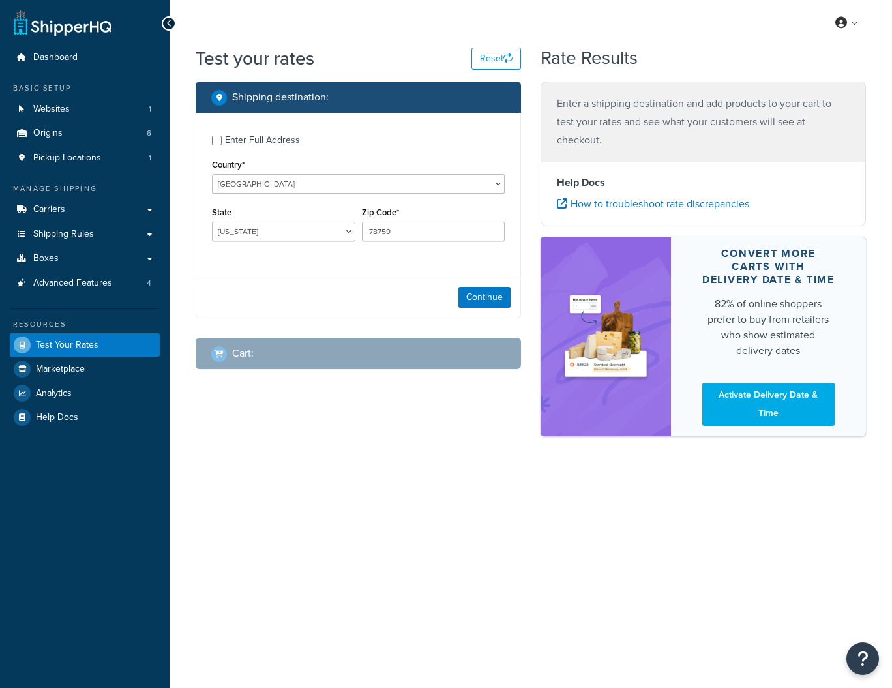
select select "[GEOGRAPHIC_DATA]"
click at [475, 296] on button "Continue" at bounding box center [484, 297] width 52 height 21
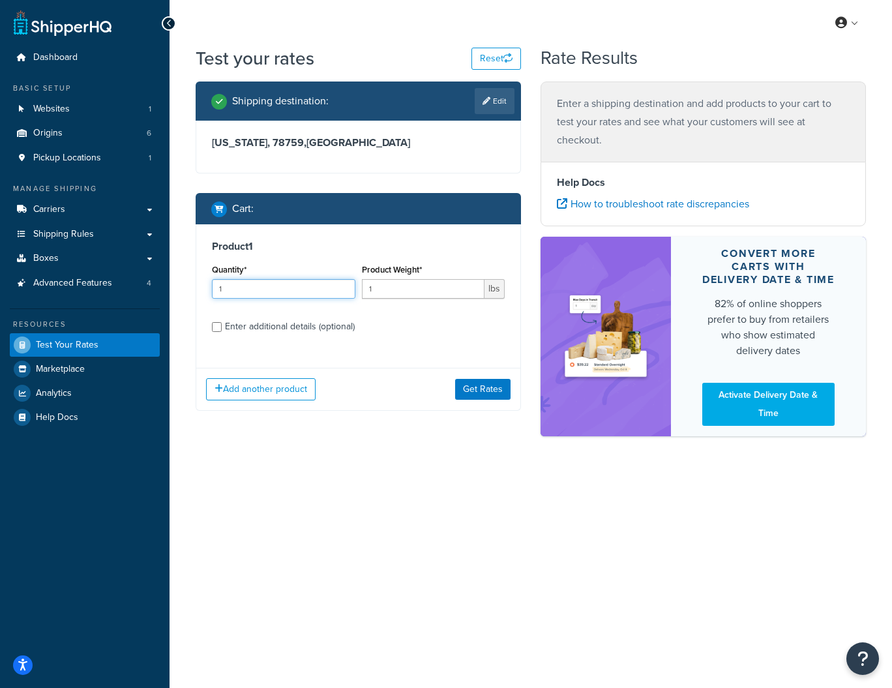
click at [255, 294] on input "1" at bounding box center [283, 289] width 143 height 20
click at [235, 248] on h3 "Product 1" at bounding box center [358, 246] width 293 height 13
click at [248, 389] on button "Add another product" at bounding box center [260, 389] width 109 height 22
